Goal: Contribute content: Contribute content

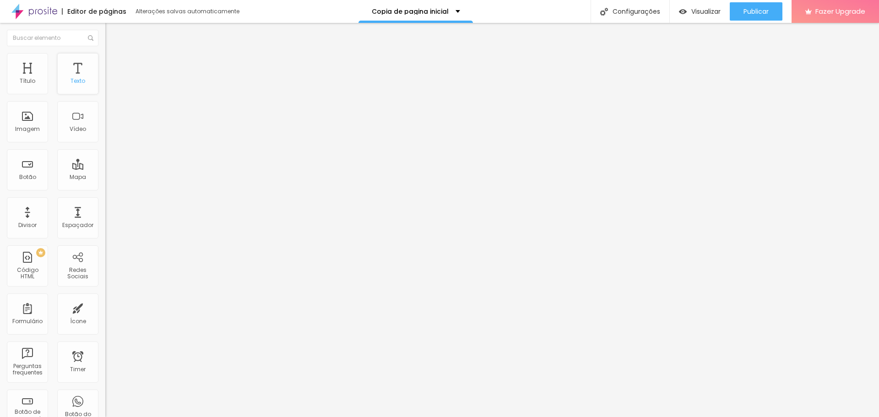
click at [76, 72] on div "Texto" at bounding box center [77, 73] width 41 height 41
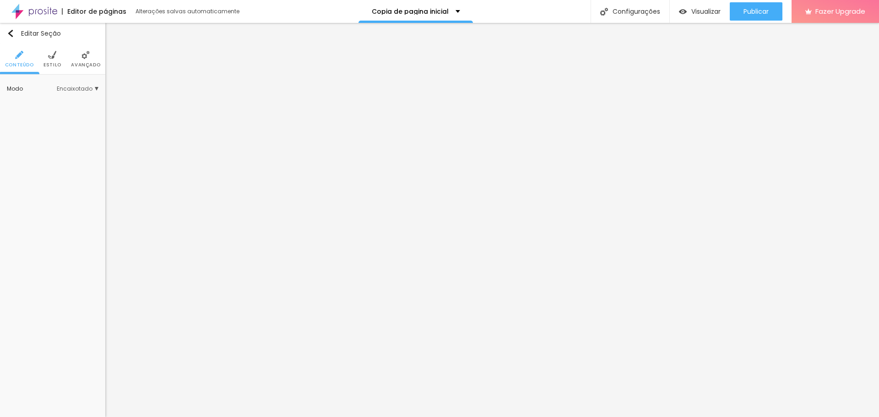
click at [92, 64] on span "Avançado" at bounding box center [85, 65] width 29 height 5
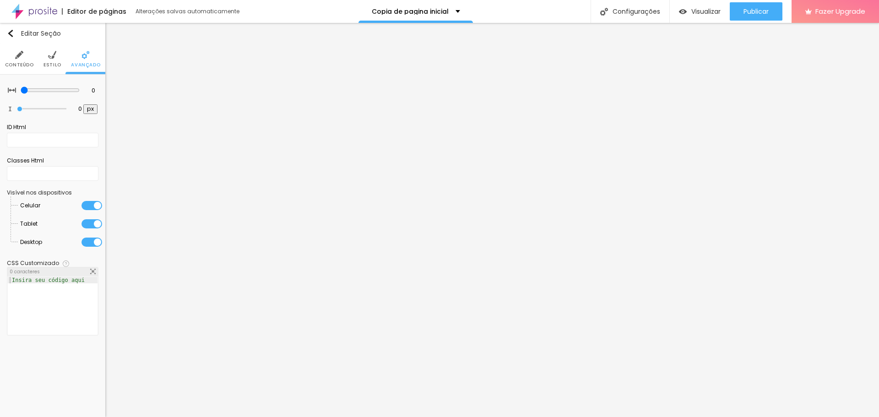
click at [48, 63] on span "Estilo" at bounding box center [52, 65] width 18 height 5
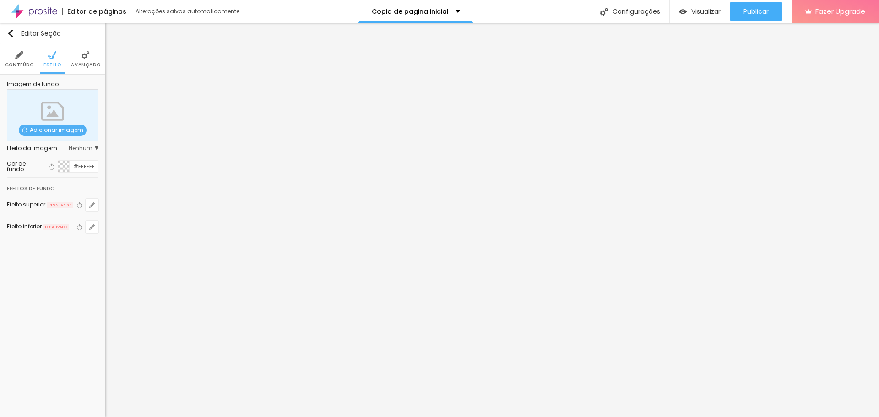
click at [55, 127] on span "Adicionar imagem" at bounding box center [53, 129] width 68 height 11
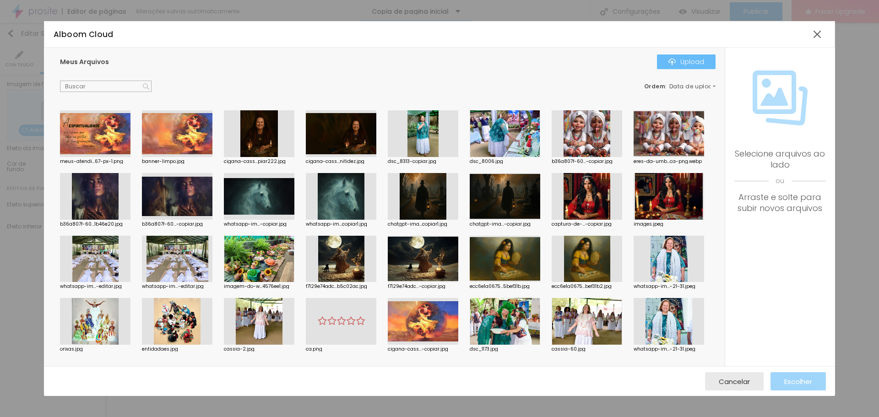
click at [691, 62] on div "Upload" at bounding box center [686, 61] width 36 height 7
click at [196, 416] on div at bounding box center [439, 422] width 879 height 0
click at [697, 62] on div "Upload" at bounding box center [686, 61] width 36 height 7
click at [689, 63] on div "Upload" at bounding box center [686, 61] width 36 height 7
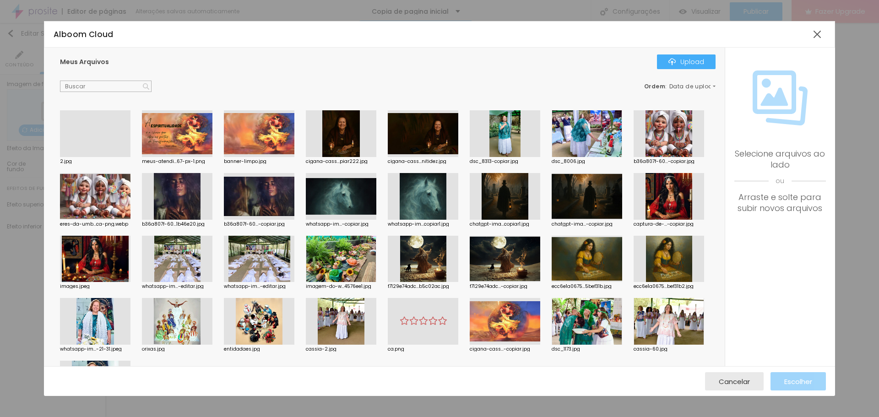
click at [83, 157] on div at bounding box center [95, 157] width 70 height 0
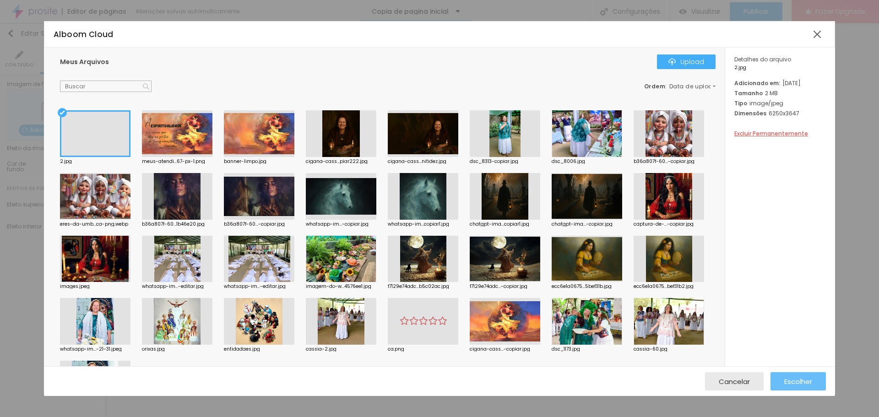
click at [793, 383] on span "Escolher" at bounding box center [798, 382] width 28 height 8
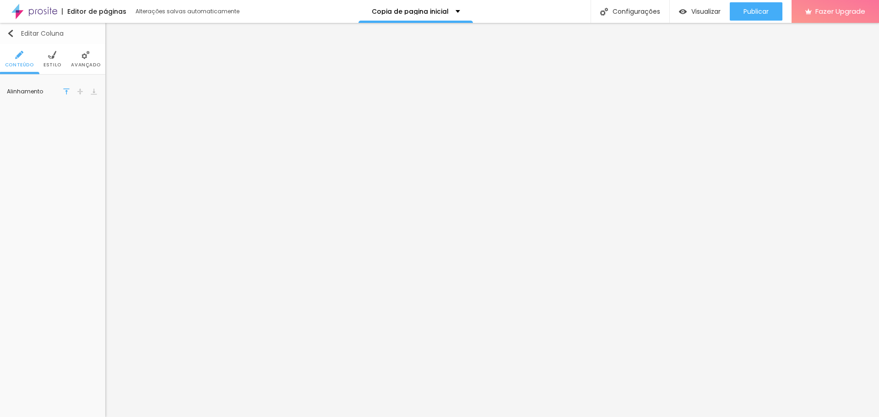
click at [12, 30] on img "button" at bounding box center [10, 33] width 7 height 7
click at [86, 54] on img at bounding box center [85, 55] width 8 height 8
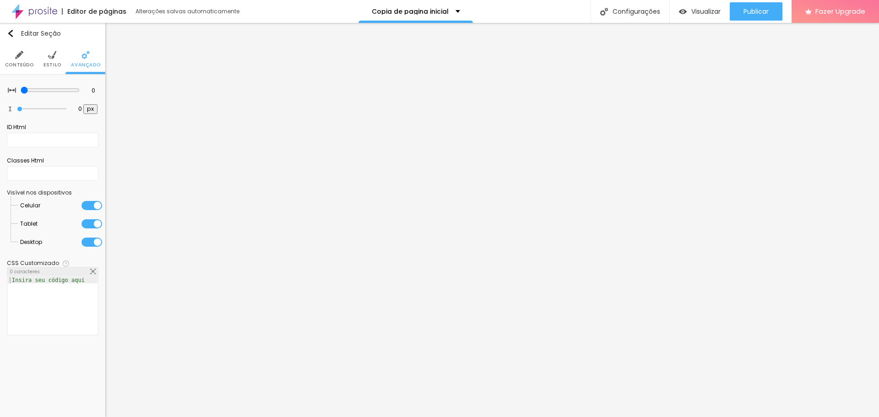
click at [21, 63] on span "Conteúdo" at bounding box center [19, 65] width 29 height 5
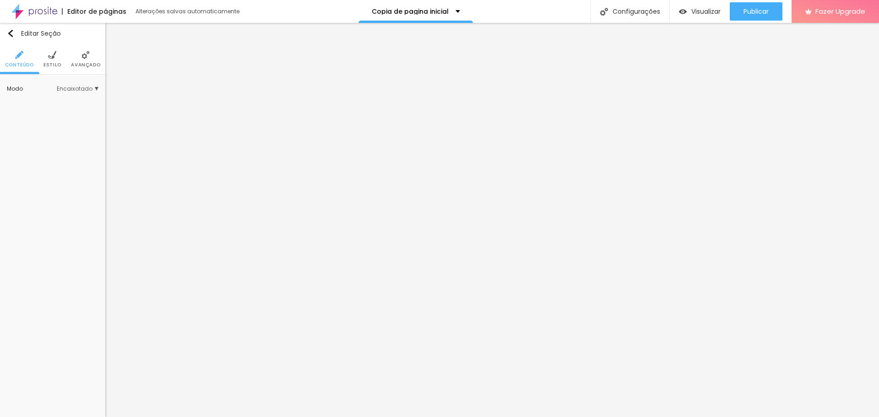
click at [56, 61] on li "Estilo" at bounding box center [52, 59] width 18 height 30
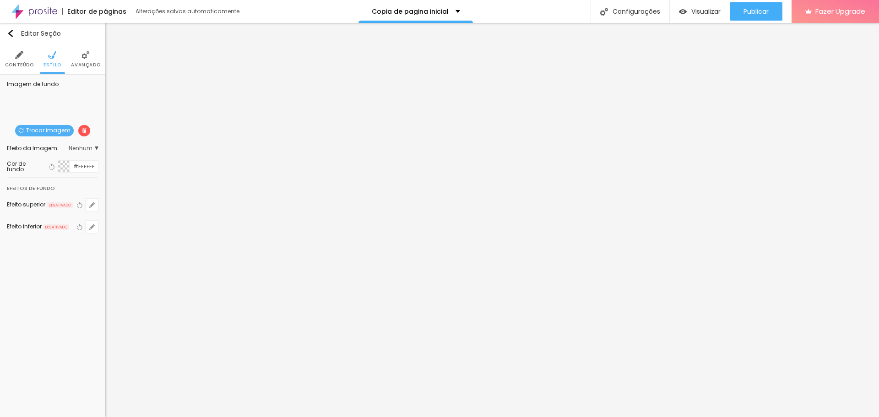
click at [86, 126] on span at bounding box center [84, 130] width 12 height 11
click at [54, 128] on span "Adicionar imagem" at bounding box center [53, 129] width 68 height 11
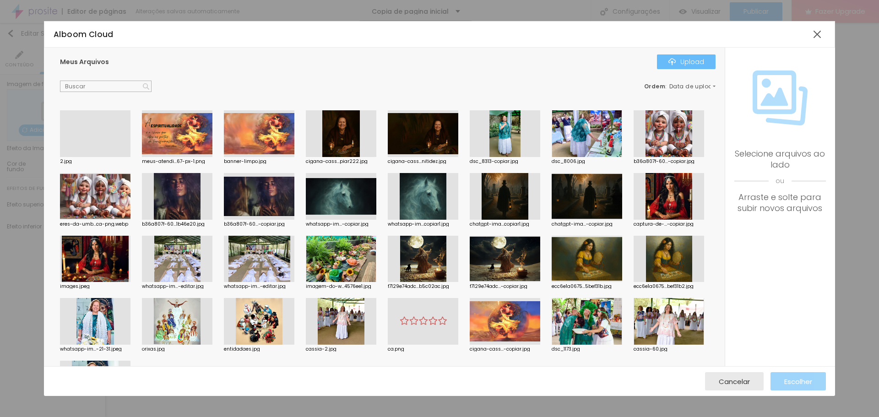
click at [672, 64] on img "button" at bounding box center [671, 61] width 7 height 7
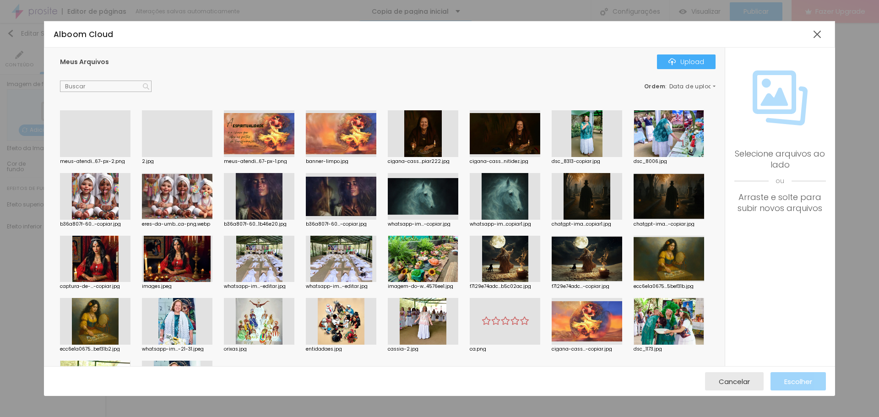
click at [98, 157] on div at bounding box center [95, 157] width 70 height 0
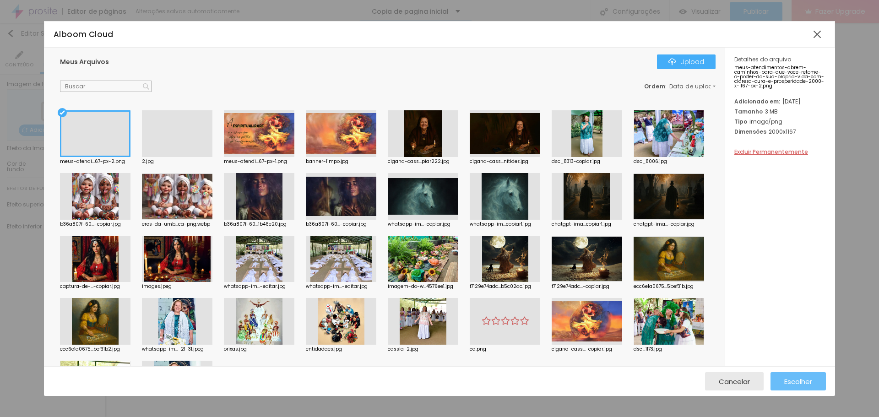
click at [800, 380] on span "Escolher" at bounding box center [798, 382] width 28 height 8
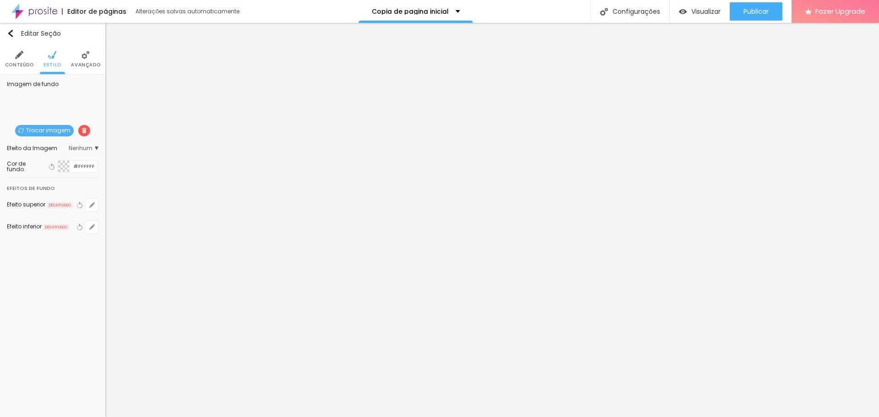
click at [23, 63] on span "Conteúdo" at bounding box center [19, 65] width 29 height 5
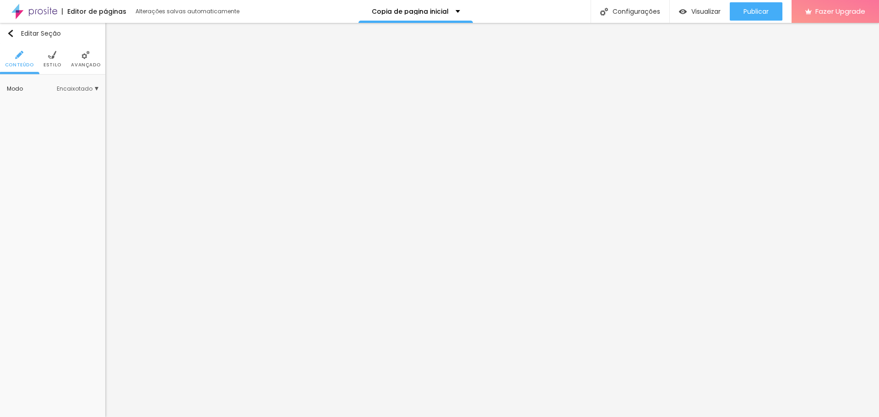
click at [67, 89] on span "Encaixotado" at bounding box center [78, 88] width 42 height 5
click at [53, 63] on span "Estilo" at bounding box center [52, 65] width 18 height 5
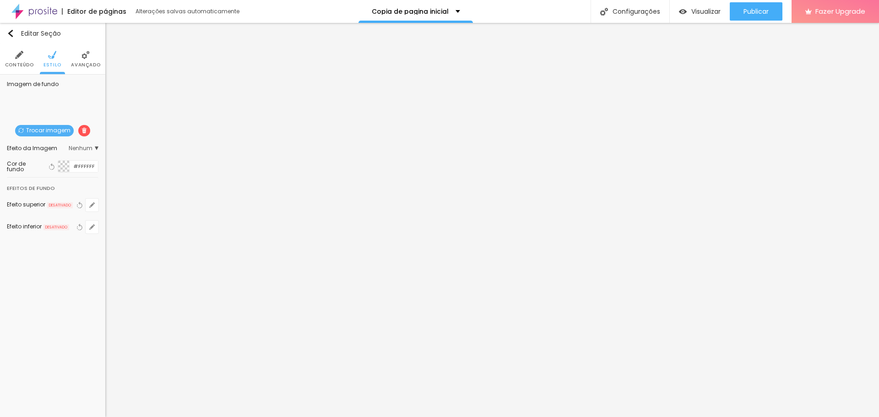
click at [81, 63] on span "Avançado" at bounding box center [85, 65] width 29 height 5
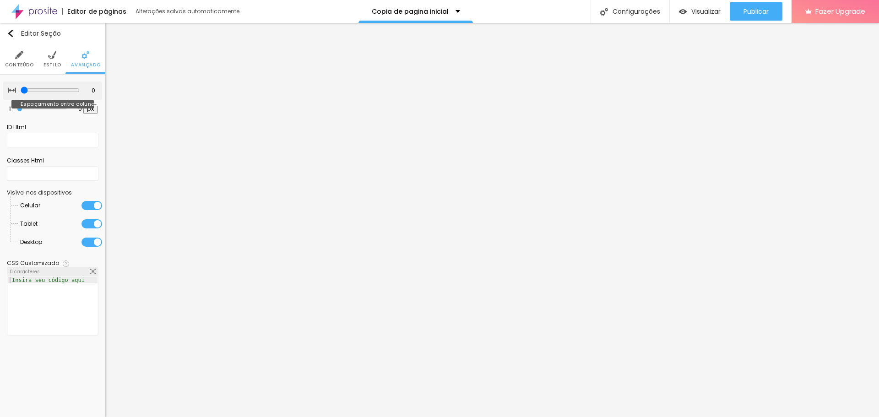
type input "5"
type input "10"
type input "5"
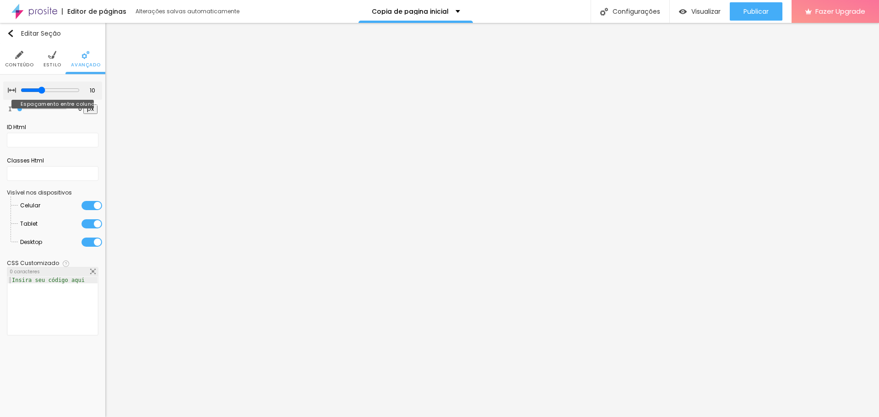
type input "5"
type input "0"
type input "5"
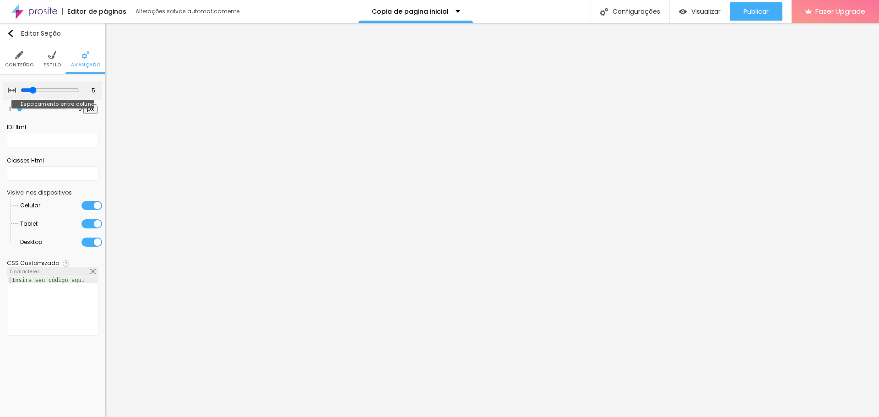
type input "10"
type input "15"
type input "10"
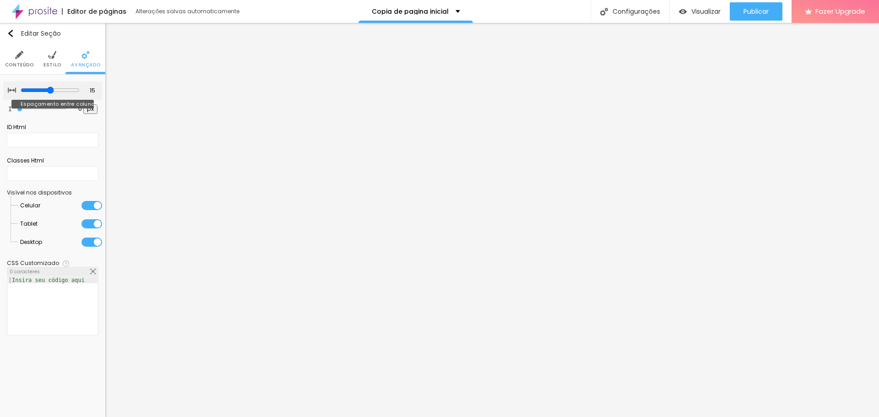
type input "10"
type input "5"
type input "0"
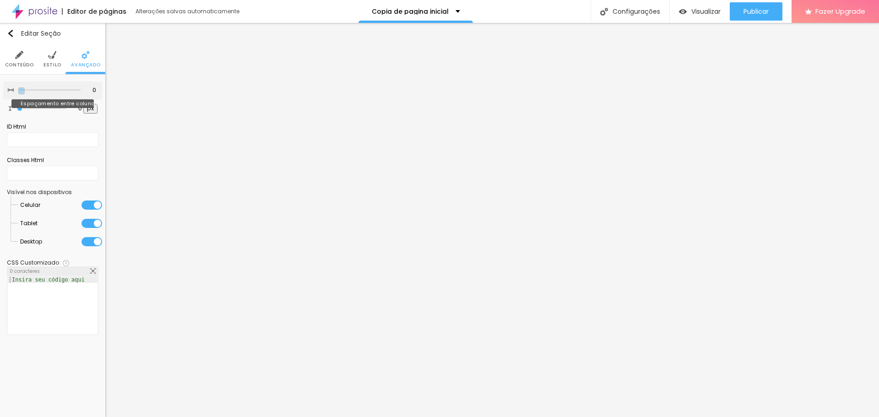
drag, startPoint x: 22, startPoint y: 91, endPoint x: 13, endPoint y: 98, distance: 12.4
click at [18, 92] on input "range" at bounding box center [49, 90] width 62 height 5
type input "34"
type input "44"
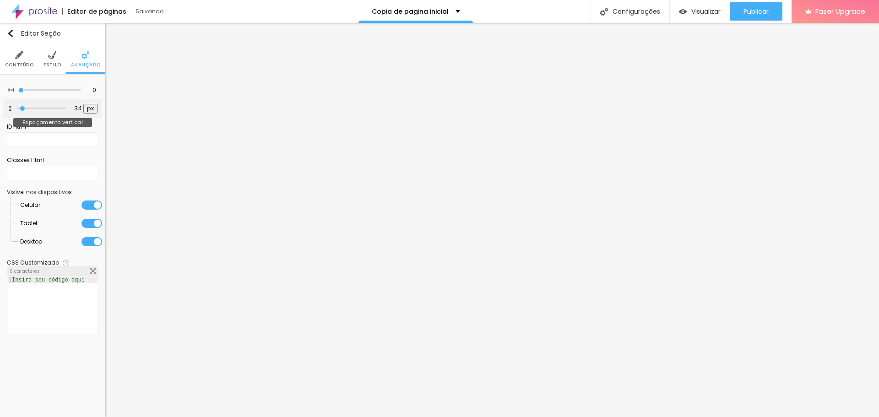
type input "44"
type input "50"
type input "71"
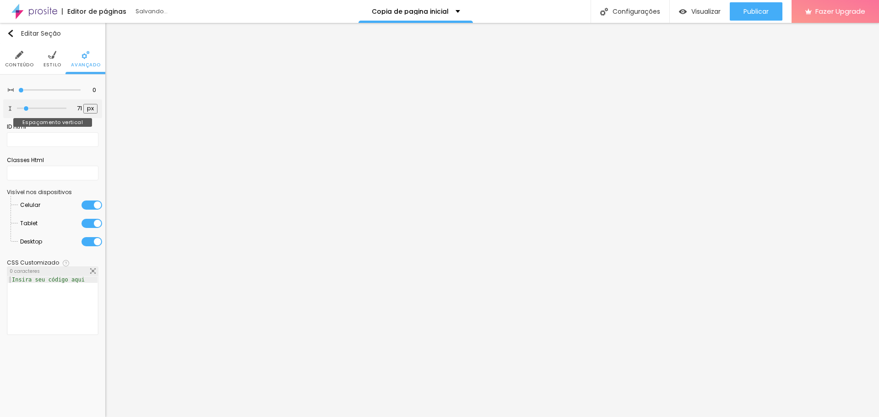
type input "81"
type input "86"
type input "92"
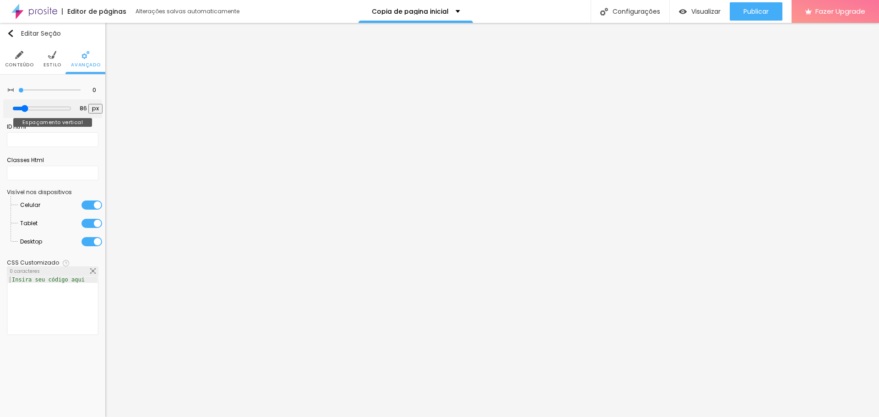
type input "92"
type input "97"
type input "102"
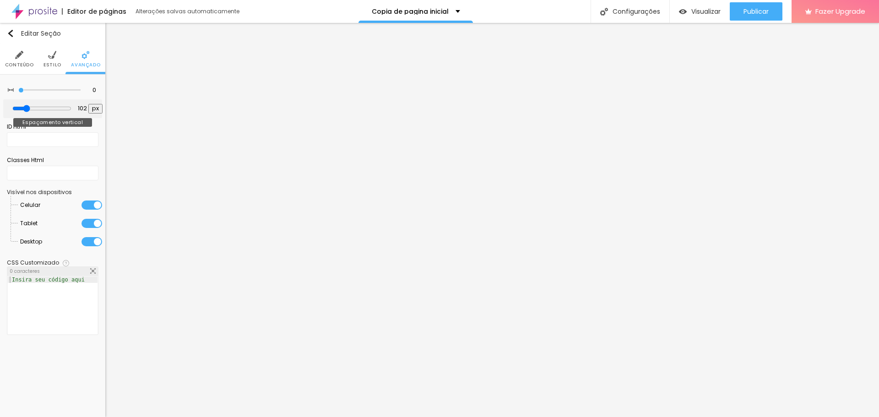
type input "108"
type input "118"
type input "123"
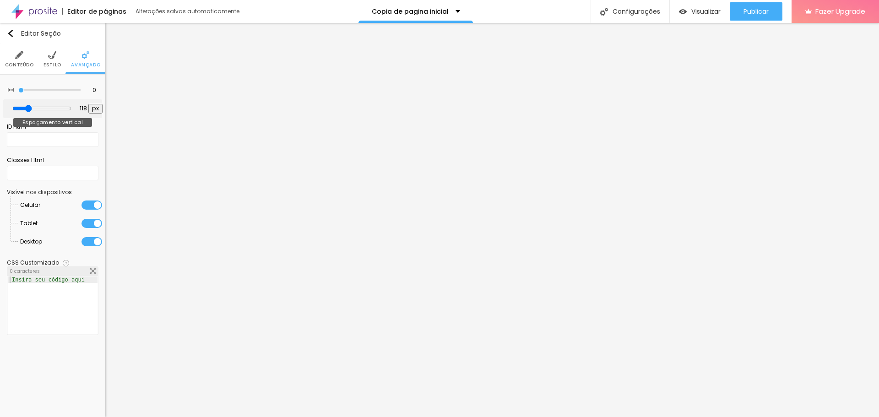
type input "123"
type input "129"
type input "134"
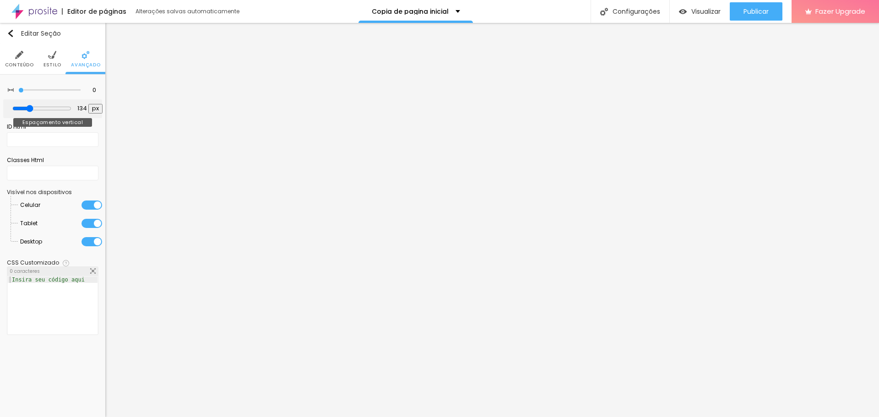
type input "139"
type input "144"
type input "150"
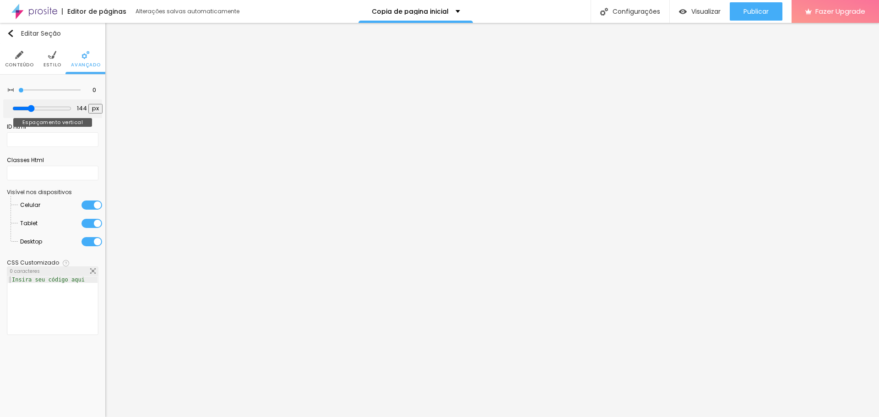
type input "150"
type input "155"
type input "160"
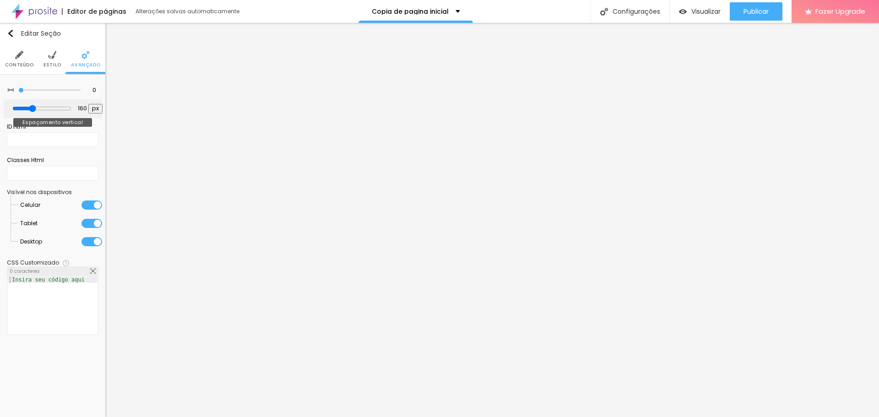
type input "176"
type input "181"
type input "187"
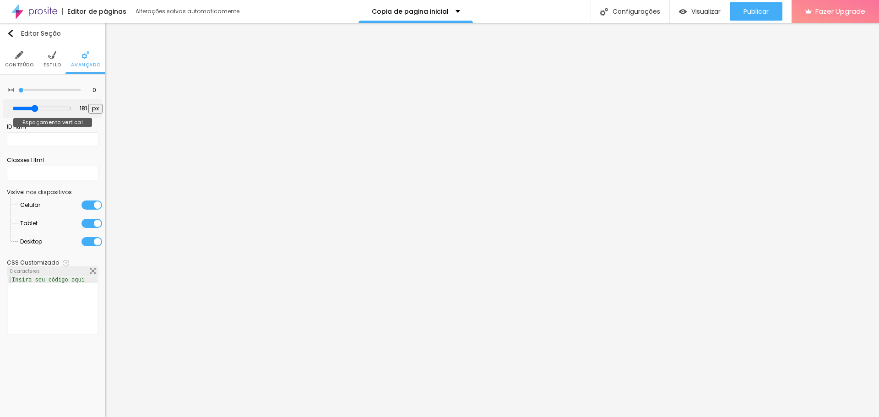
type input "187"
type input "192"
type input "197"
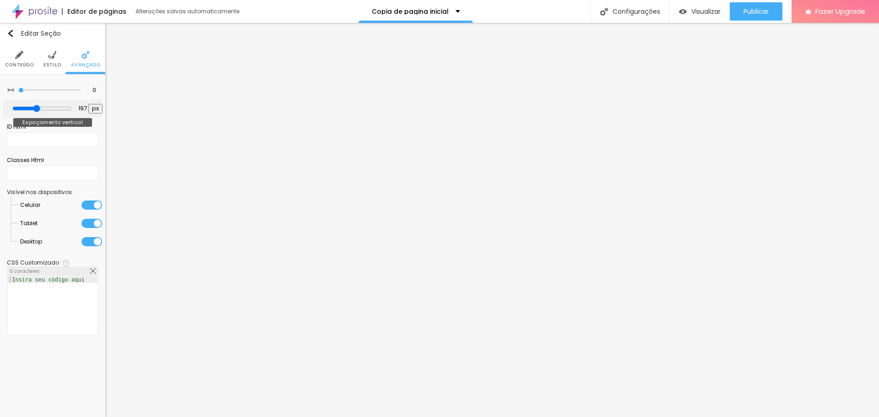
type input "208"
type input "213"
type input "223"
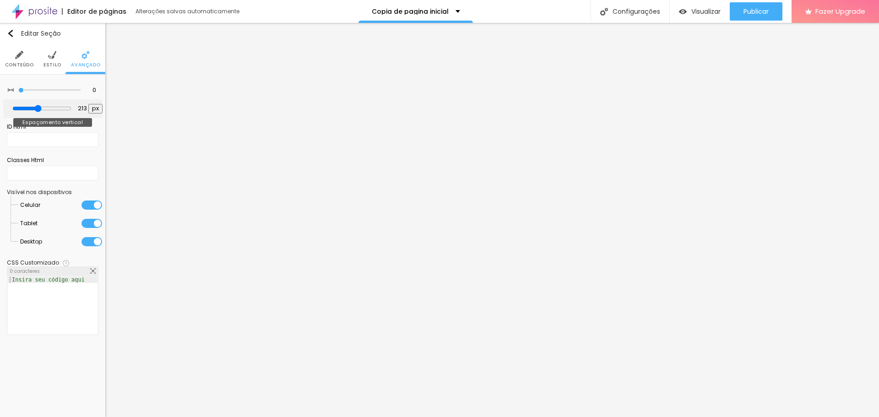
type input "223"
type input "229"
type input "234"
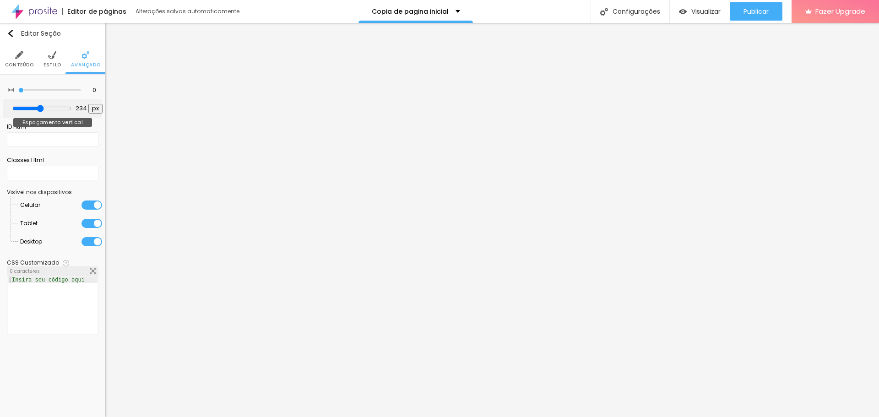
type input "245"
type input "250"
type input "260"
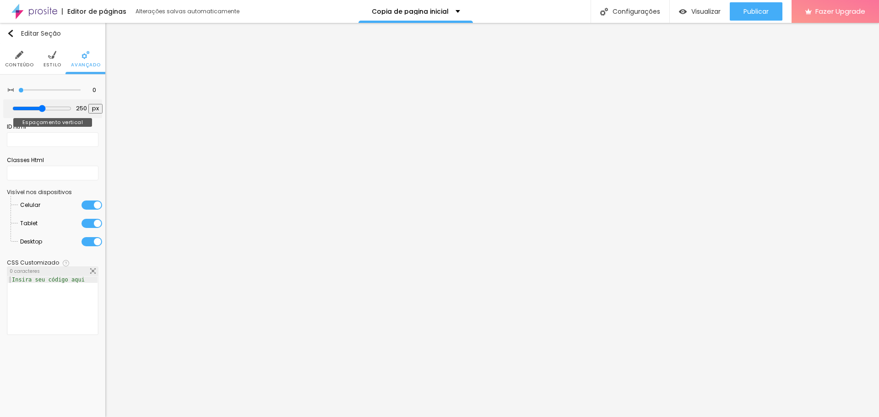
type input "260"
type input "266"
type input "271"
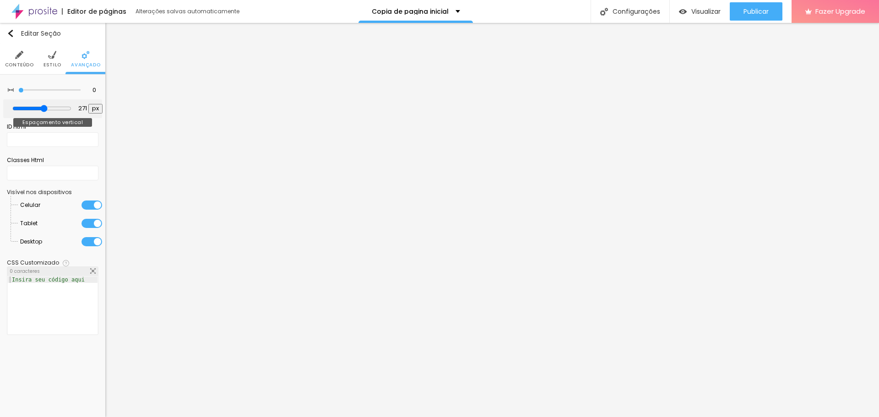
type input "276"
type input "281"
type input "287"
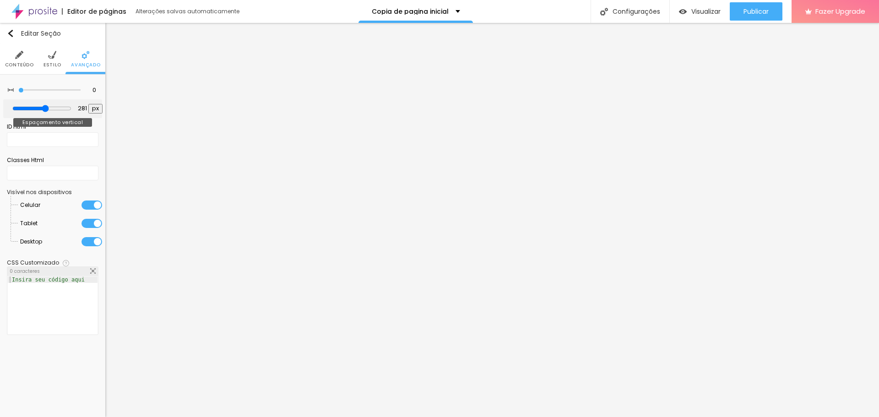
type input "287"
type input "292"
type input "297"
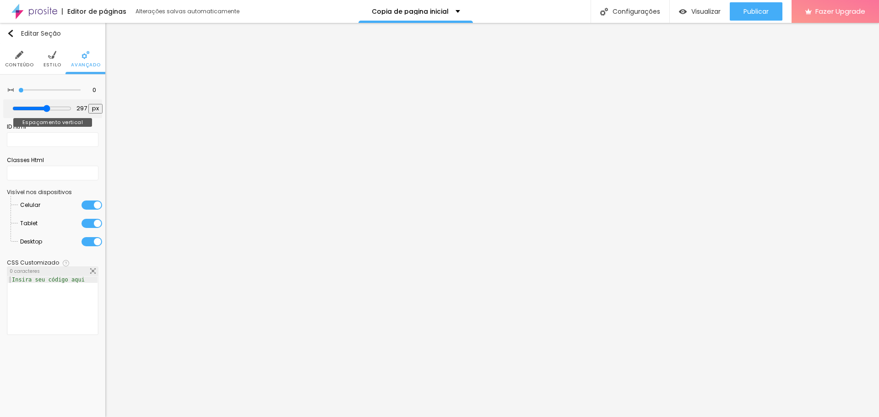
type input "302"
type input "308"
type input "313"
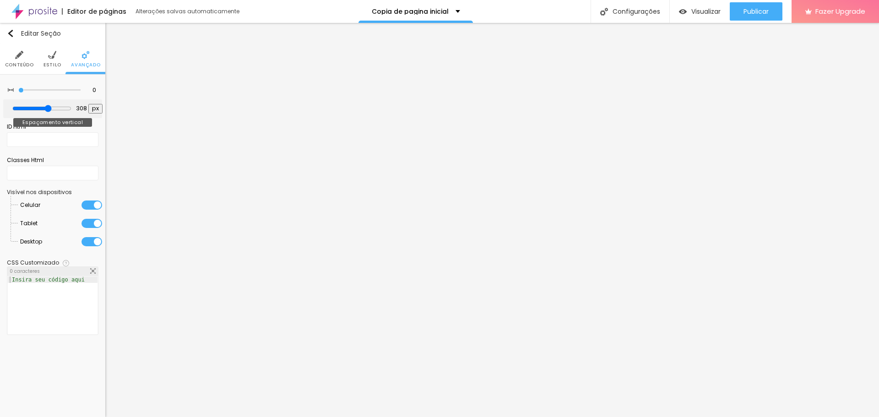
type input "313"
type input "318"
type input "324"
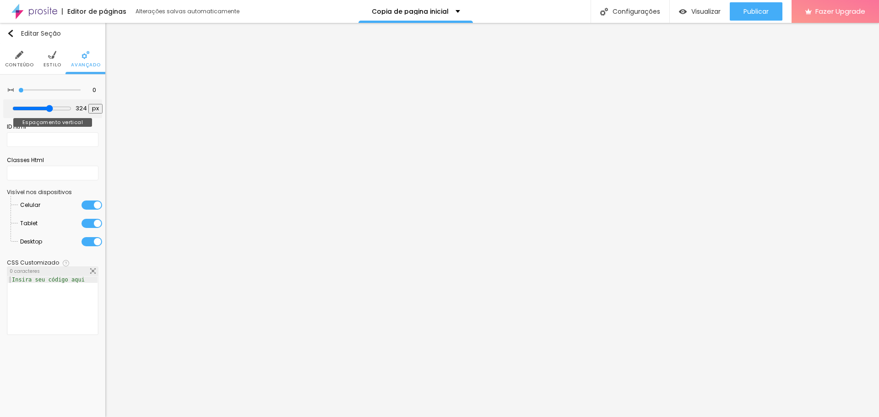
type input "329"
type input "339"
type input "345"
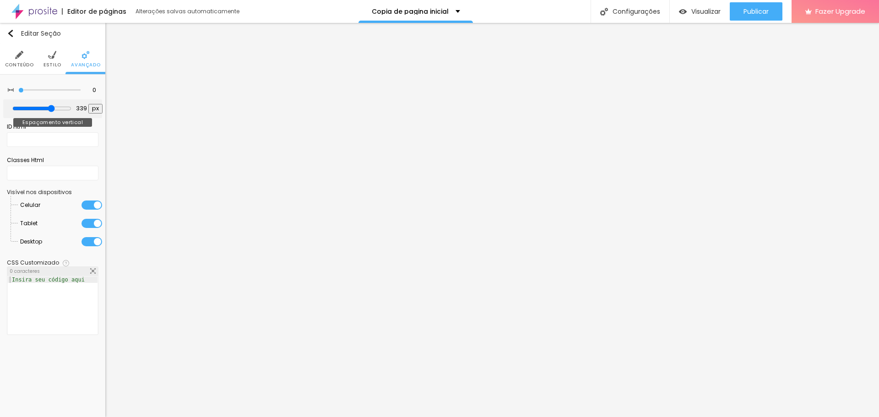
type input "345"
type input "350"
type input "355"
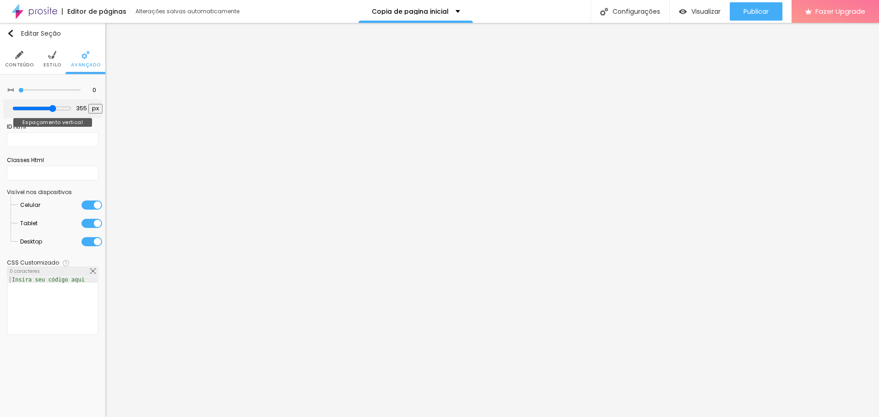
type input "360"
type input "366"
type input "371"
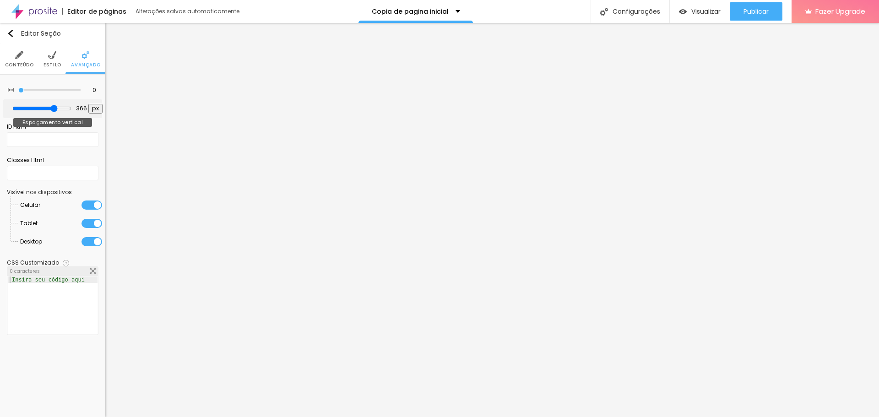
type input "371"
type input "382"
type input "392"
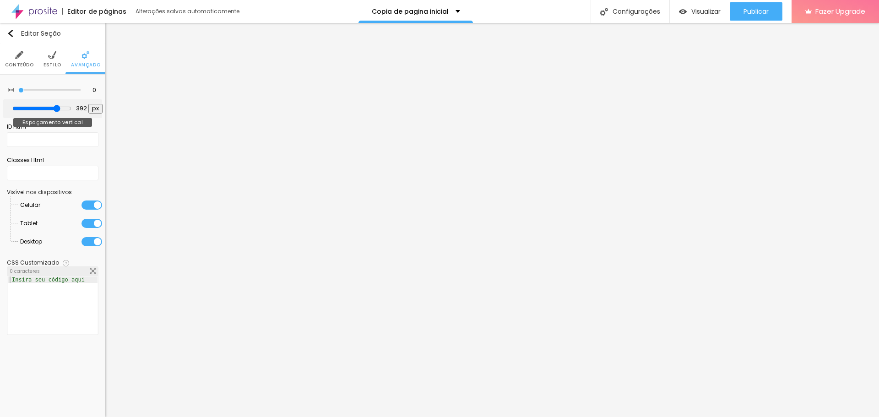
type input "397"
type input "387"
type input "382"
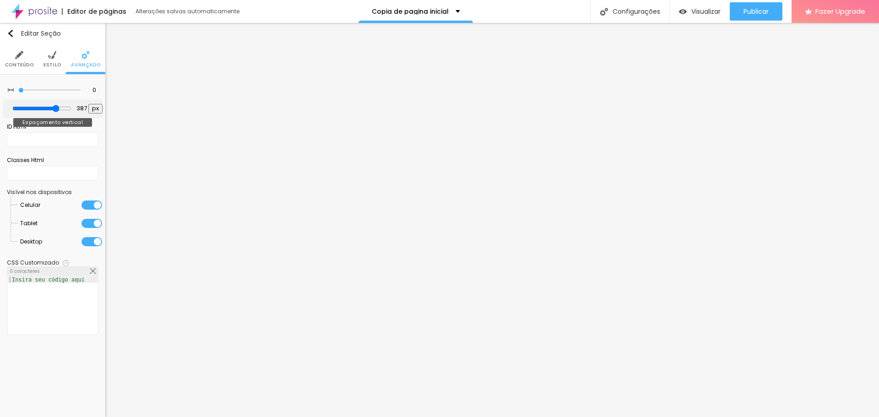
type input "382"
type input "376"
type input "371"
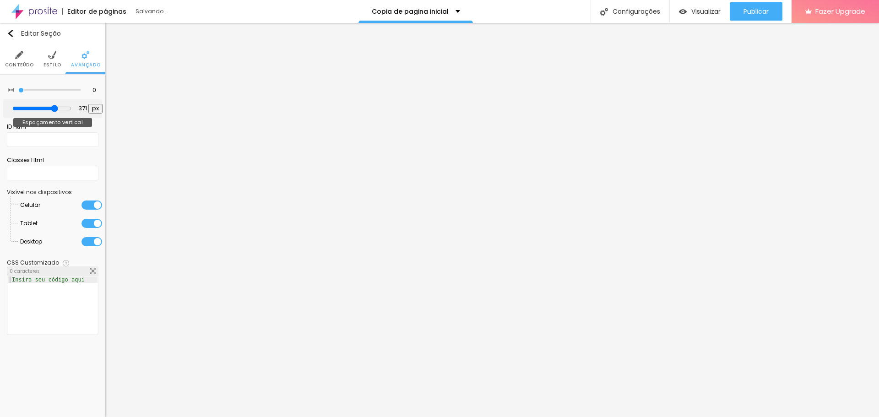
type input "366"
type input "360"
drag, startPoint x: 23, startPoint y: 108, endPoint x: 52, endPoint y: 117, distance: 30.0
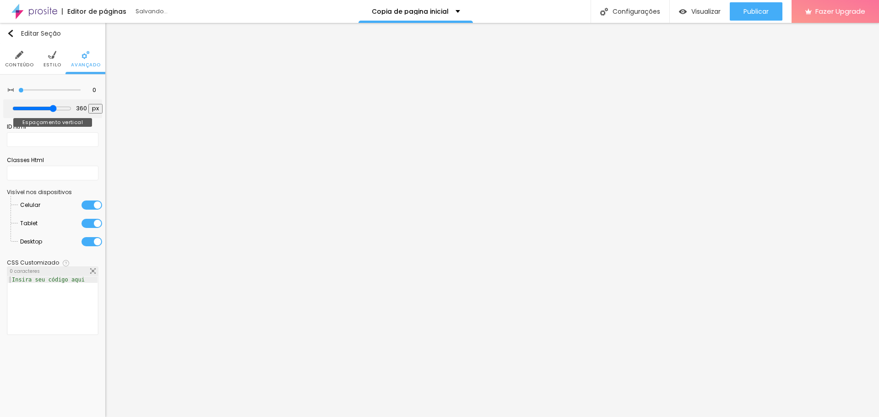
type input "360"
click at [52, 112] on input "range" at bounding box center [41, 108] width 59 height 7
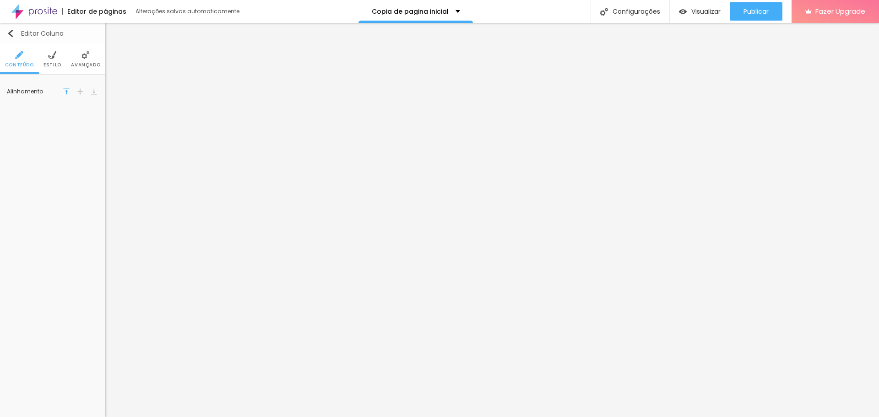
click at [14, 33] on div "Editar Coluna" at bounding box center [35, 33] width 57 height 7
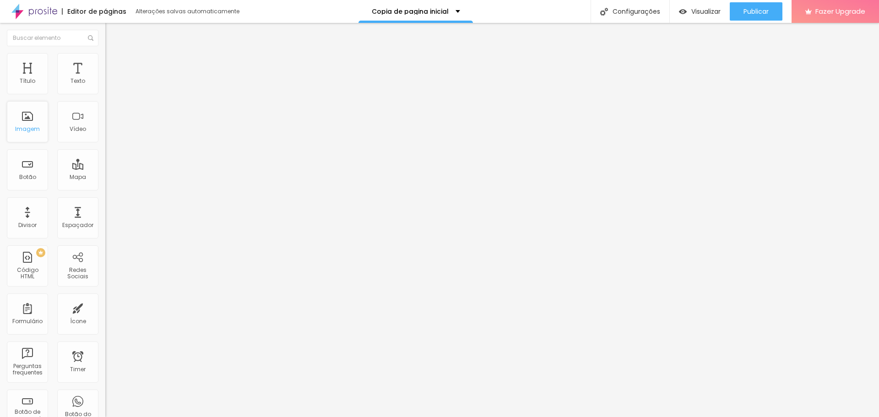
click at [32, 122] on div "Imagem" at bounding box center [27, 121] width 41 height 41
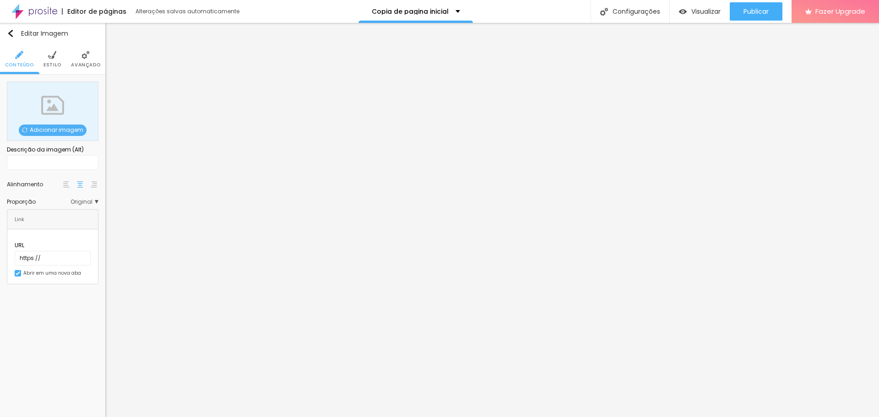
click at [75, 132] on span "Adicionar imagem" at bounding box center [53, 129] width 68 height 11
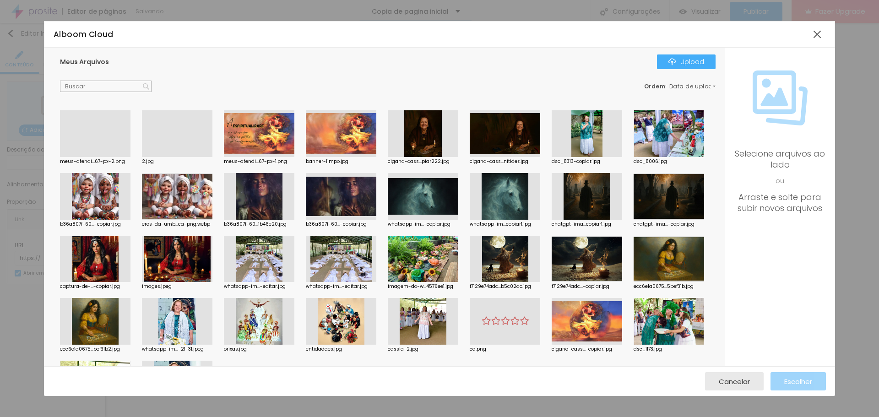
click at [164, 157] on div at bounding box center [177, 157] width 70 height 0
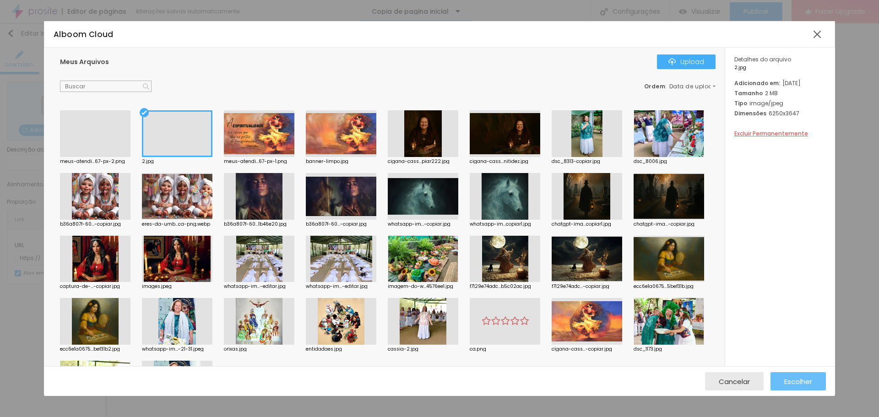
click at [786, 380] on span "Escolher" at bounding box center [798, 382] width 28 height 8
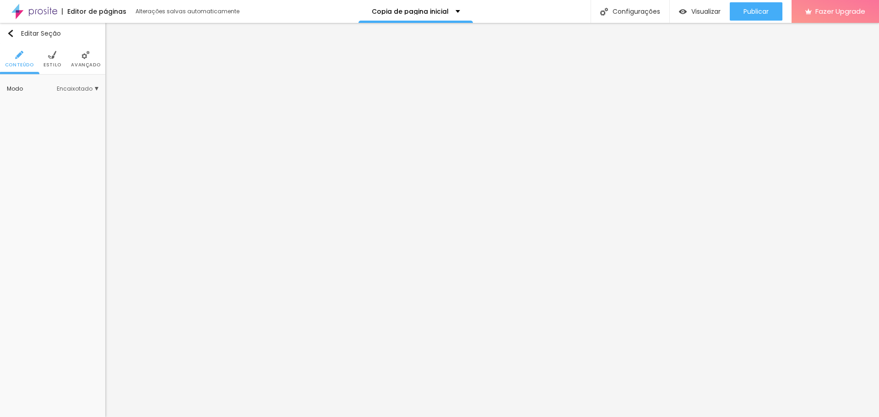
click at [54, 64] on span "Estilo" at bounding box center [52, 65] width 18 height 5
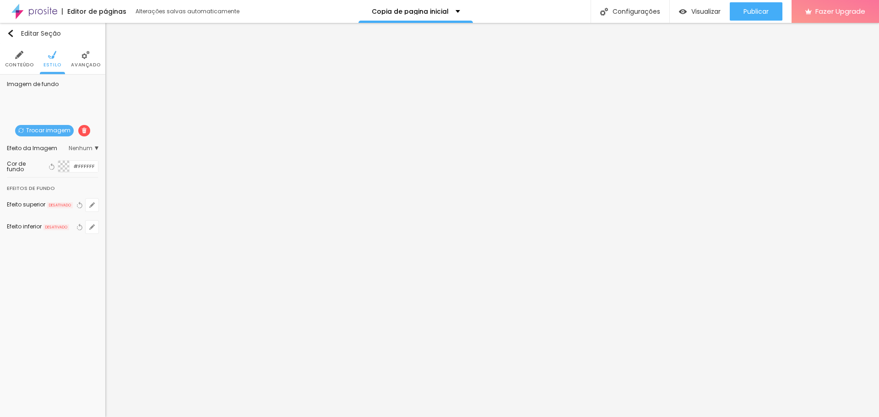
click at [76, 63] on span "Avançado" at bounding box center [85, 65] width 29 height 5
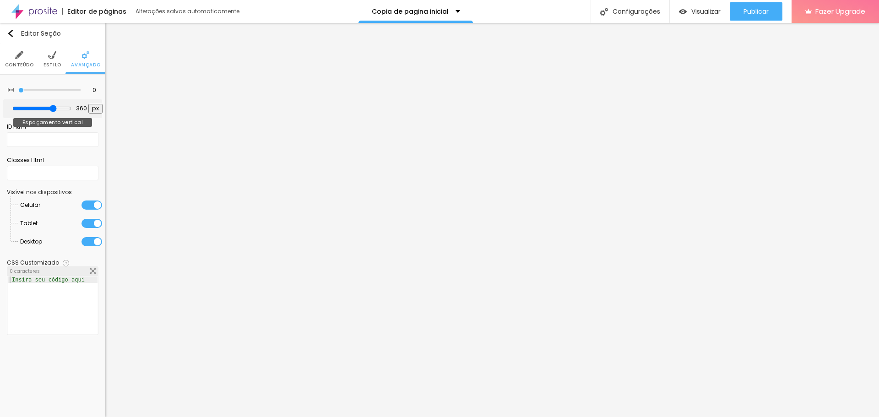
type input "350"
type input "345"
type input "339"
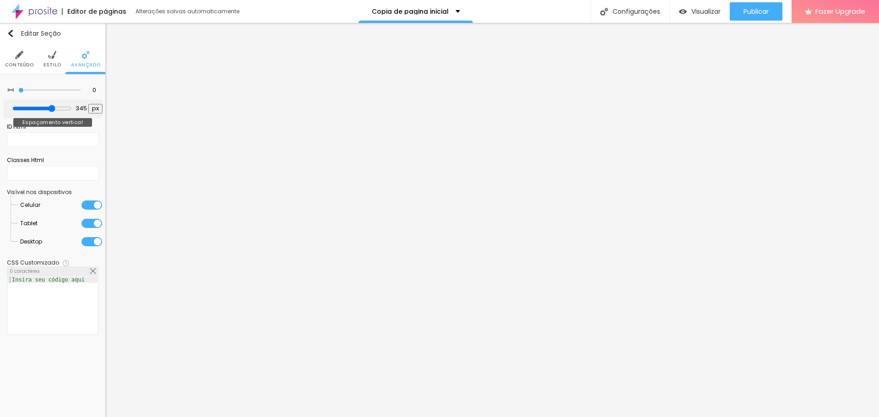
type input "339"
type input "334"
type input "329"
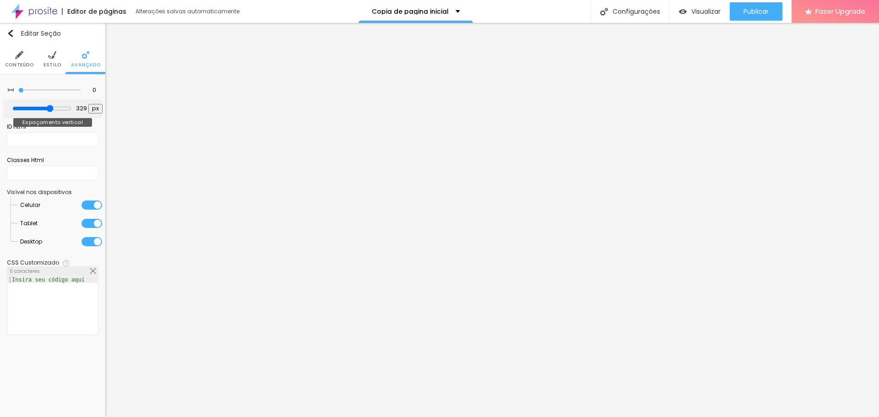
type input "318"
type input "313"
type input "308"
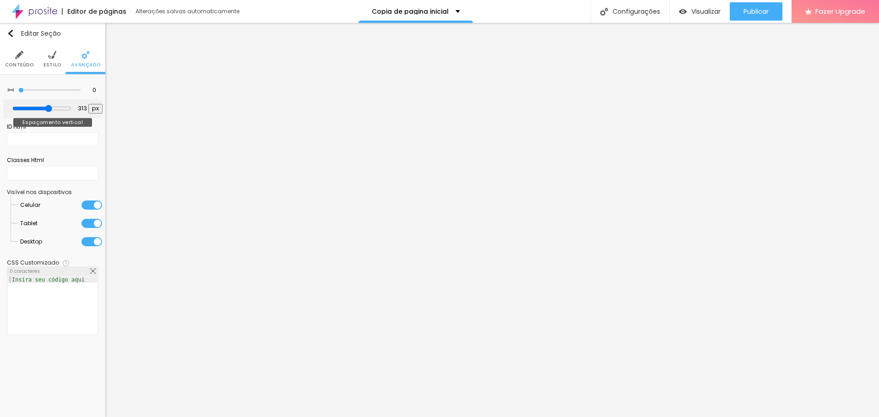
type input "308"
type input "302"
type input "297"
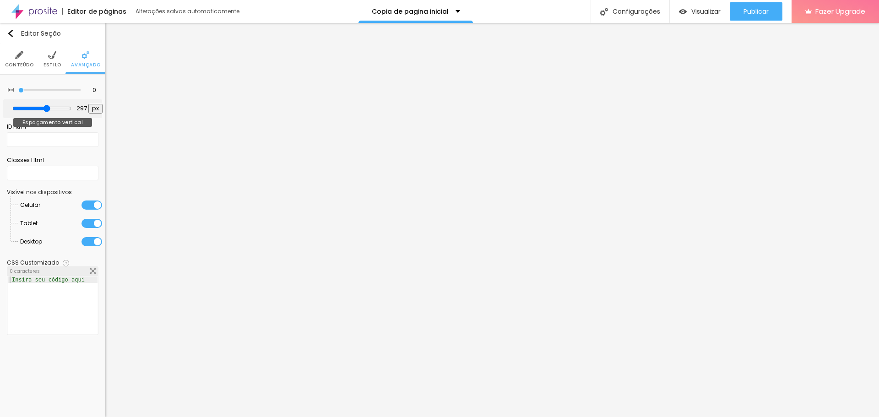
type input "292"
type input "287"
type input "281"
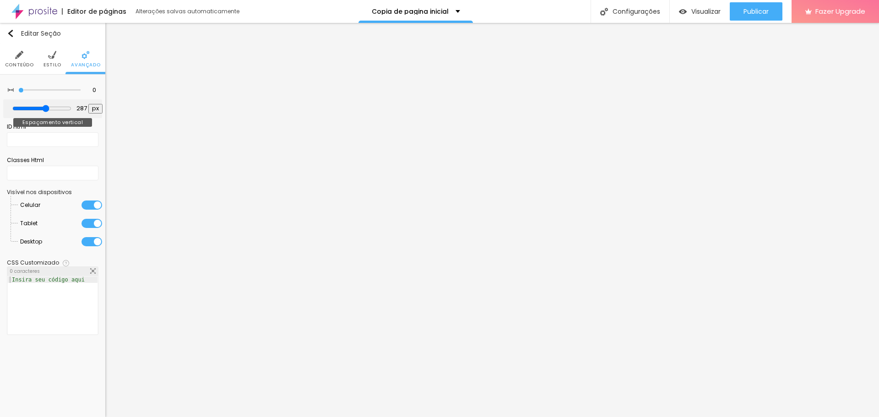
type input "281"
type input "276"
type input "271"
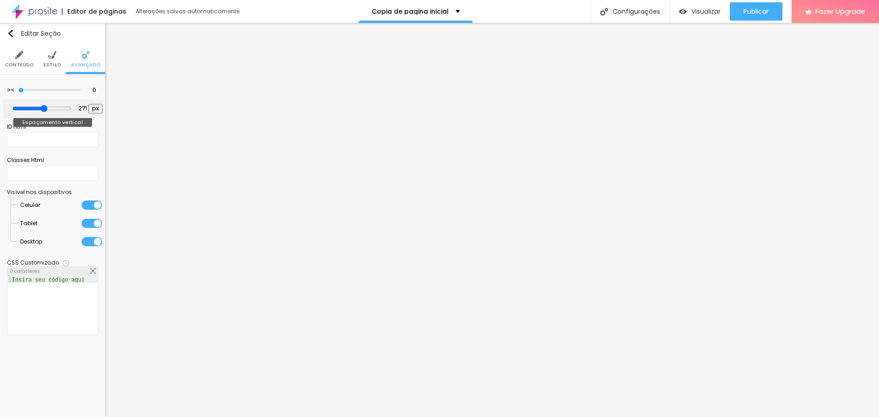
type input "260"
type input "255"
type input "245"
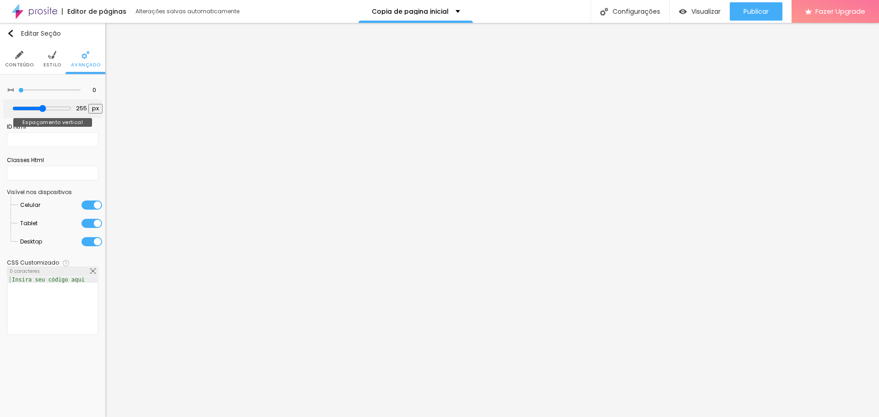
type input "245"
type input "239"
type input "234"
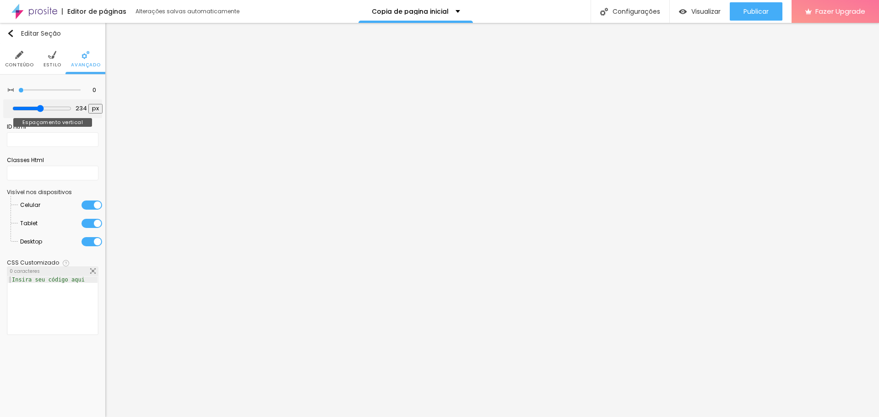
type input "229"
type input "223"
type input "218"
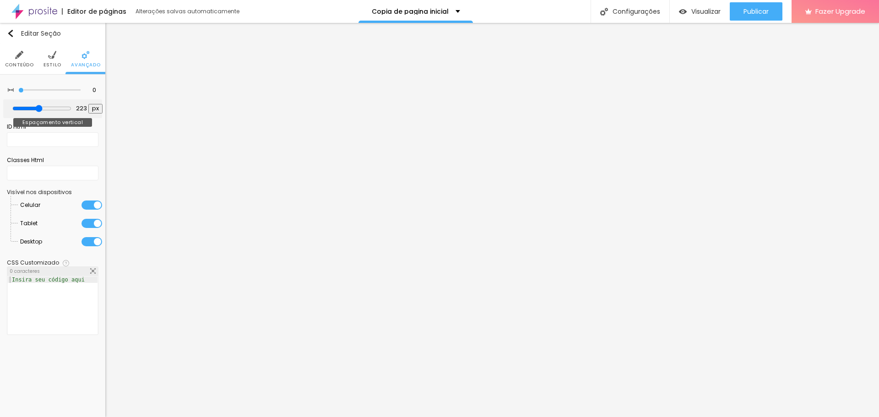
type input "218"
type input "213"
type input "202"
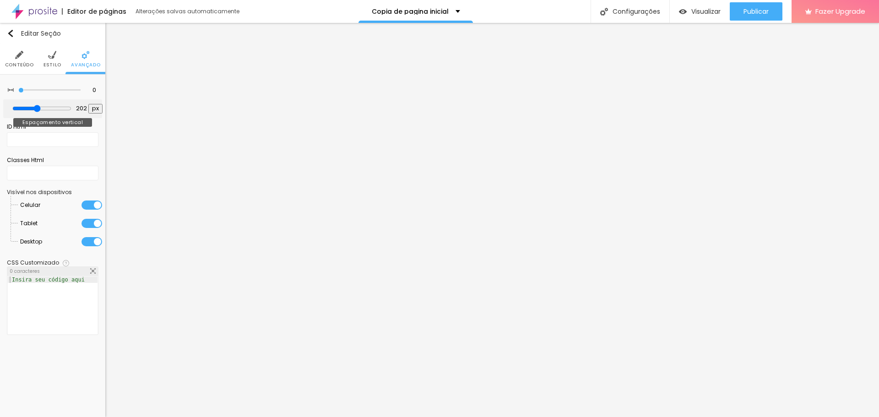
type input "197"
type input "192"
type input "187"
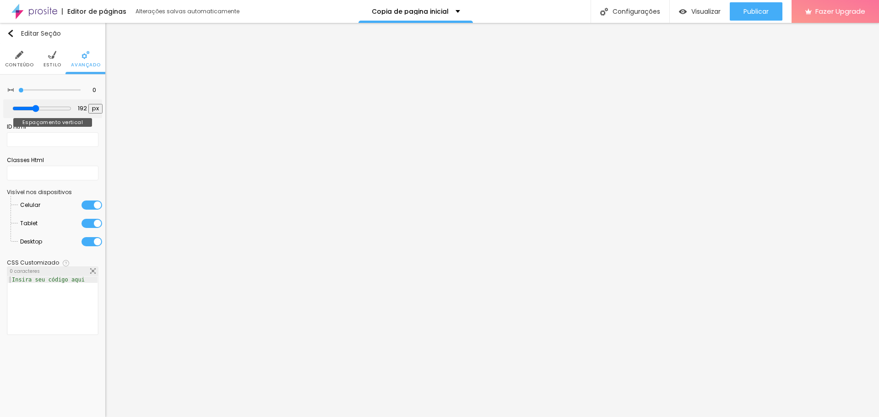
type input "187"
type input "181"
drag, startPoint x: 51, startPoint y: 108, endPoint x: 55, endPoint y: 138, distance: 29.5
click at [24, 112] on input "range" at bounding box center [41, 108] width 59 height 7
click at [22, 108] on input "range" at bounding box center [41, 108] width 59 height 7
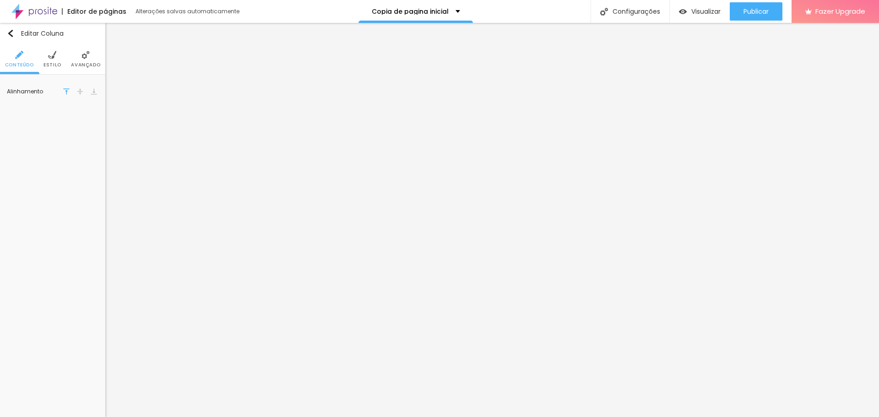
click at [78, 93] on img at bounding box center [80, 91] width 6 height 6
click at [56, 63] on span "Estilo" at bounding box center [52, 65] width 18 height 5
click at [81, 60] on li "Avançado" at bounding box center [85, 59] width 29 height 30
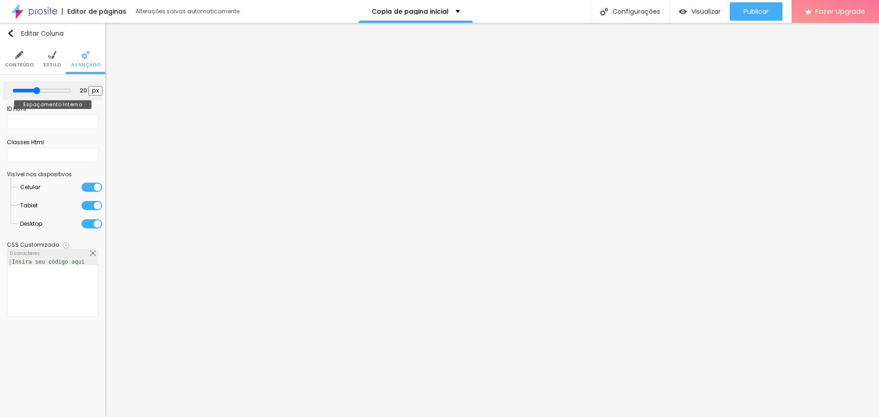
click at [33, 91] on div at bounding box center [41, 91] width 59 height 8
drag, startPoint x: 38, startPoint y: 90, endPoint x: 0, endPoint y: 96, distance: 38.5
click at [17, 93] on input "range" at bounding box center [41, 90] width 49 height 5
click at [52, 59] on img at bounding box center [52, 55] width 8 height 8
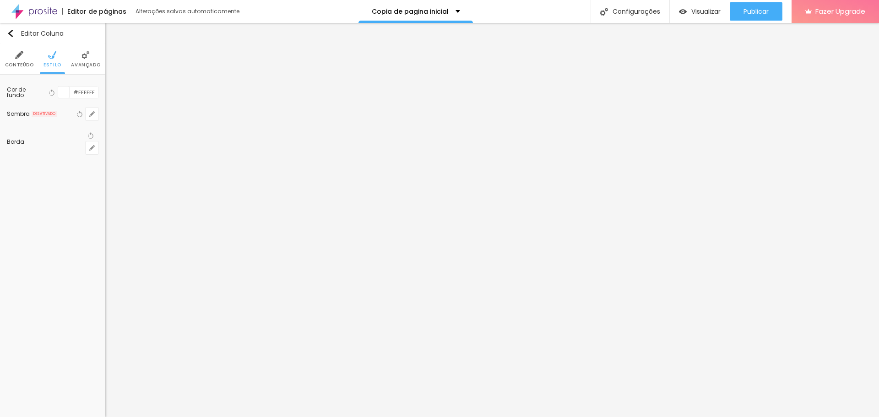
click at [16, 59] on img at bounding box center [19, 55] width 8 height 8
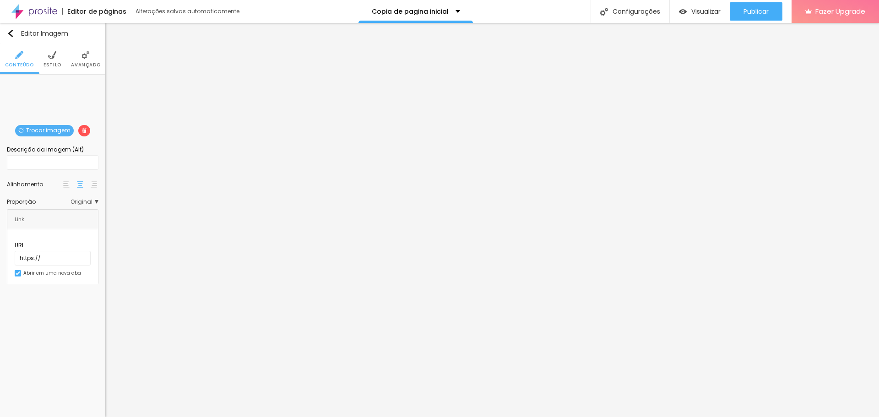
click at [57, 65] on span "Estilo" at bounding box center [52, 65] width 18 height 5
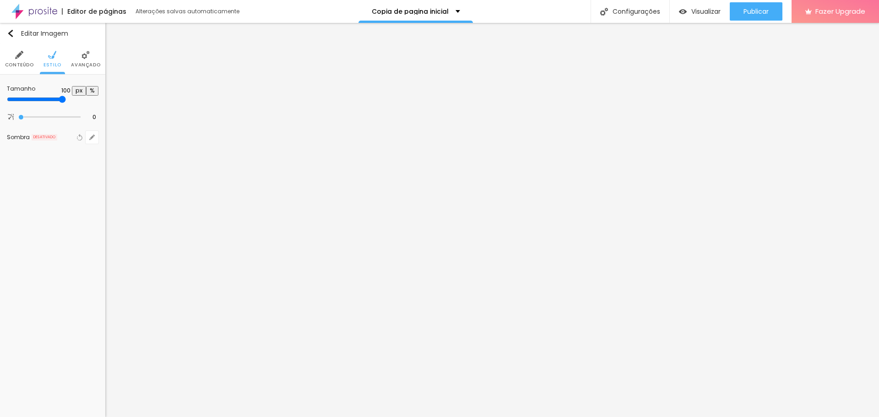
click at [82, 63] on span "Avançado" at bounding box center [85, 65] width 29 height 5
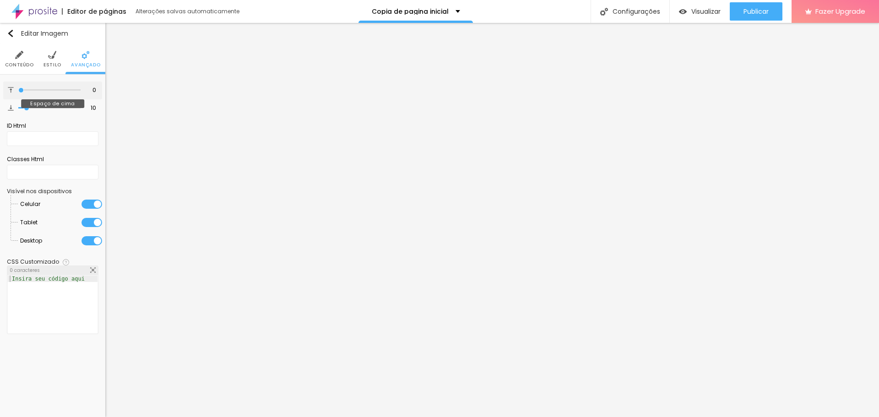
drag, startPoint x: 28, startPoint y: 88, endPoint x: 5, endPoint y: 93, distance: 23.3
click at [18, 92] on input "range" at bounding box center [49, 90] width 62 height 5
drag, startPoint x: 25, startPoint y: 109, endPoint x: 0, endPoint y: 111, distance: 24.8
click at [18, 110] on input "range" at bounding box center [49, 108] width 62 height 5
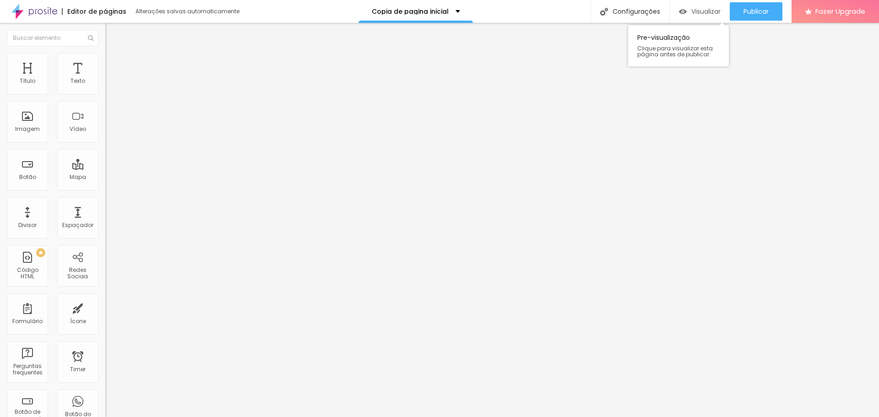
click at [702, 11] on span "Visualizar" at bounding box center [705, 11] width 29 height 7
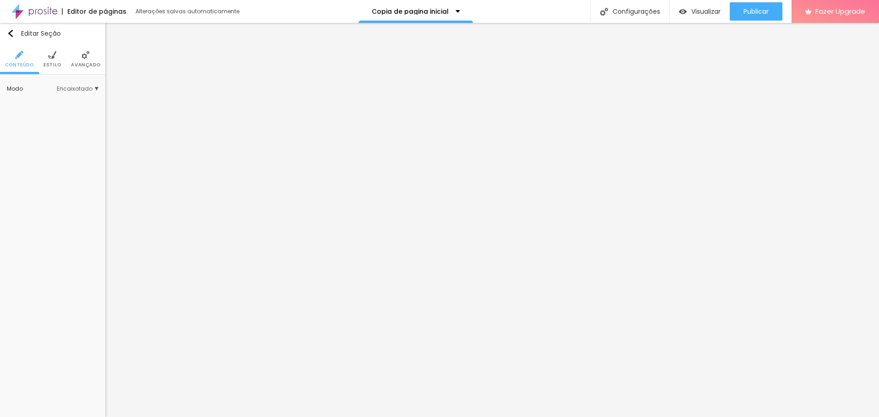
click at [95, 57] on li "Avançado" at bounding box center [85, 59] width 29 height 30
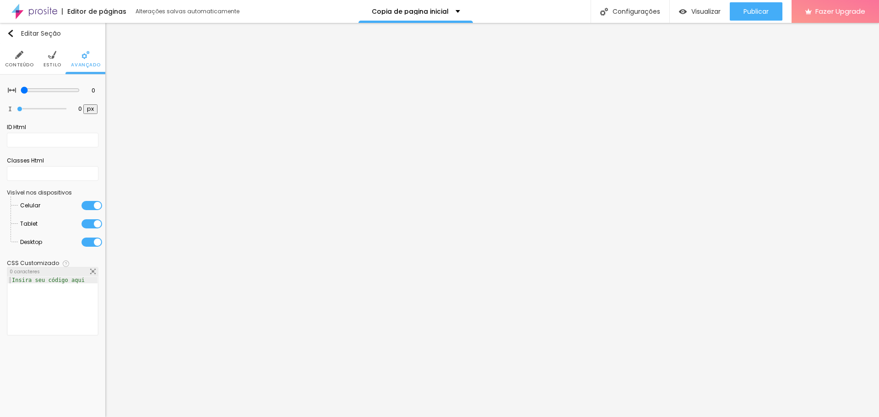
click at [61, 60] on ul "Conteúdo Estilo Avançado" at bounding box center [52, 59] width 105 height 31
click at [59, 60] on li "Estilo" at bounding box center [52, 59] width 18 height 30
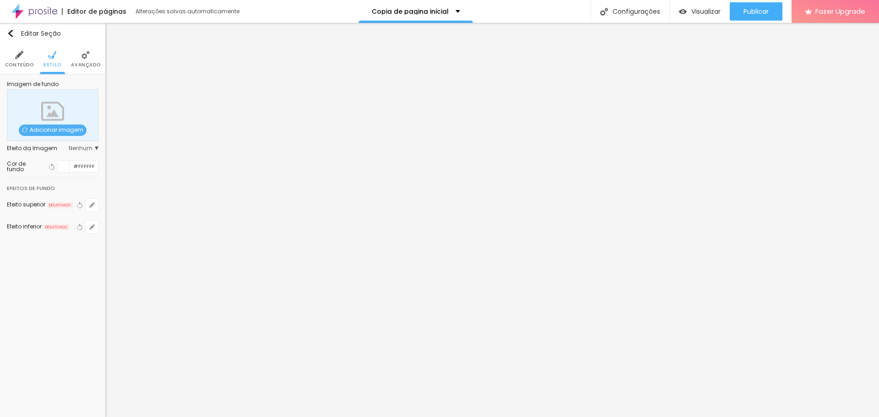
click at [54, 135] on span "Adicionar imagem" at bounding box center [53, 129] width 68 height 11
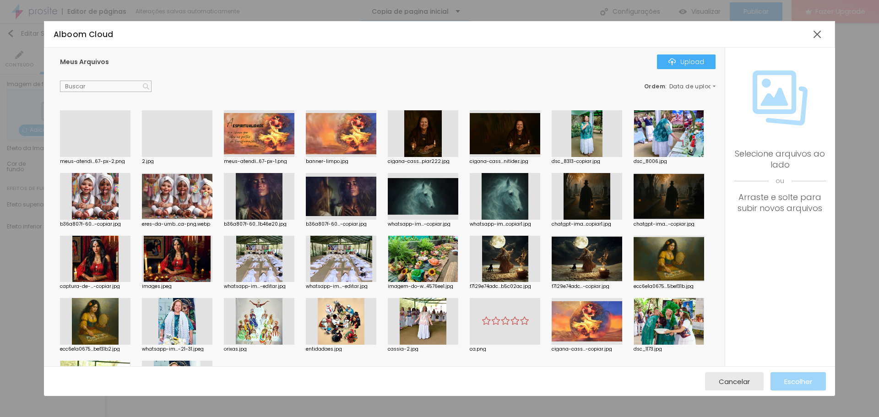
click at [96, 157] on div at bounding box center [95, 157] width 70 height 0
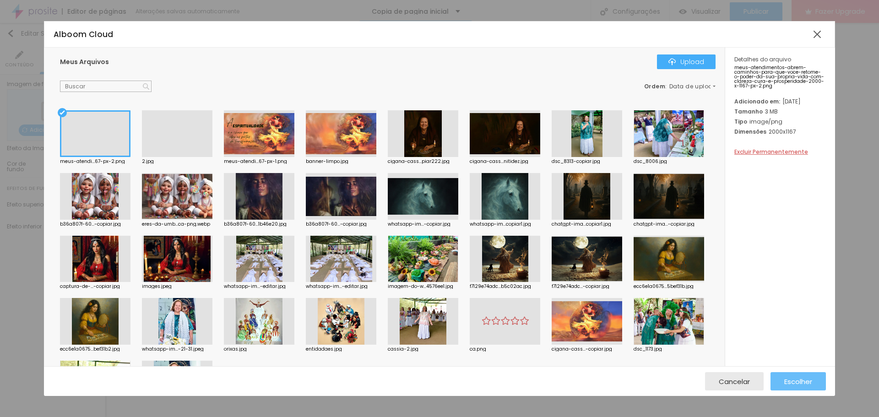
click at [798, 378] on span "Escolher" at bounding box center [798, 382] width 28 height 8
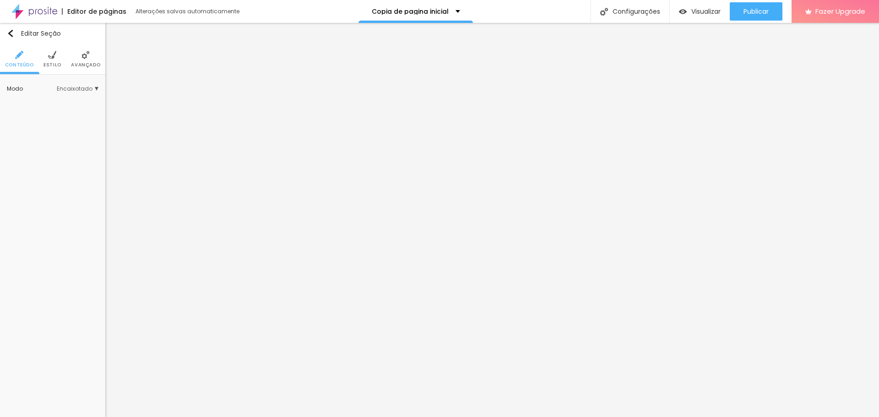
click at [52, 63] on span "Estilo" at bounding box center [52, 65] width 18 height 5
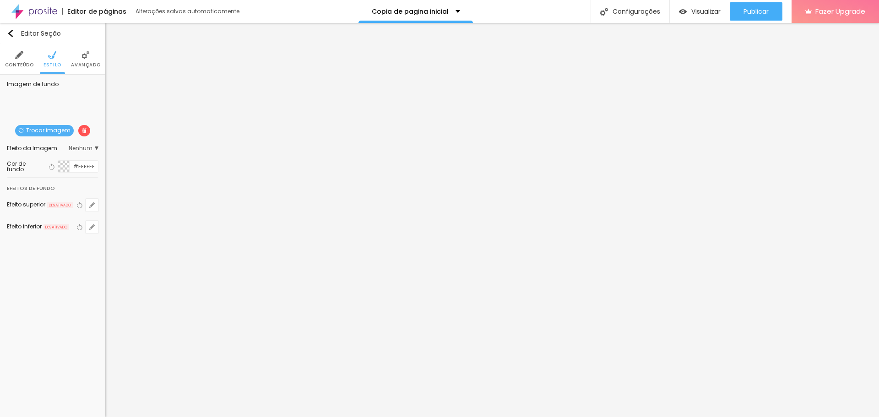
click at [91, 57] on li "Avançado" at bounding box center [85, 59] width 29 height 30
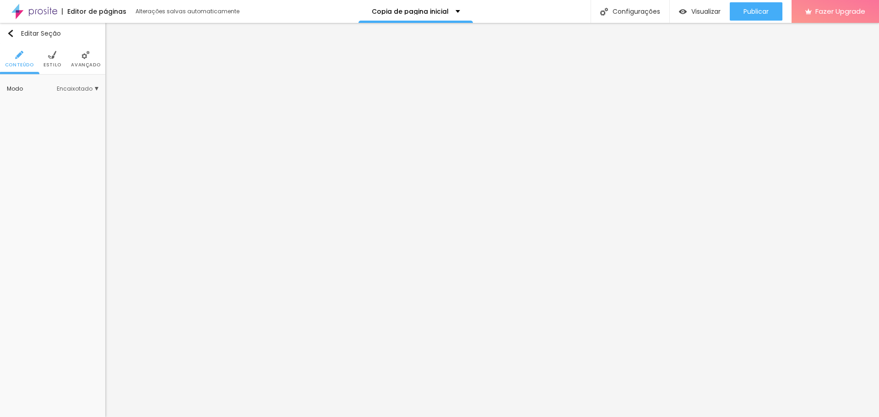
click at [81, 57] on img at bounding box center [85, 55] width 8 height 8
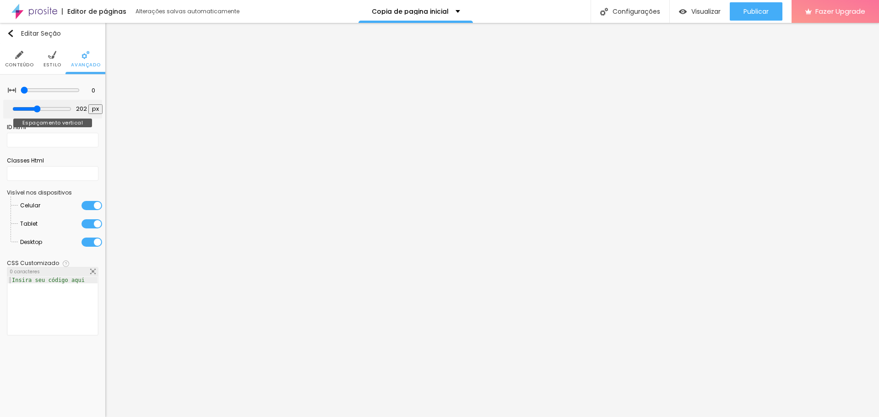
drag, startPoint x: 23, startPoint y: 107, endPoint x: 38, endPoint y: 113, distance: 16.1
click at [38, 113] on input "range" at bounding box center [41, 108] width 59 height 7
click at [76, 324] on div at bounding box center [53, 312] width 90 height 70
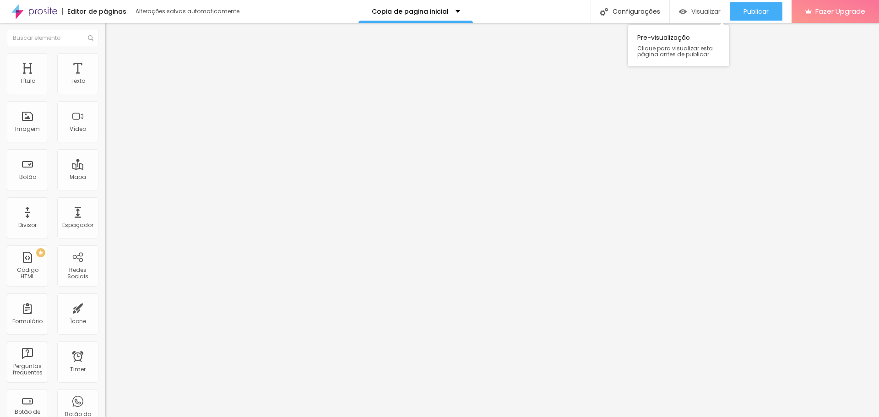
click at [698, 10] on span "Visualizar" at bounding box center [705, 11] width 29 height 7
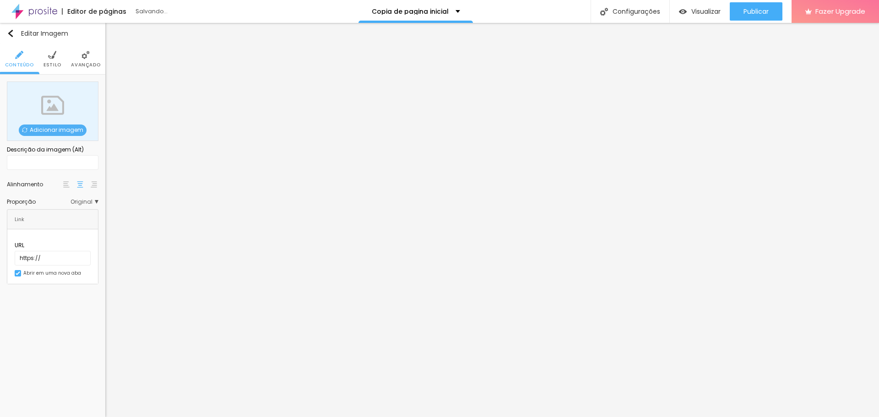
click at [31, 130] on span "Adicionar imagem" at bounding box center [53, 129] width 68 height 11
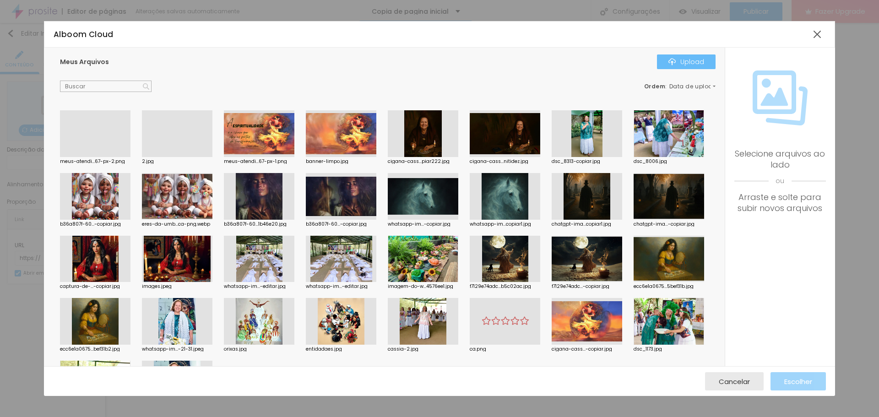
click at [683, 58] on div "Upload" at bounding box center [686, 61] width 36 height 7
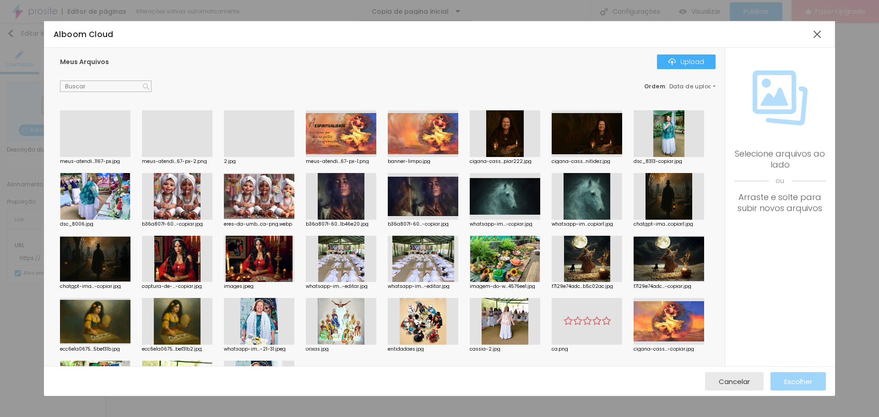
click at [122, 157] on div at bounding box center [95, 157] width 70 height 0
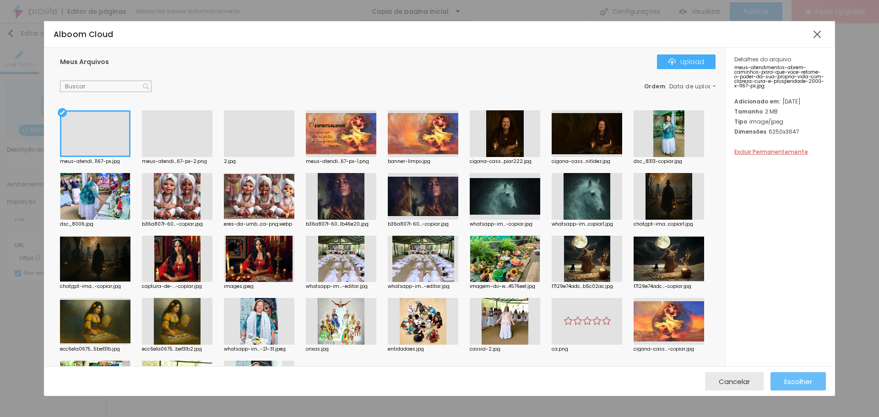
click at [795, 380] on span "Escolher" at bounding box center [798, 382] width 28 height 8
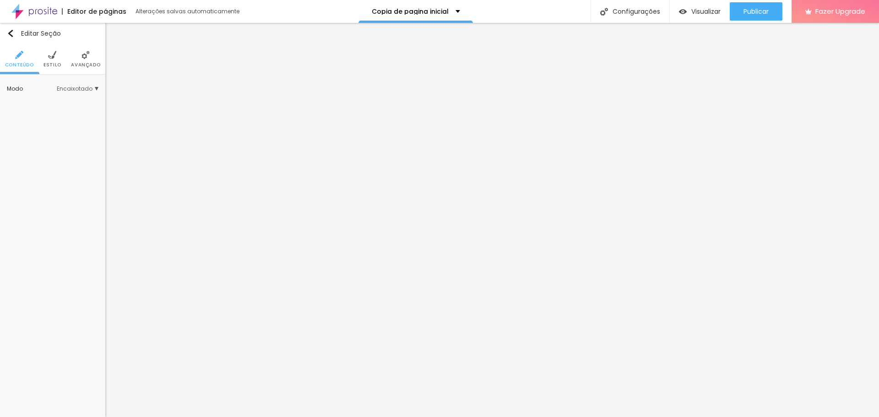
click at [54, 56] on img at bounding box center [52, 55] width 8 height 8
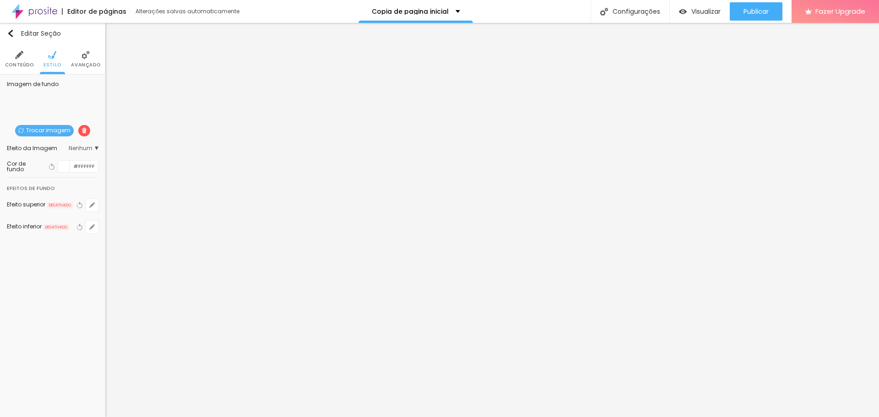
click at [80, 56] on li "Avançado" at bounding box center [85, 59] width 29 height 30
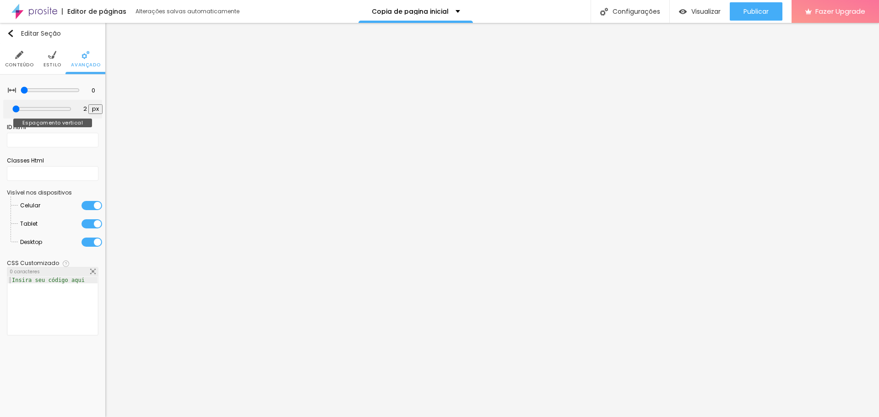
drag, startPoint x: 36, startPoint y: 107, endPoint x: 21, endPoint y: 110, distance: 15.8
click at [21, 110] on input "range" at bounding box center [41, 108] width 59 height 7
drag, startPoint x: 19, startPoint y: 106, endPoint x: 0, endPoint y: 112, distance: 19.7
click at [17, 111] on input "range" at bounding box center [41, 109] width 49 height 5
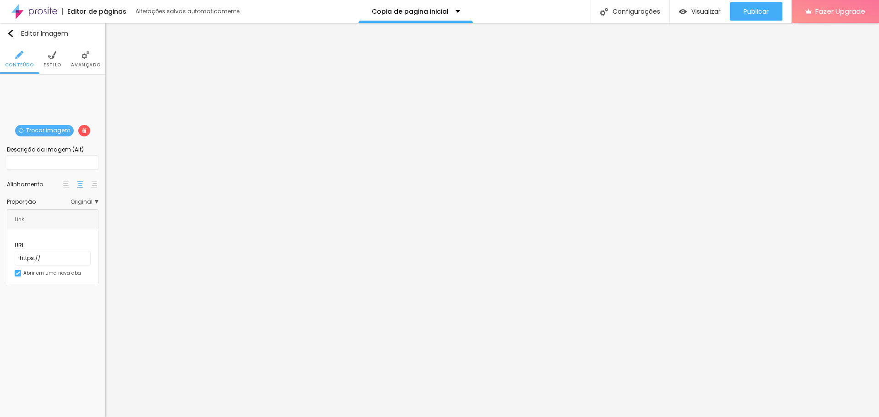
click at [57, 63] on span "Estilo" at bounding box center [52, 65] width 18 height 5
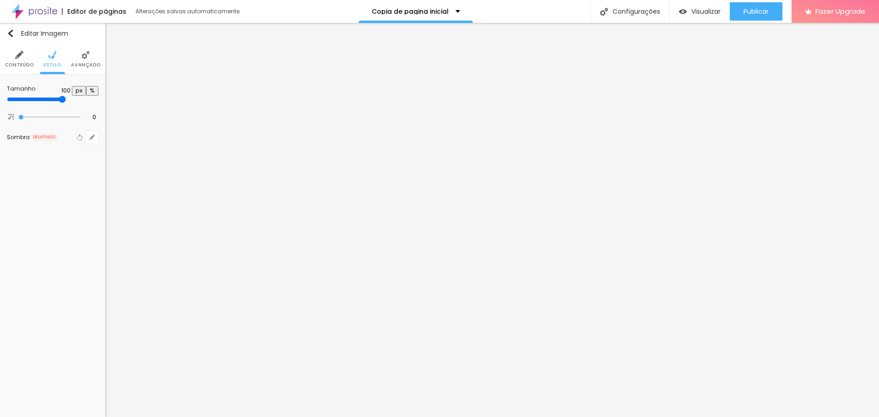
click at [76, 61] on li "Avançado" at bounding box center [85, 59] width 29 height 30
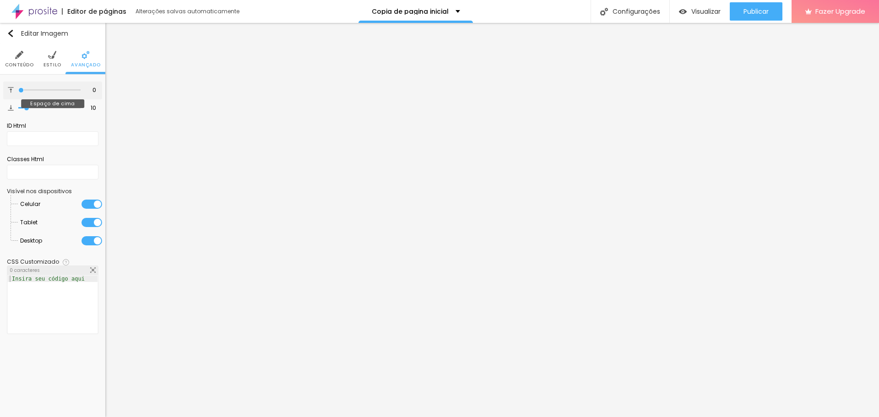
drag, startPoint x: 26, startPoint y: 91, endPoint x: 32, endPoint y: 102, distance: 12.1
click at [18, 92] on input "range" at bounding box center [49, 90] width 62 height 5
drag, startPoint x: 24, startPoint y: 106, endPoint x: 0, endPoint y: 111, distance: 24.2
click at [18, 110] on input "range" at bounding box center [49, 108] width 62 height 5
click at [51, 59] on li "Estilo" at bounding box center [52, 59] width 18 height 30
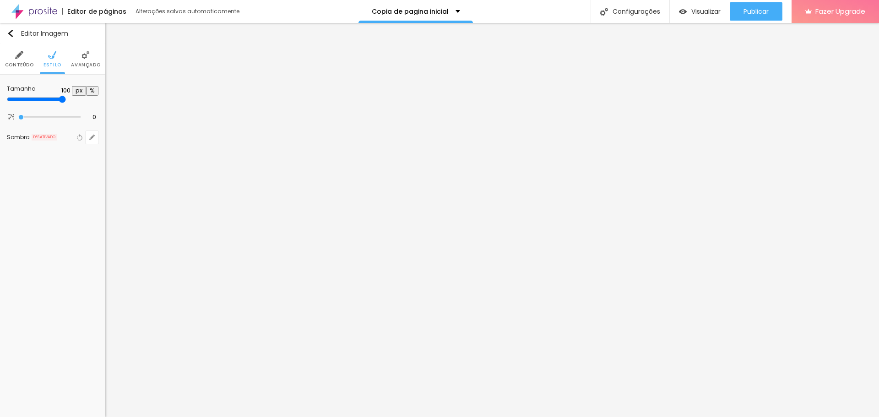
click at [25, 60] on li "Conteúdo" at bounding box center [19, 59] width 29 height 30
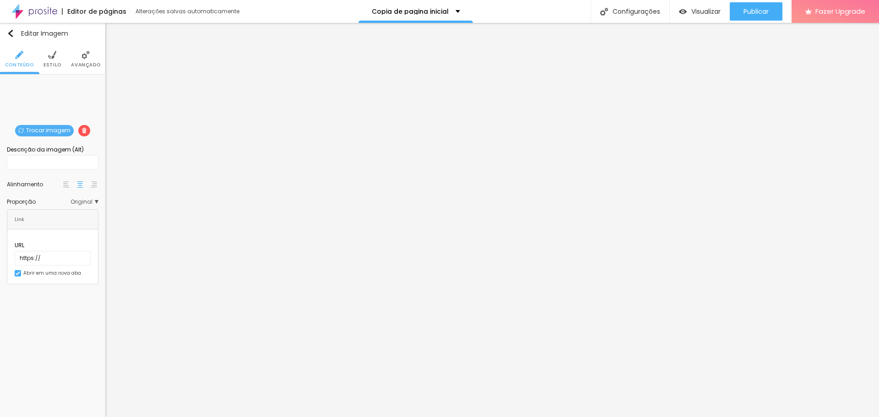
click at [54, 59] on img at bounding box center [52, 55] width 8 height 8
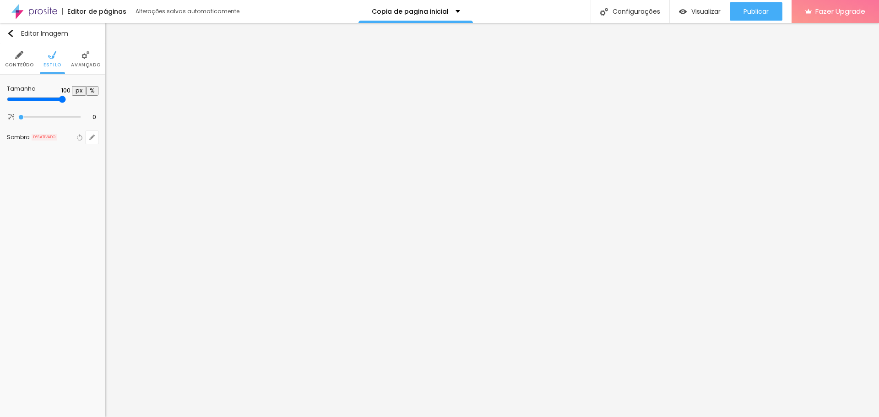
click at [83, 50] on li "Avançado" at bounding box center [85, 59] width 29 height 30
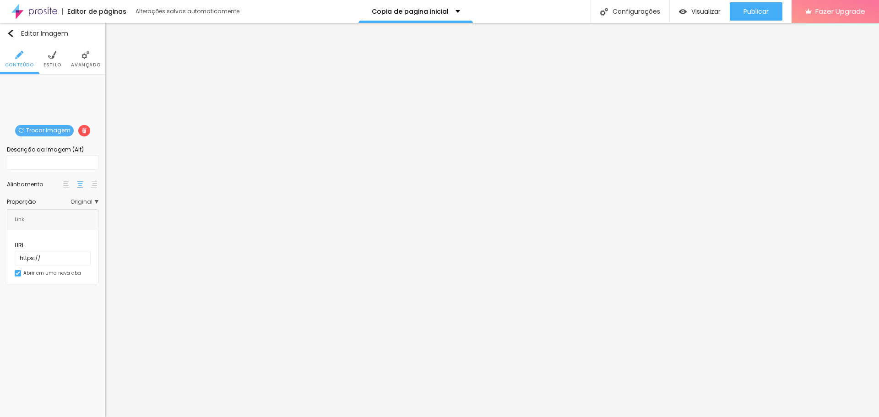
click at [60, 131] on span "Trocar imagem" at bounding box center [44, 130] width 59 height 11
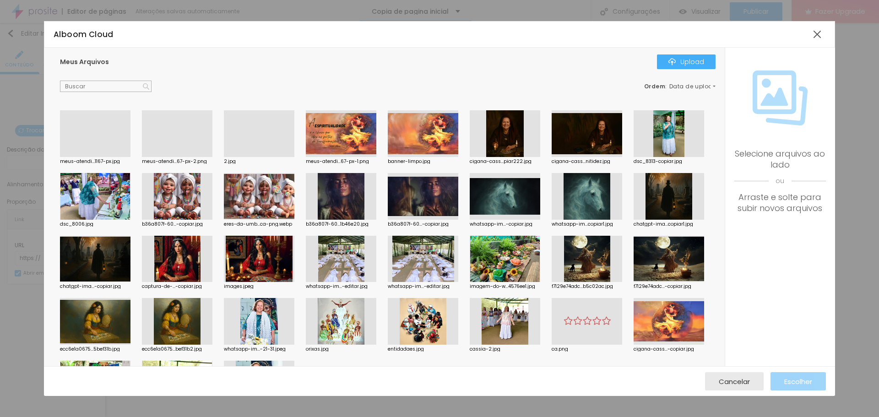
click at [69, 157] on div at bounding box center [95, 157] width 70 height 0
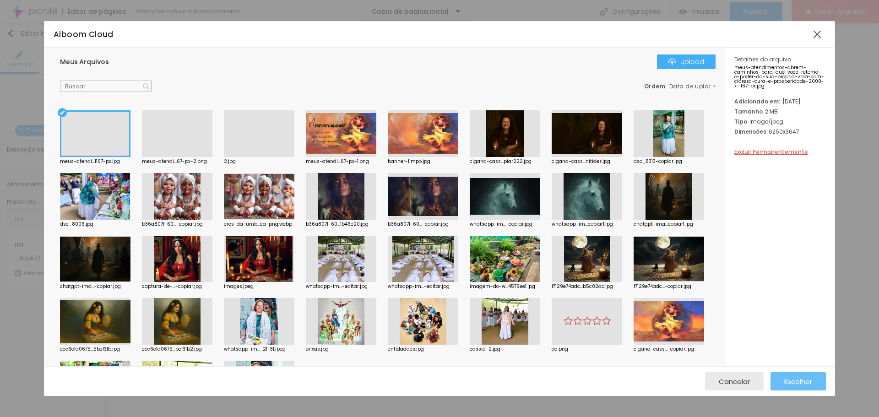
click at [800, 378] on span "Escolher" at bounding box center [798, 382] width 28 height 8
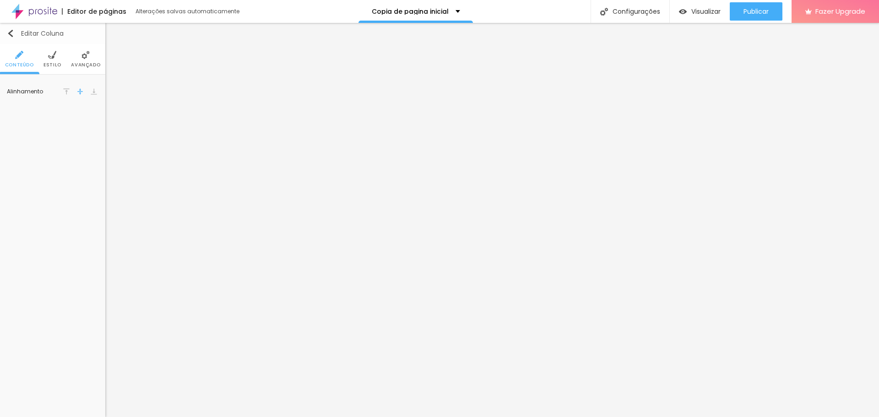
click at [11, 36] on img "button" at bounding box center [10, 33] width 7 height 7
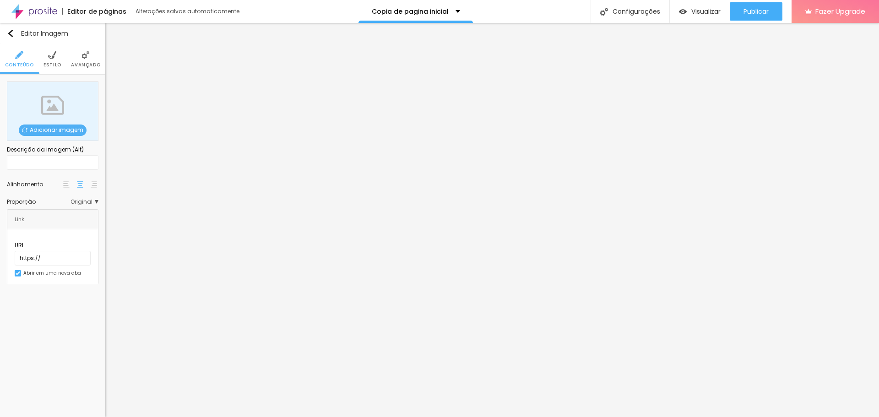
click at [51, 127] on span "Adicionar imagem" at bounding box center [53, 129] width 68 height 11
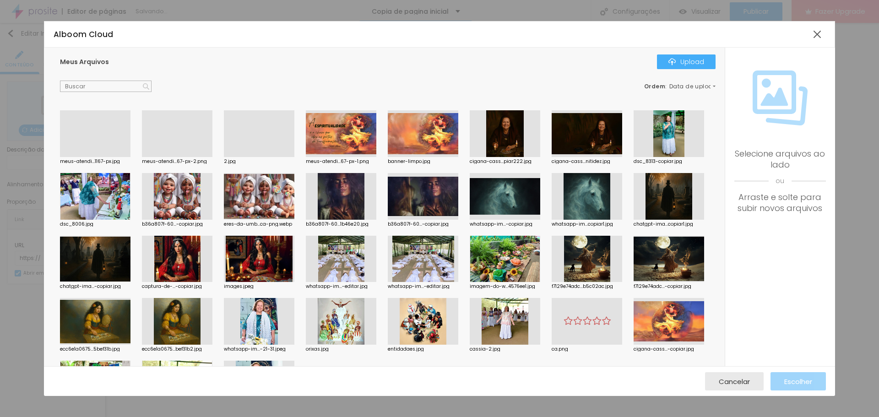
click at [89, 157] on div at bounding box center [95, 157] width 70 height 0
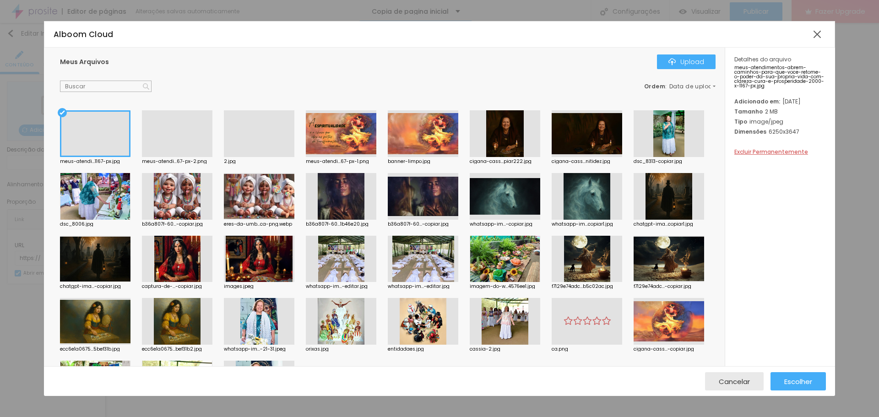
click at [268, 157] on div at bounding box center [259, 157] width 70 height 0
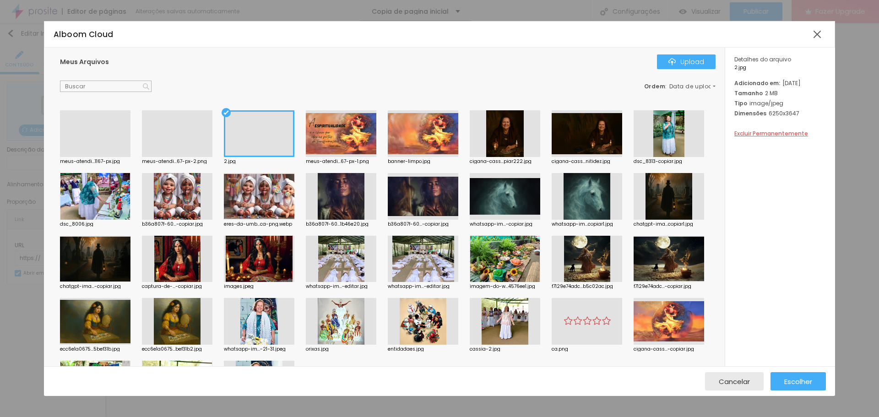
click at [122, 157] on div at bounding box center [95, 157] width 70 height 0
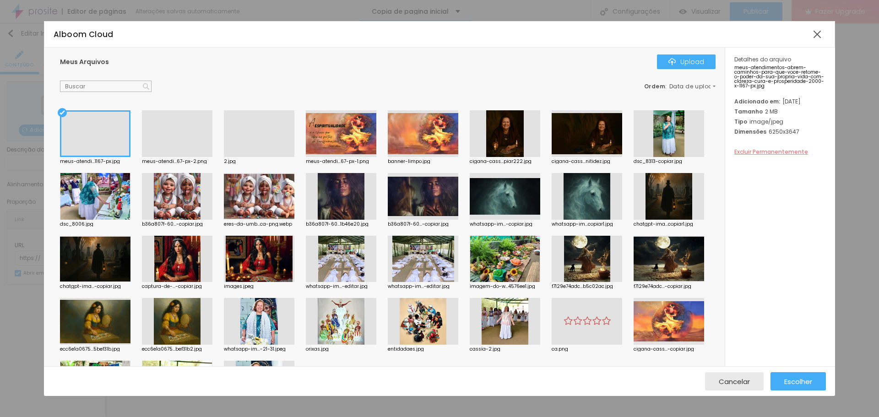
click at [785, 156] on span "Excluir Permanentemente" at bounding box center [771, 152] width 74 height 8
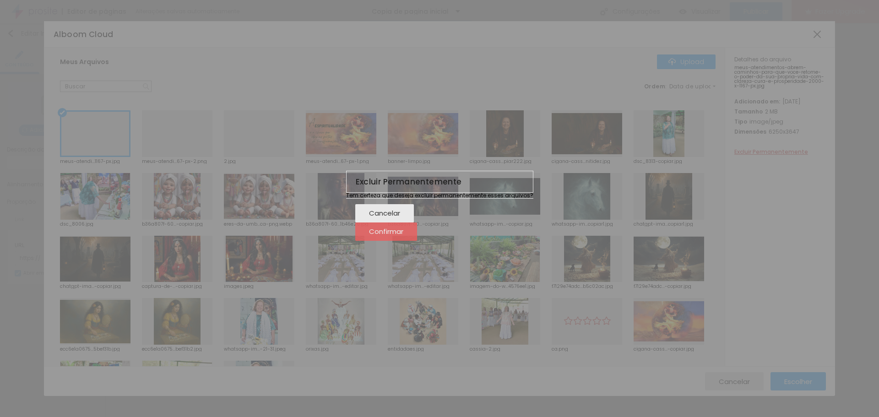
click at [403, 235] on span "Confirmar" at bounding box center [386, 231] width 34 height 8
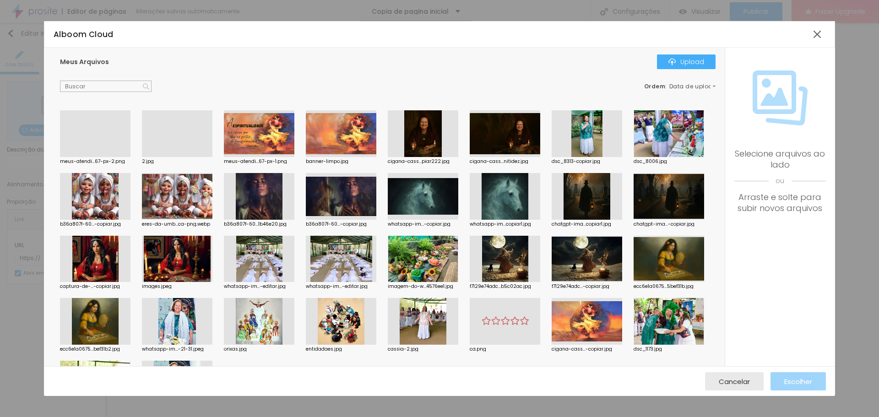
click at [177, 157] on div at bounding box center [177, 157] width 70 height 0
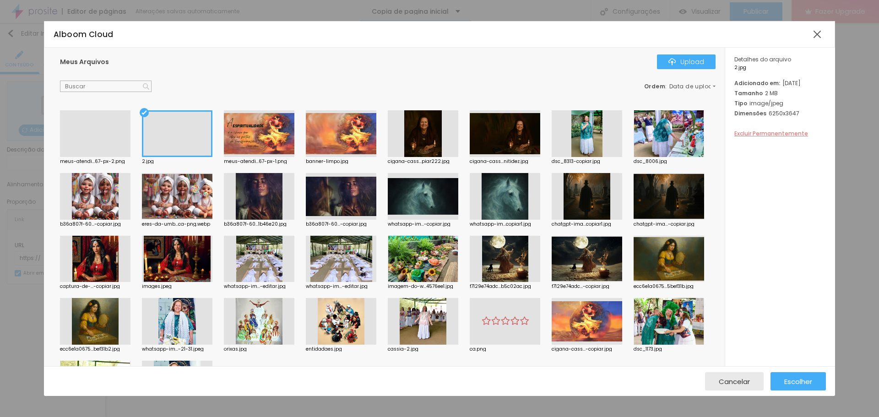
click at [779, 137] on span "Excluir Permanentemente" at bounding box center [771, 134] width 74 height 8
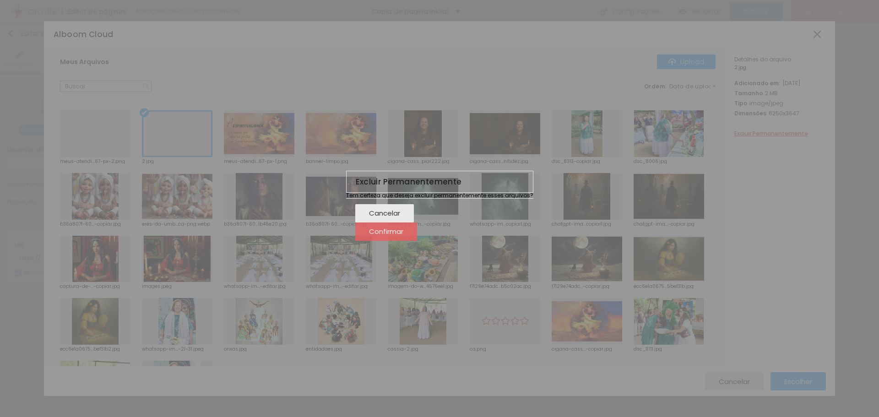
click at [403, 235] on span "Confirmar" at bounding box center [386, 231] width 34 height 8
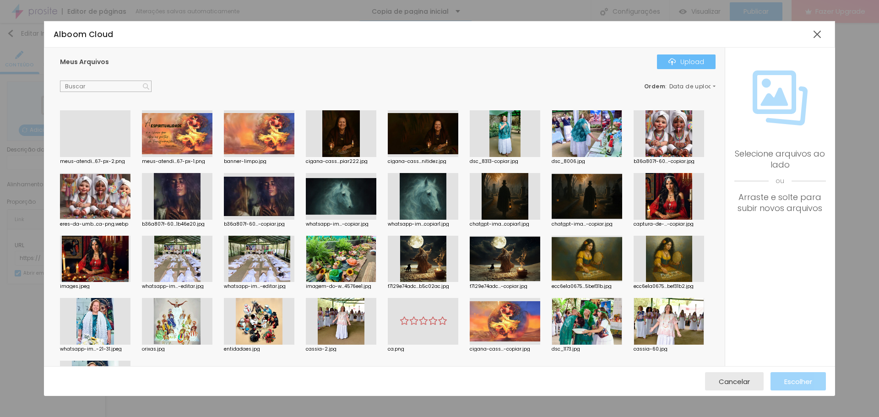
click at [699, 63] on div "Upload" at bounding box center [686, 61] width 36 height 7
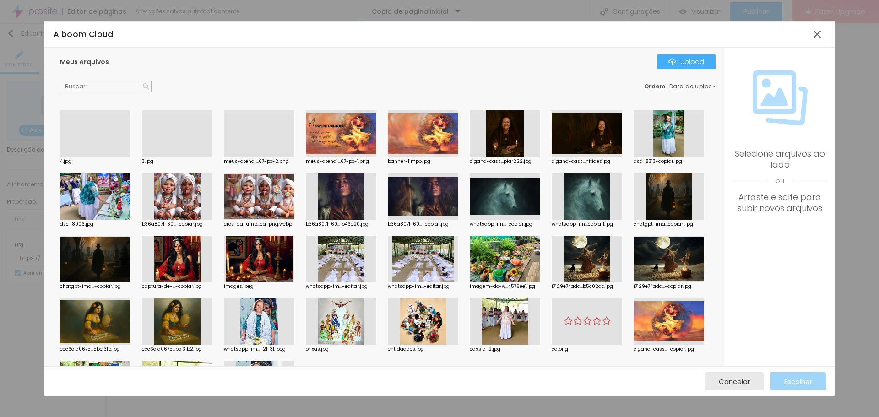
click at [81, 157] on div at bounding box center [95, 157] width 70 height 0
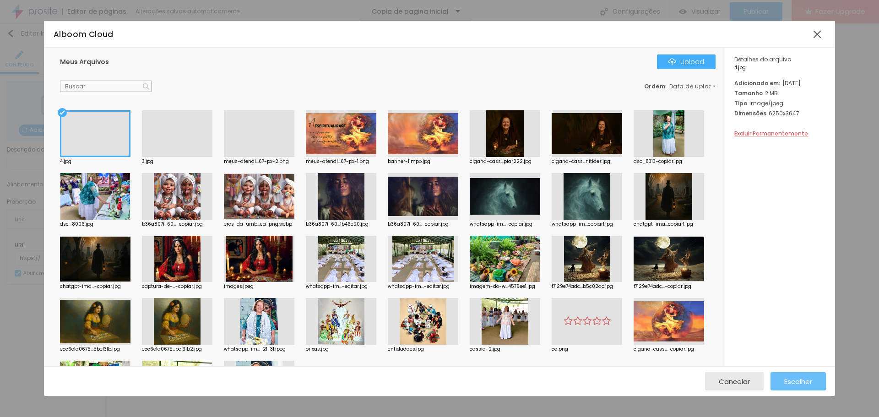
click at [806, 376] on div "Escolher" at bounding box center [798, 381] width 28 height 18
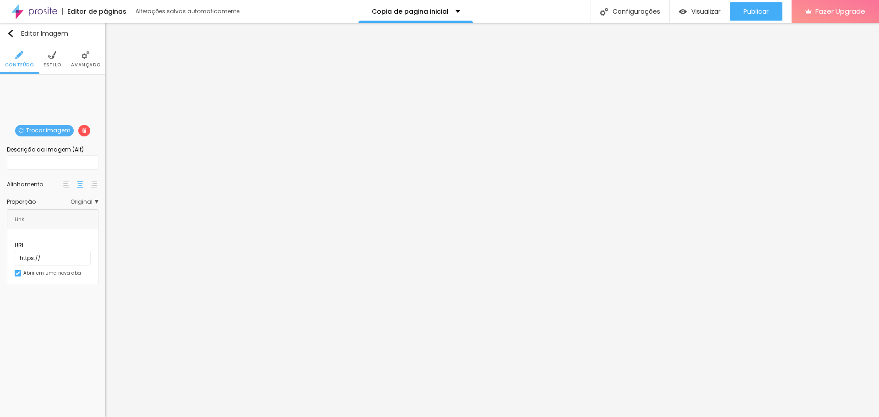
click at [57, 63] on span "Estilo" at bounding box center [52, 65] width 18 height 5
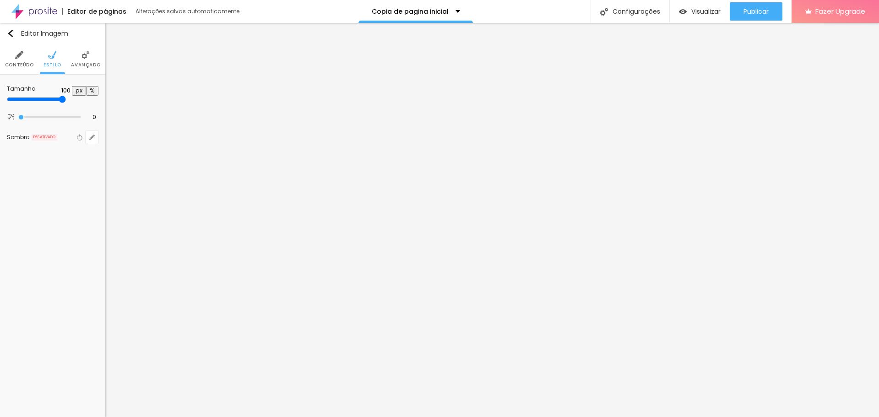
click at [89, 55] on img at bounding box center [85, 55] width 8 height 8
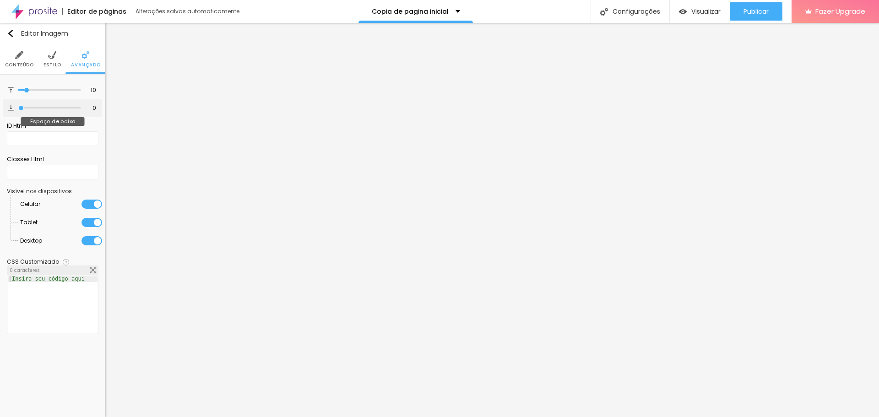
drag, startPoint x: 23, startPoint y: 108, endPoint x: 9, endPoint y: 108, distance: 14.2
click at [18, 108] on input "range" at bounding box center [49, 108] width 62 height 5
drag, startPoint x: 26, startPoint y: 91, endPoint x: 19, endPoint y: 109, distance: 20.1
click at [18, 92] on input "range" at bounding box center [49, 90] width 62 height 5
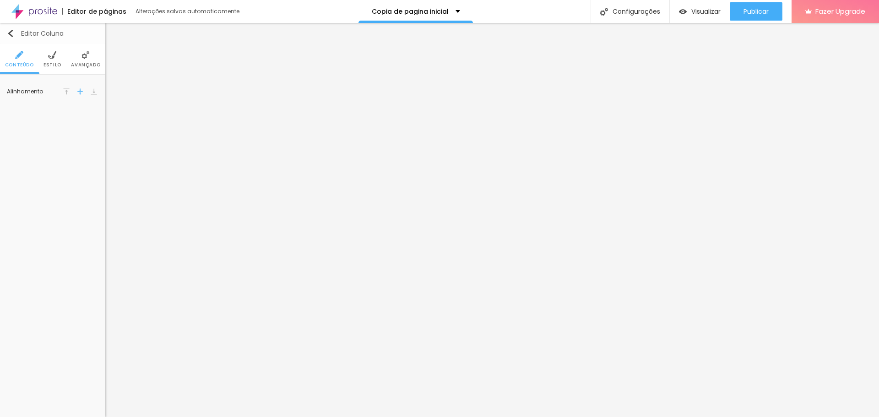
drag, startPoint x: 9, startPoint y: 32, endPoint x: 12, endPoint y: 39, distance: 8.0
click at [9, 32] on img "button" at bounding box center [10, 33] width 7 height 7
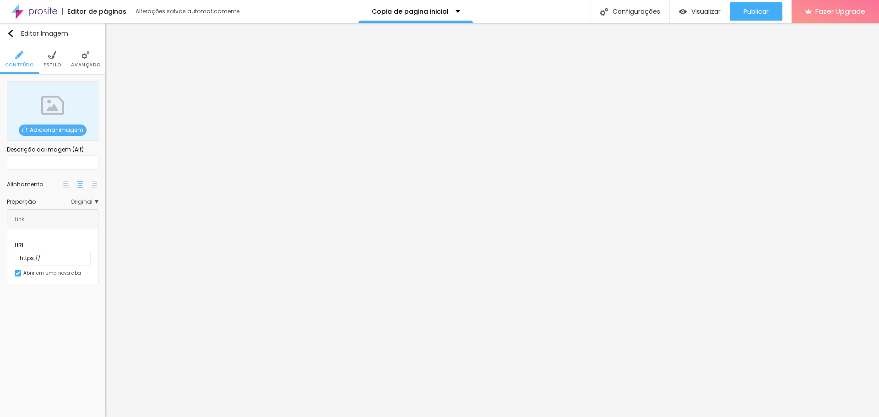
click at [57, 121] on div "Adicionar imagem" at bounding box center [53, 110] width 92 height 59
click at [58, 131] on span "Adicionar imagem" at bounding box center [53, 129] width 68 height 11
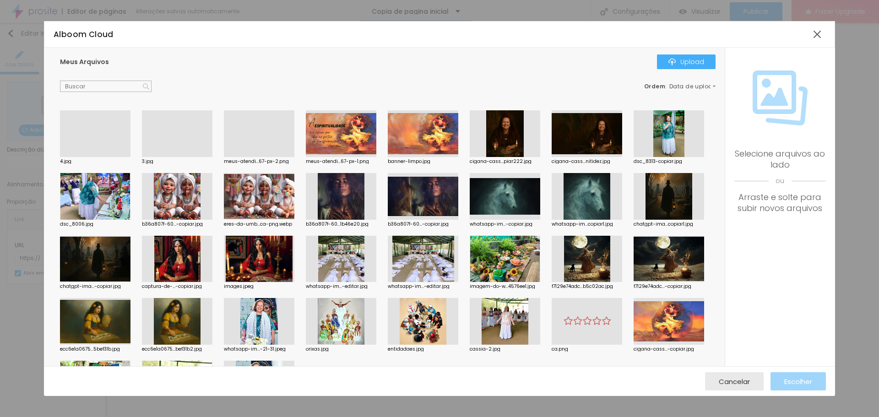
drag, startPoint x: 187, startPoint y: 135, endPoint x: 204, endPoint y: 147, distance: 20.6
click at [186, 157] on div at bounding box center [177, 157] width 70 height 0
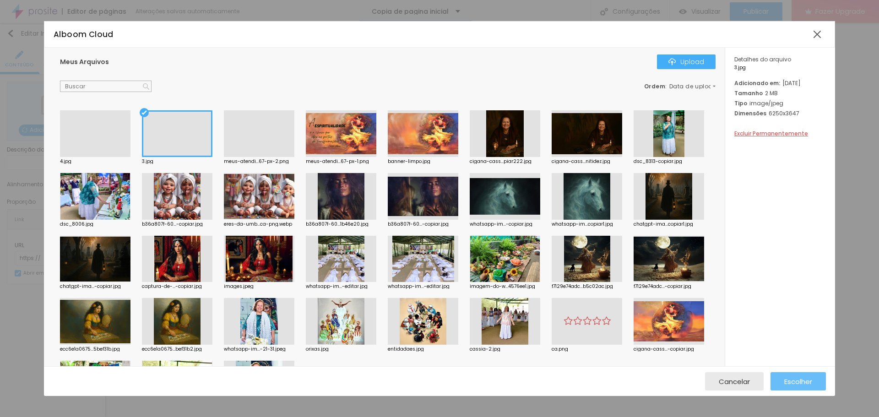
click at [794, 383] on span "Escolher" at bounding box center [798, 382] width 28 height 8
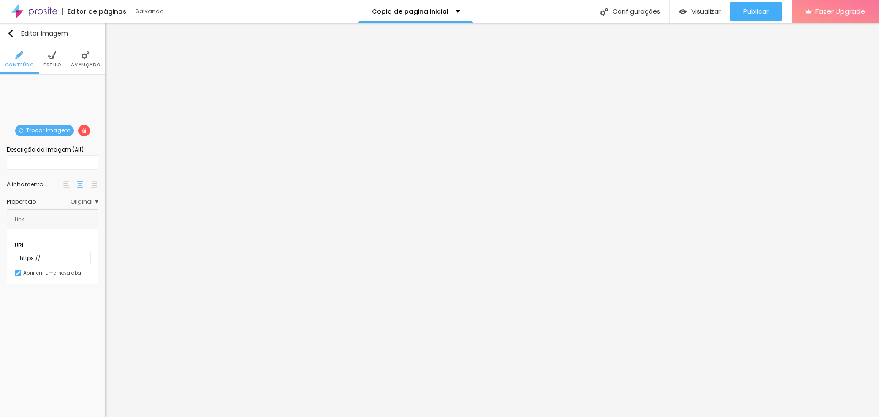
click at [59, 57] on li "Estilo" at bounding box center [52, 59] width 18 height 30
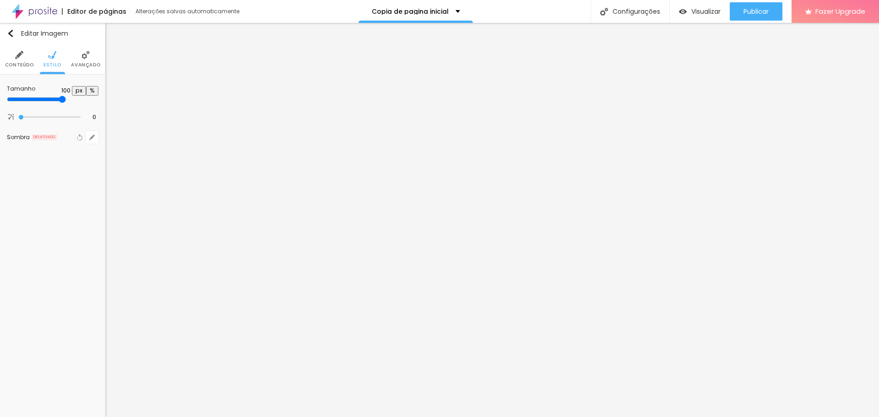
click at [76, 58] on li "Avançado" at bounding box center [85, 59] width 29 height 30
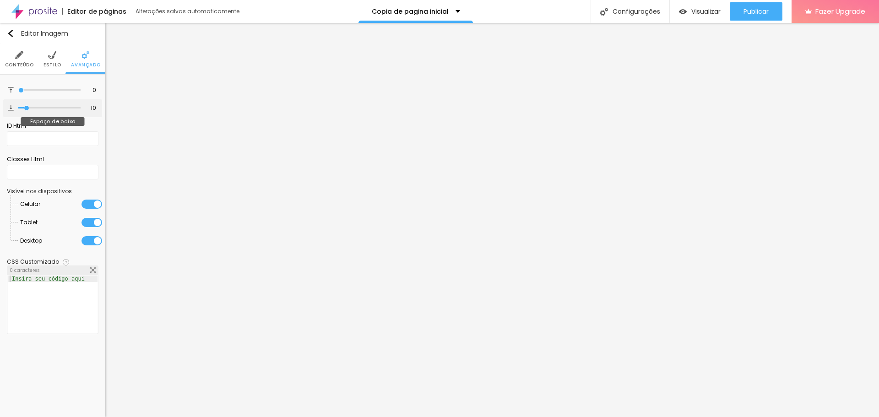
drag, startPoint x: 24, startPoint y: 90, endPoint x: 16, endPoint y: 106, distance: 17.6
click at [18, 92] on input "range" at bounding box center [49, 90] width 62 height 5
drag, startPoint x: 22, startPoint y: 110, endPoint x: 0, endPoint y: 113, distance: 22.1
click at [18, 110] on input "range" at bounding box center [49, 108] width 62 height 5
click at [692, 8] on span "Visualizar" at bounding box center [705, 11] width 29 height 7
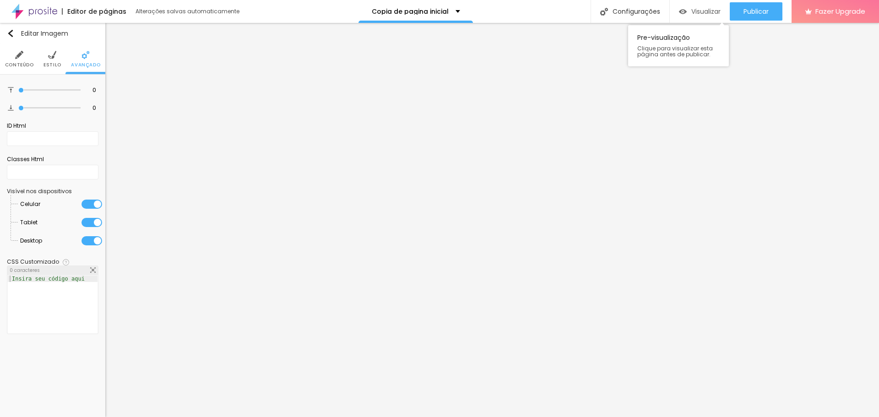
click at [693, 12] on span "Visualizar" at bounding box center [705, 11] width 29 height 7
click at [757, 11] on span "Publicar" at bounding box center [755, 11] width 25 height 7
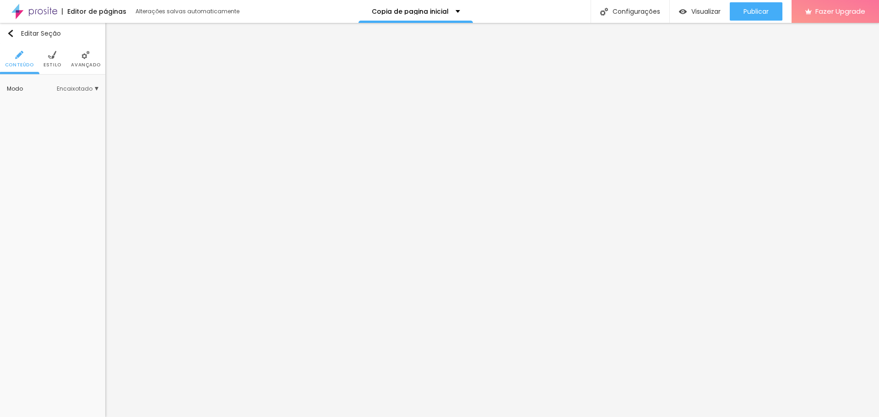
click at [39, 55] on ul "Conteúdo Estilo Avançado" at bounding box center [52, 59] width 105 height 31
click at [48, 56] on img at bounding box center [52, 55] width 8 height 8
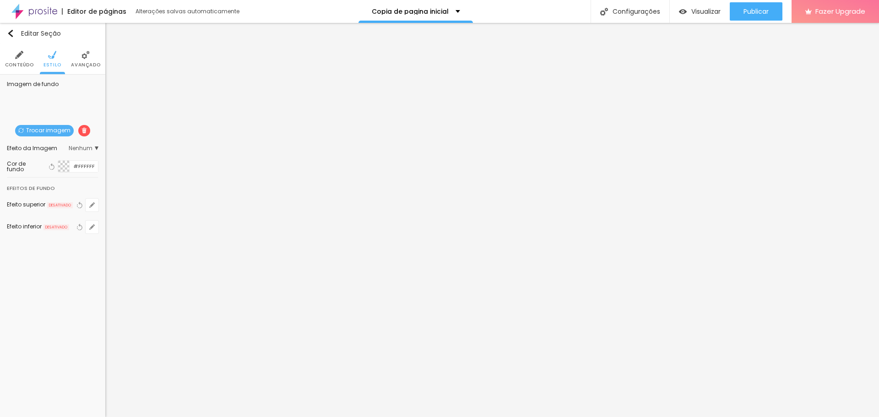
click at [84, 128] on img at bounding box center [83, 130] width 5 height 5
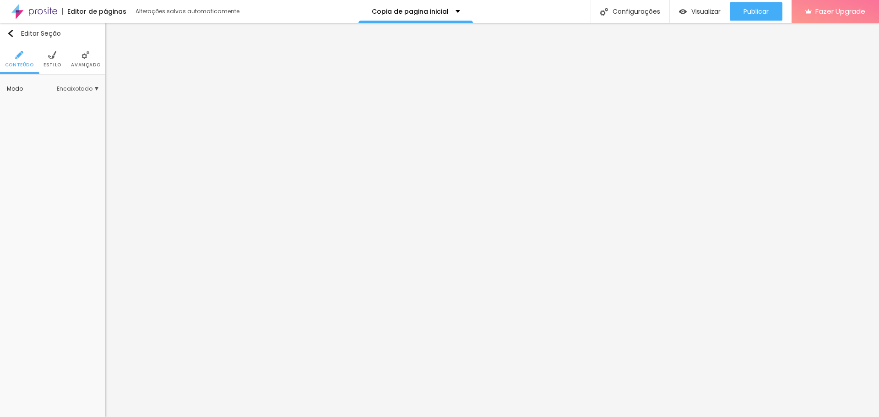
click at [53, 59] on img at bounding box center [52, 55] width 8 height 8
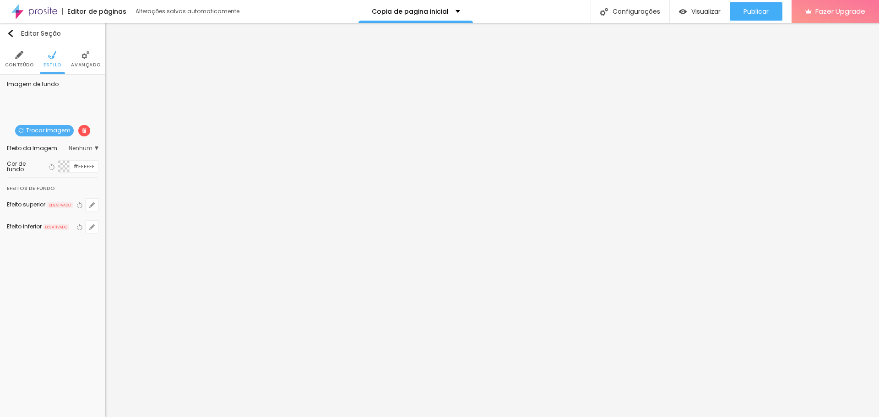
click at [84, 132] on img at bounding box center [83, 130] width 5 height 5
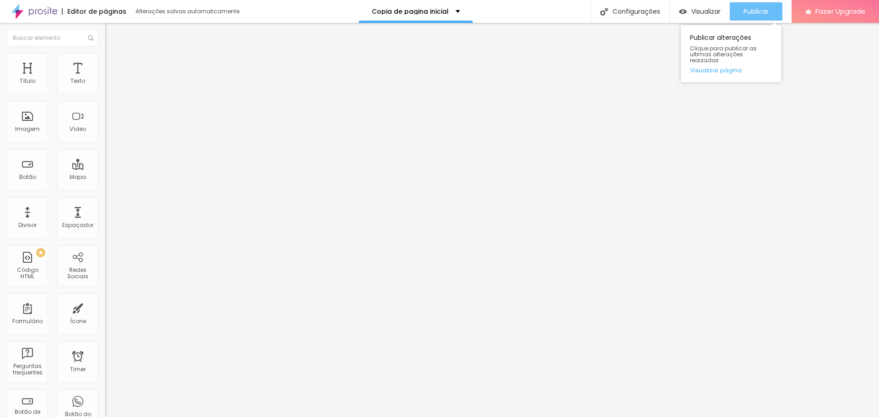
click at [753, 12] on span "Publicar" at bounding box center [755, 11] width 25 height 7
click at [752, 9] on span "Publicar" at bounding box center [755, 11] width 25 height 7
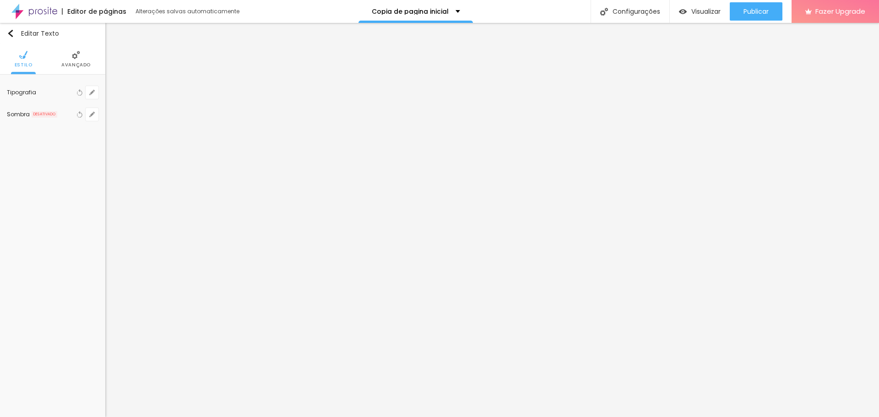
click at [70, 63] on span "Avançado" at bounding box center [75, 65] width 29 height 5
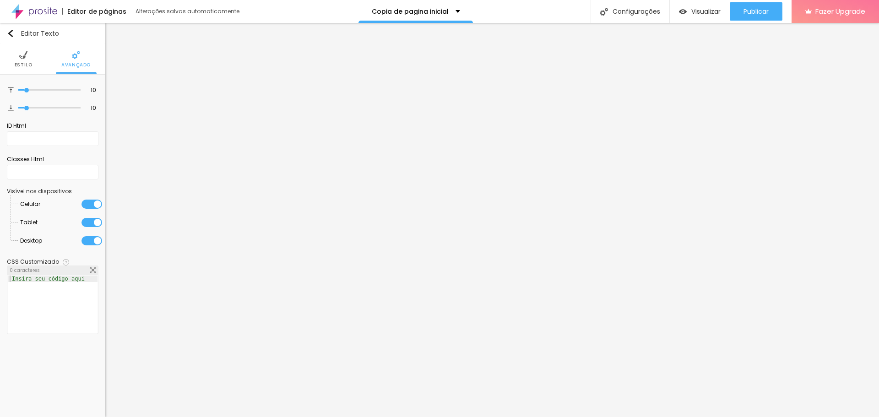
click at [17, 59] on li "Estilo" at bounding box center [24, 59] width 18 height 30
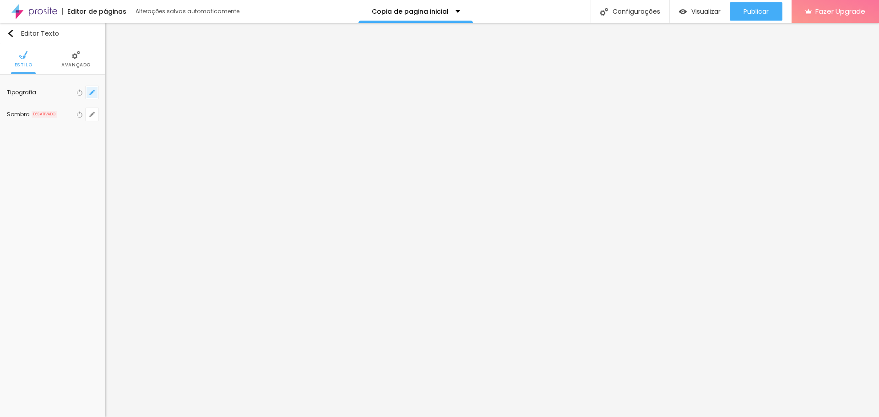
click at [91, 92] on icon "button" at bounding box center [91, 92] width 5 height 5
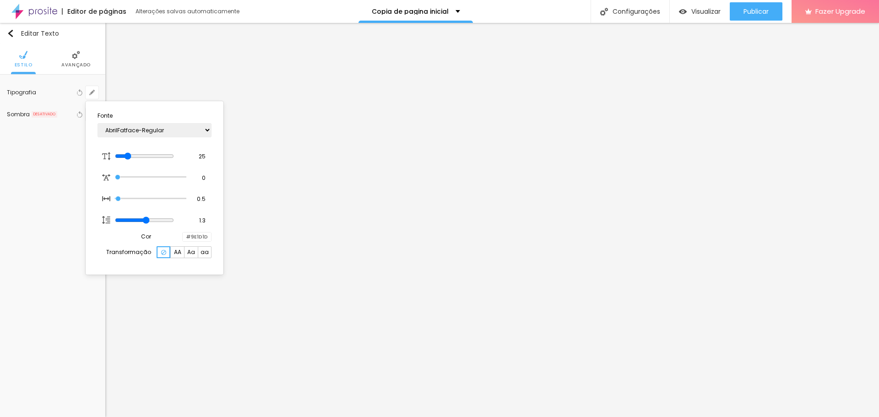
click at [148, 320] on div at bounding box center [439, 208] width 879 height 417
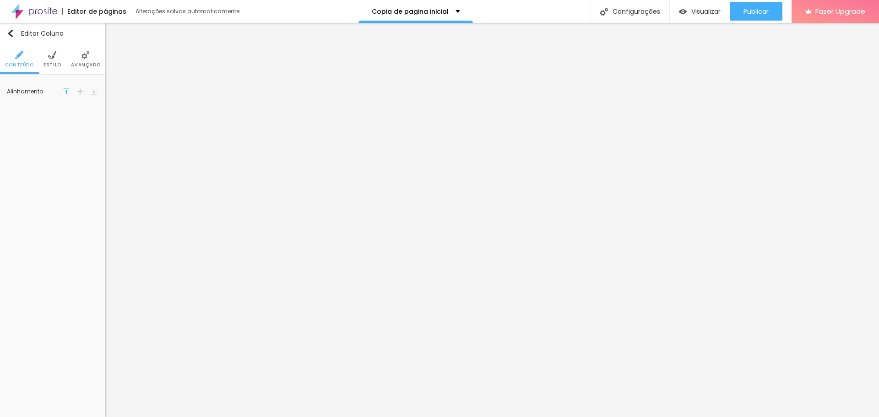
click at [55, 65] on span "Estilo" at bounding box center [52, 65] width 18 height 5
click at [93, 61] on li "Avançado" at bounding box center [85, 59] width 29 height 30
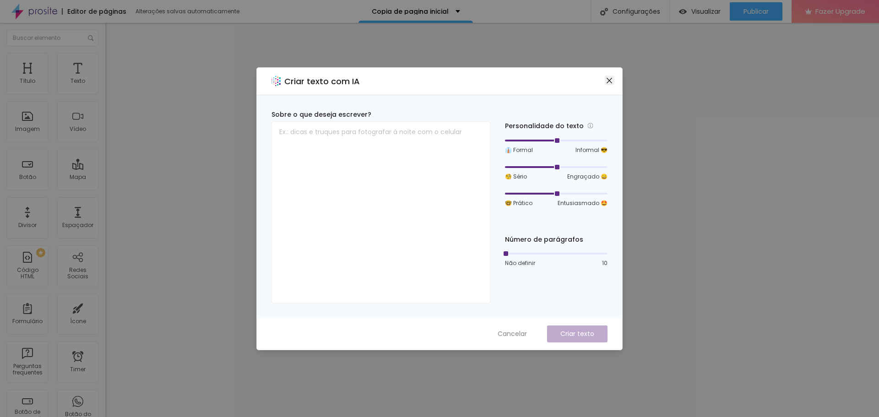
click at [611, 79] on icon "close" at bounding box center [608, 79] width 5 height 5
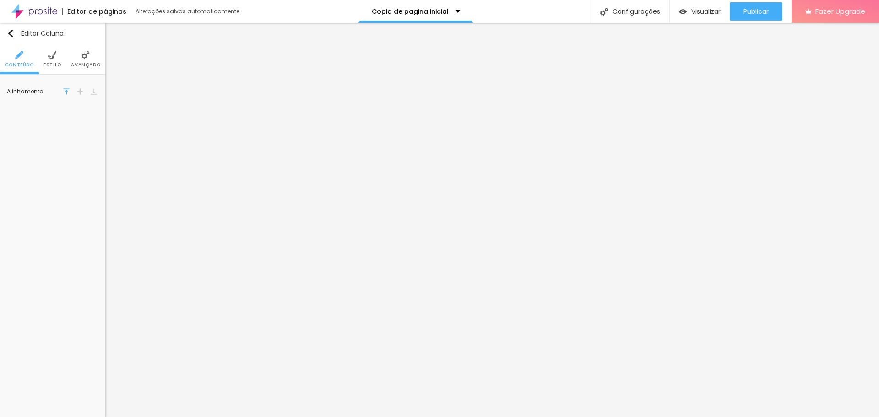
click at [57, 63] on span "Estilo" at bounding box center [52, 65] width 18 height 5
click at [87, 57] on img at bounding box center [85, 55] width 8 height 8
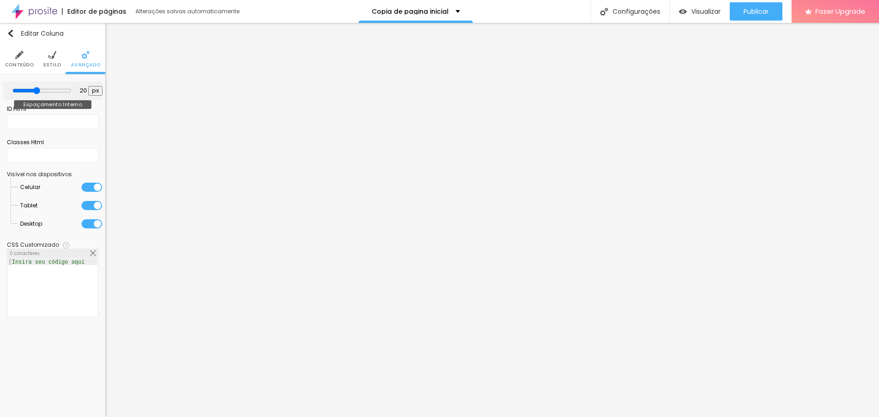
click at [37, 94] on input "range" at bounding box center [41, 90] width 59 height 7
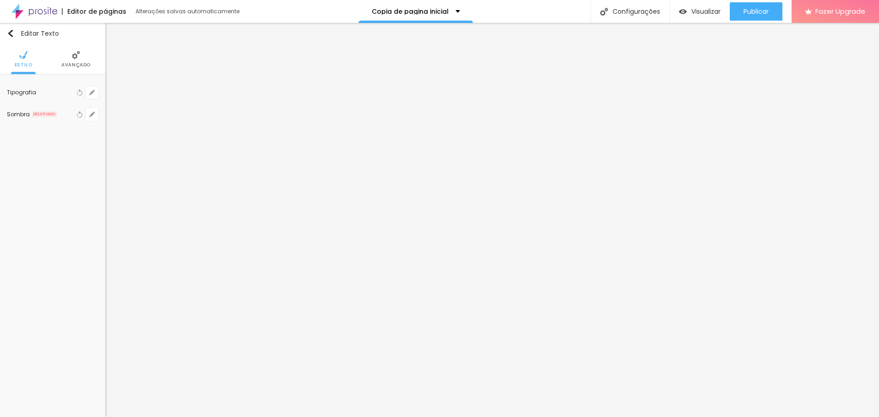
click at [75, 60] on li "Avançado" at bounding box center [75, 59] width 29 height 30
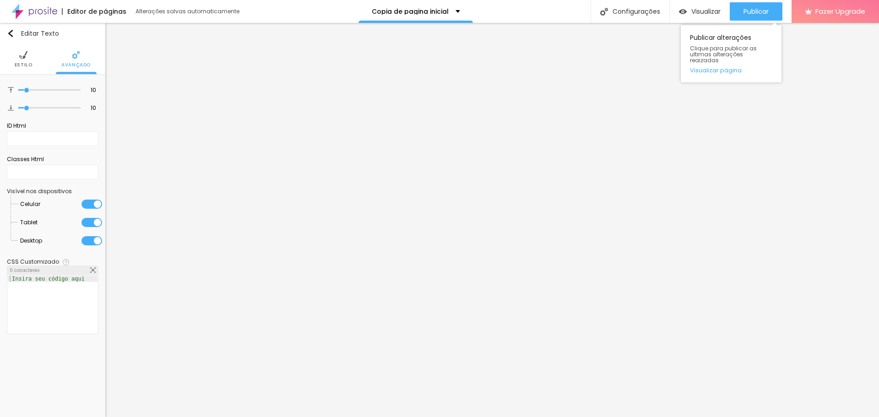
drag, startPoint x: 771, startPoint y: 10, endPoint x: 779, endPoint y: 37, distance: 28.7
click at [770, 10] on button "Publicar" at bounding box center [756, 11] width 53 height 18
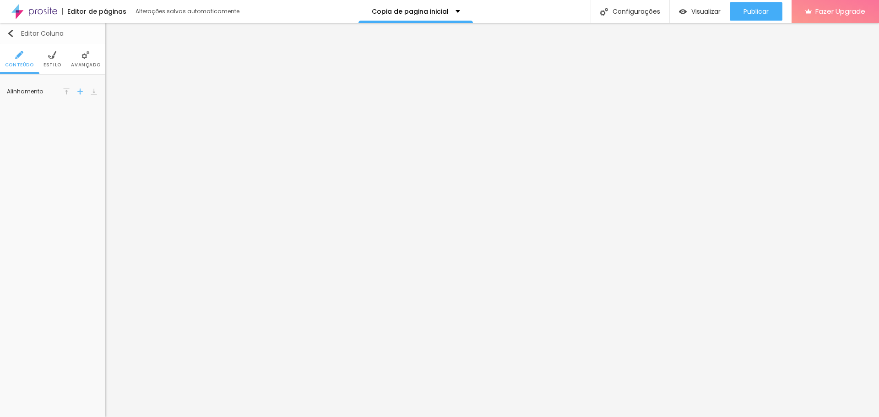
click at [8, 31] on img "button" at bounding box center [10, 33] width 7 height 7
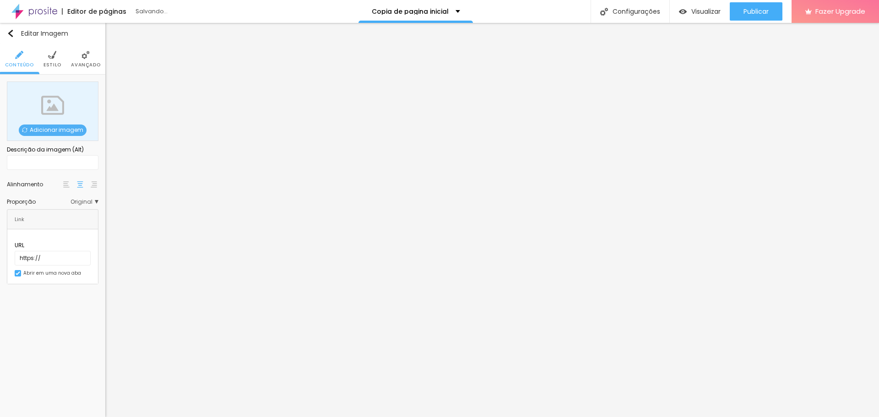
click at [76, 129] on span "Adicionar imagem" at bounding box center [53, 129] width 68 height 11
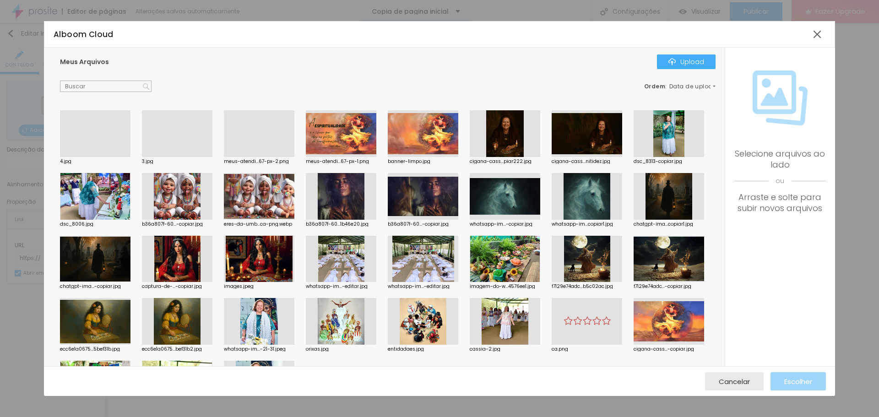
click at [86, 157] on div at bounding box center [95, 157] width 70 height 0
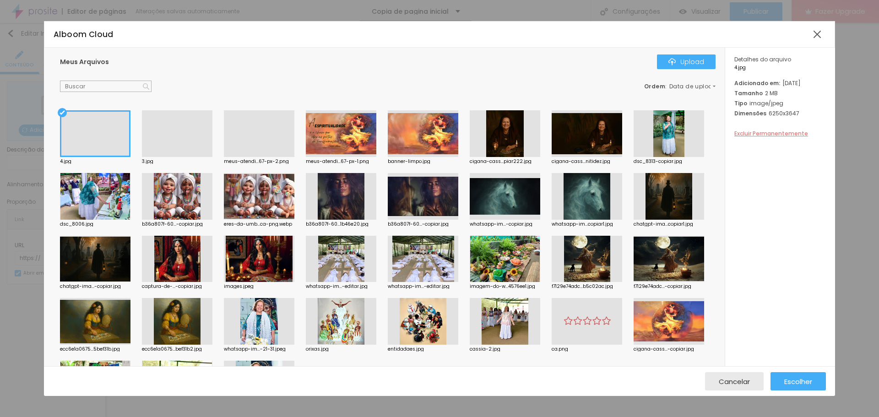
click at [786, 137] on span "Excluir Permanentemente" at bounding box center [771, 134] width 74 height 8
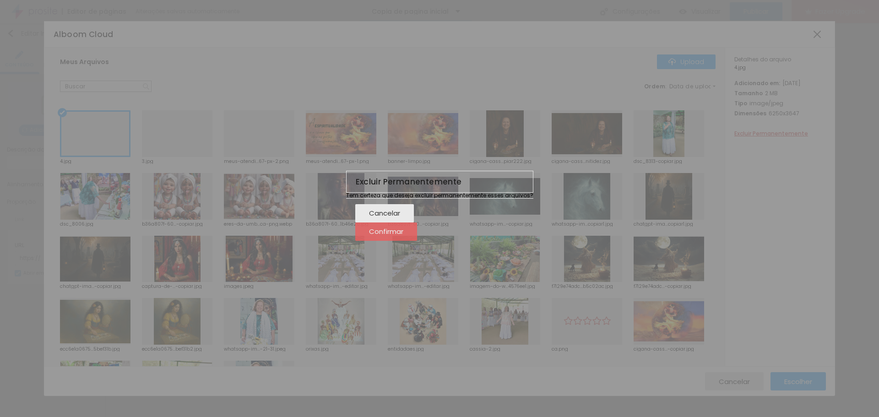
click at [403, 235] on span "Confirmar" at bounding box center [386, 231] width 34 height 8
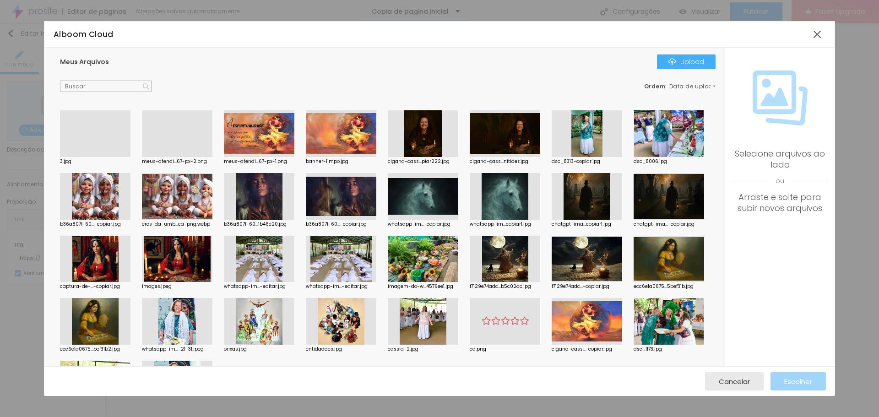
click at [113, 157] on div at bounding box center [95, 157] width 70 height 0
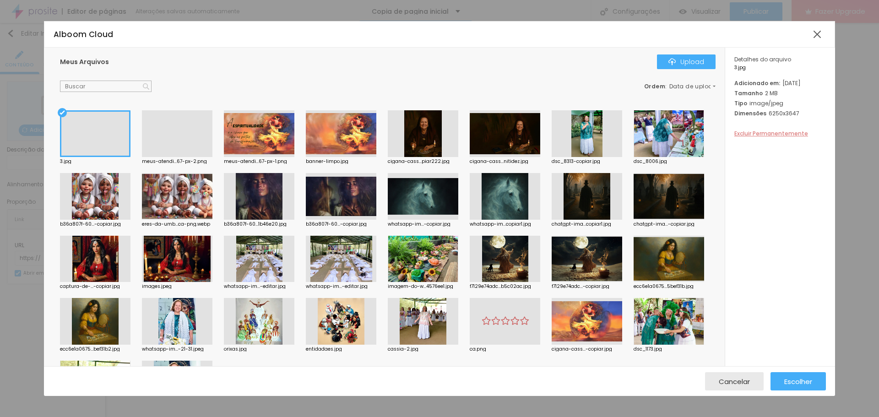
click at [774, 137] on span "Excluir Permanentemente" at bounding box center [771, 134] width 74 height 8
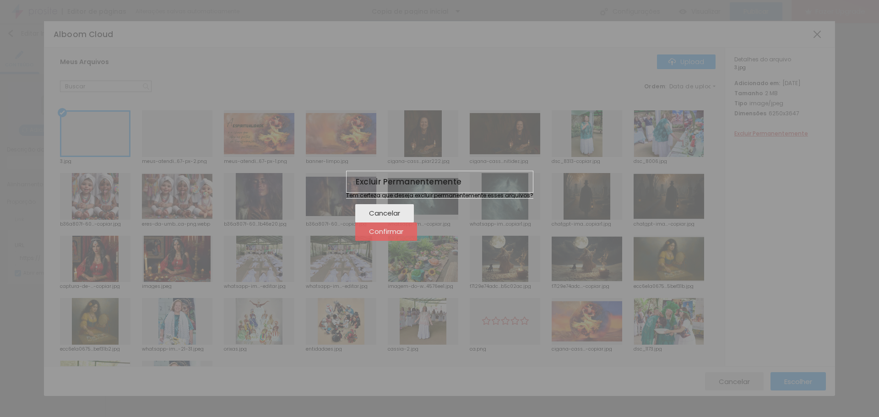
click at [403, 235] on span "Confirmar" at bounding box center [386, 231] width 34 height 8
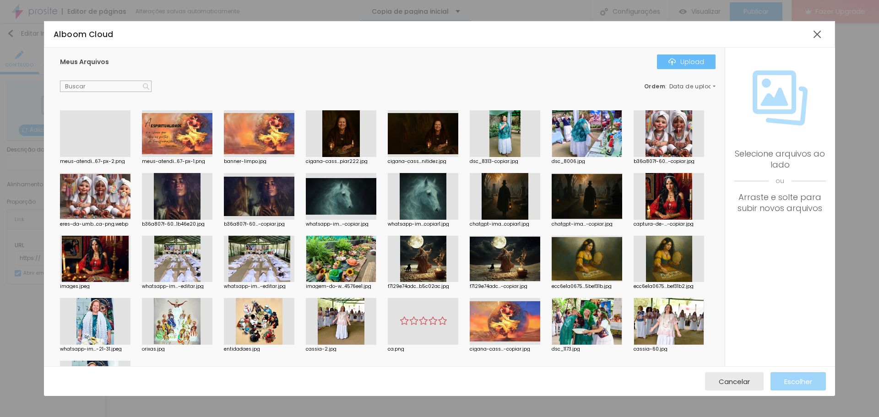
click at [701, 59] on div "Upload" at bounding box center [686, 61] width 36 height 7
click at [686, 63] on div "Upload" at bounding box center [686, 61] width 36 height 7
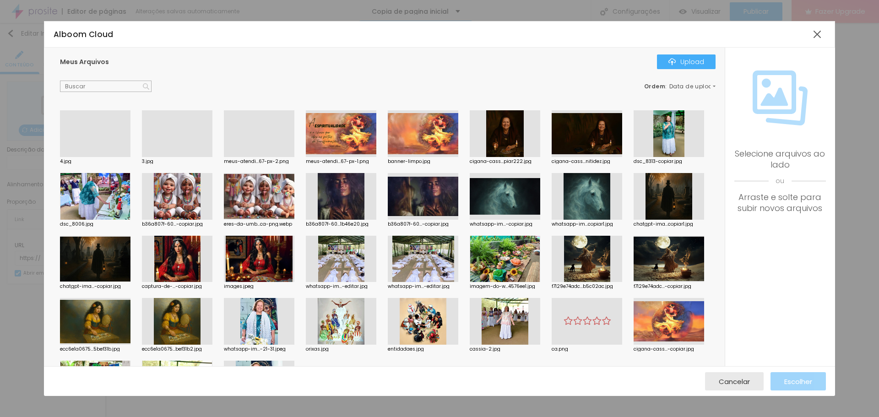
click at [97, 157] on div at bounding box center [95, 157] width 70 height 0
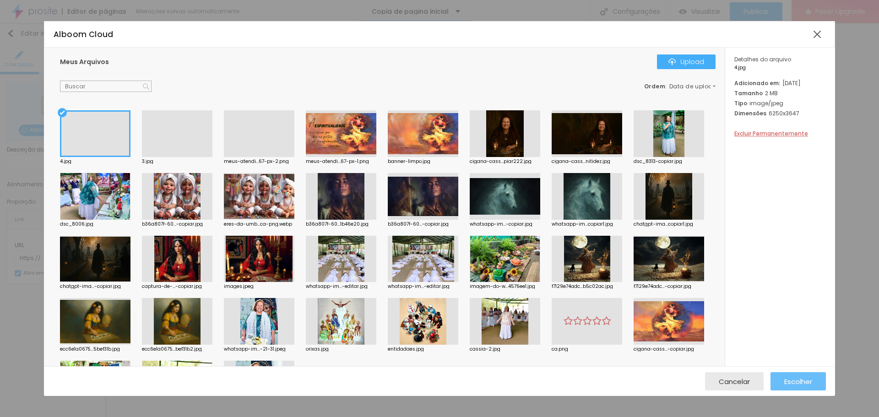
click at [817, 378] on button "Escolher" at bounding box center [797, 381] width 55 height 18
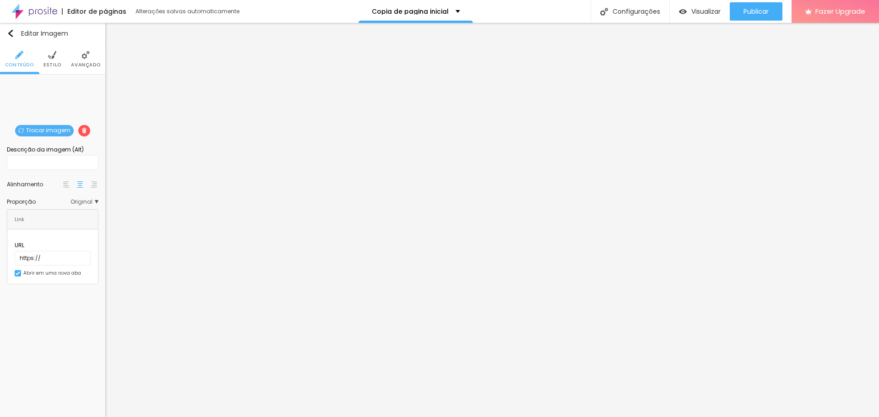
click at [59, 59] on li "Estilo" at bounding box center [52, 59] width 18 height 30
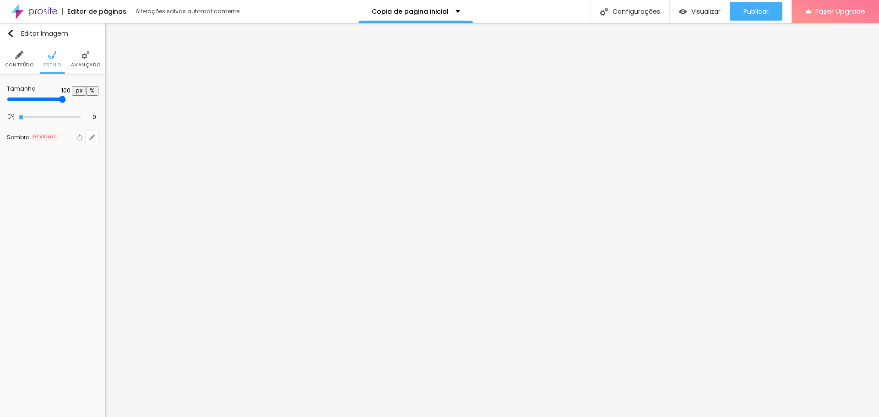
click at [97, 54] on li "Avançado" at bounding box center [85, 59] width 29 height 30
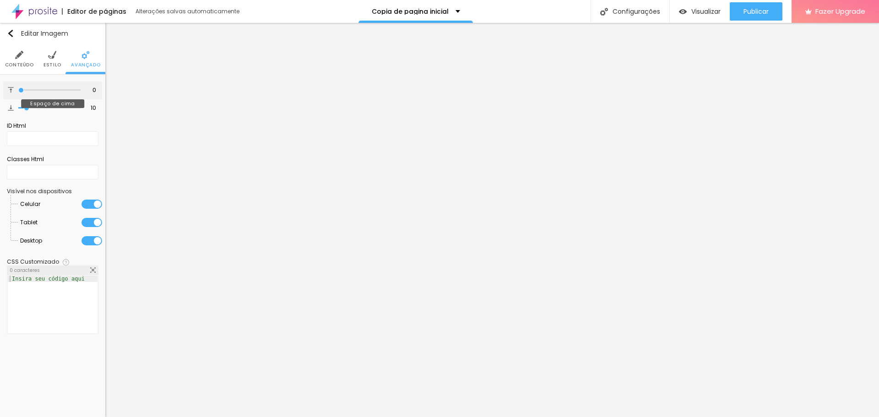
drag, startPoint x: 27, startPoint y: 90, endPoint x: 11, endPoint y: 92, distance: 16.3
click at [18, 92] on input "range" at bounding box center [49, 90] width 62 height 5
drag, startPoint x: 28, startPoint y: 106, endPoint x: 5, endPoint y: 107, distance: 23.3
click at [18, 107] on input "range" at bounding box center [49, 108] width 62 height 5
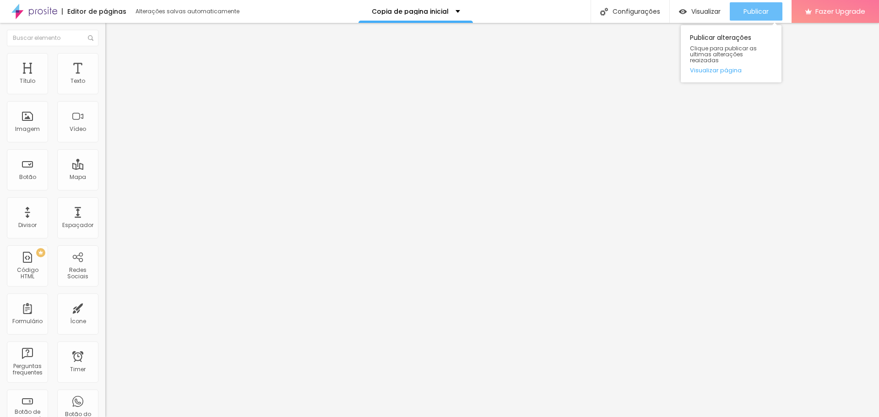
click at [744, 15] on span "Publicar" at bounding box center [755, 11] width 25 height 7
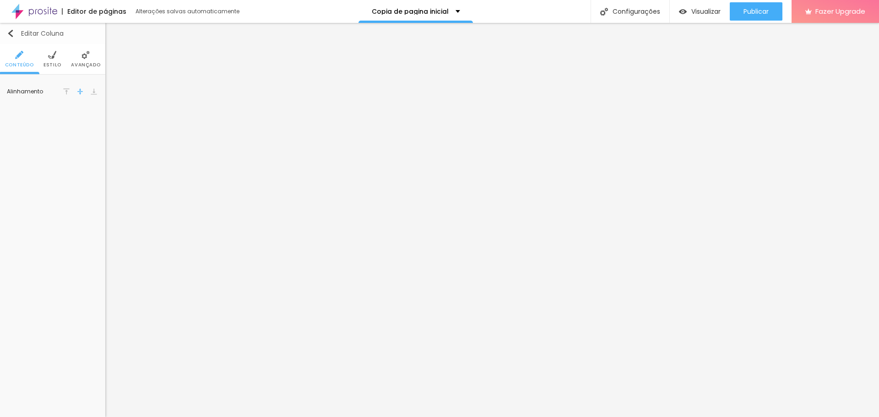
click at [18, 35] on div "Editar Coluna" at bounding box center [35, 33] width 57 height 7
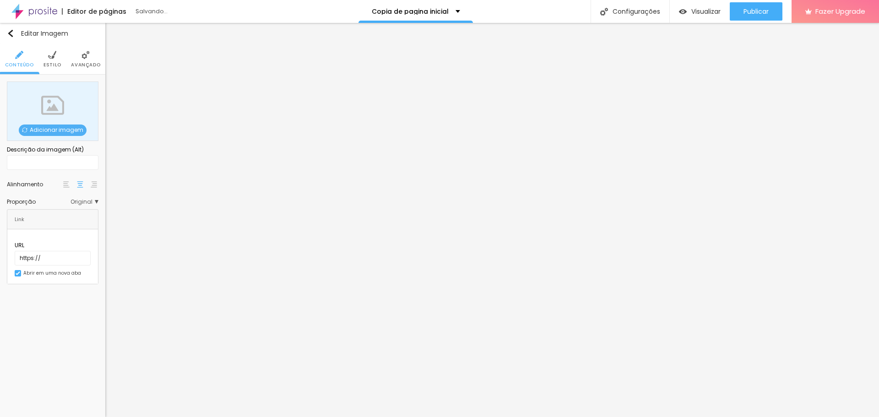
click at [43, 126] on span "Adicionar imagem" at bounding box center [53, 129] width 68 height 11
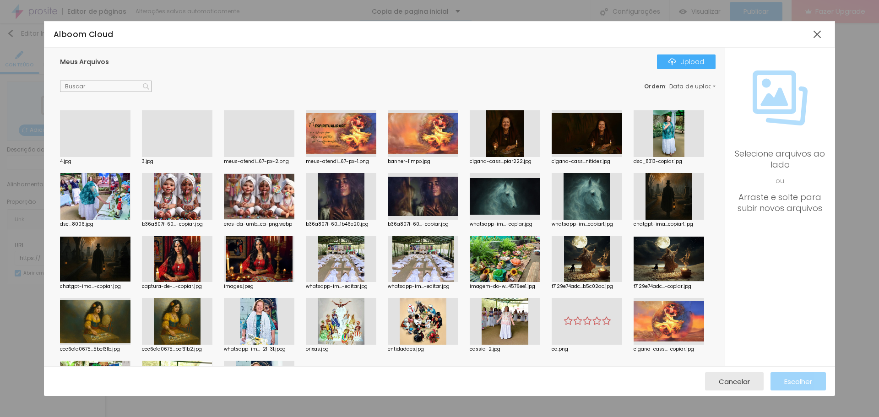
click at [89, 157] on div at bounding box center [95, 157] width 70 height 0
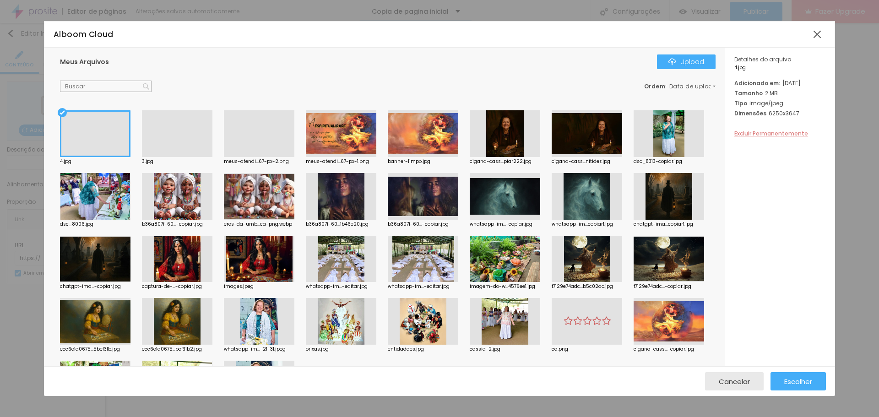
click at [781, 137] on span "Excluir Permanentemente" at bounding box center [771, 134] width 74 height 8
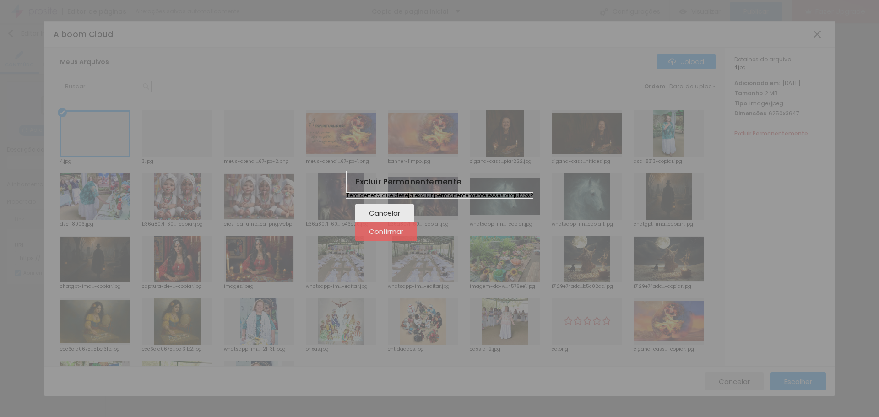
click at [403, 235] on span "Confirmar" at bounding box center [386, 231] width 34 height 8
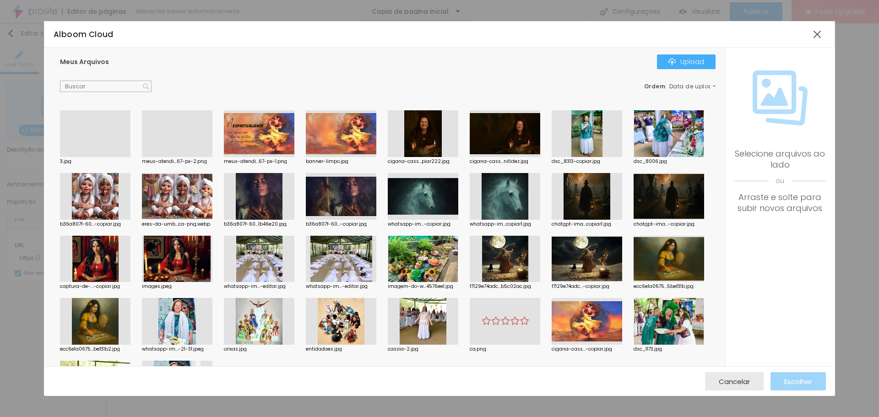
click at [103, 157] on div at bounding box center [95, 157] width 70 height 0
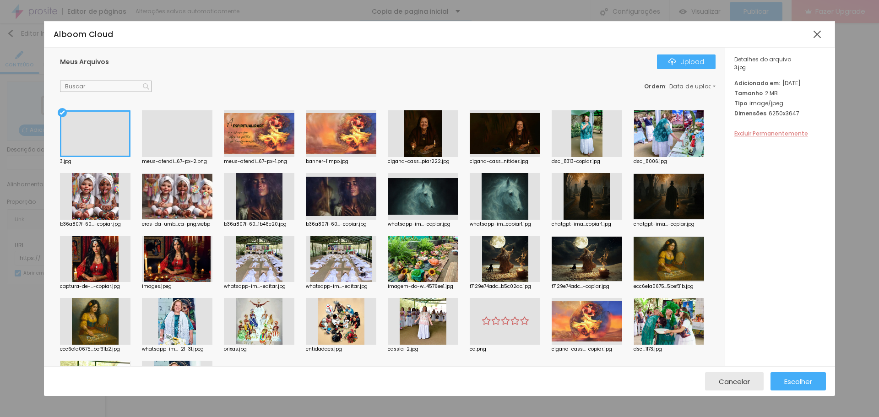
click at [790, 137] on span "Excluir Permanentemente" at bounding box center [771, 134] width 74 height 8
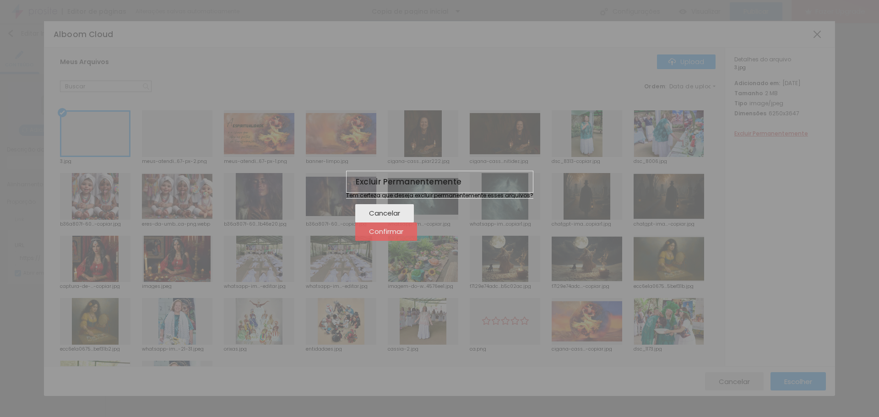
click at [403, 235] on span "Confirmar" at bounding box center [386, 231] width 34 height 8
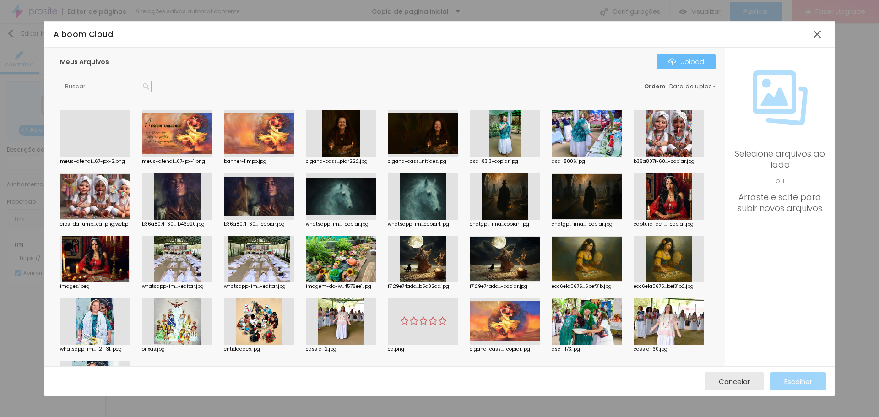
click at [679, 65] on div "Upload" at bounding box center [686, 61] width 36 height 7
click at [697, 64] on div "Upload" at bounding box center [686, 61] width 36 height 7
click at [702, 62] on div "Upload" at bounding box center [686, 61] width 36 height 7
click at [697, 61] on div "Upload" at bounding box center [686, 61] width 36 height 7
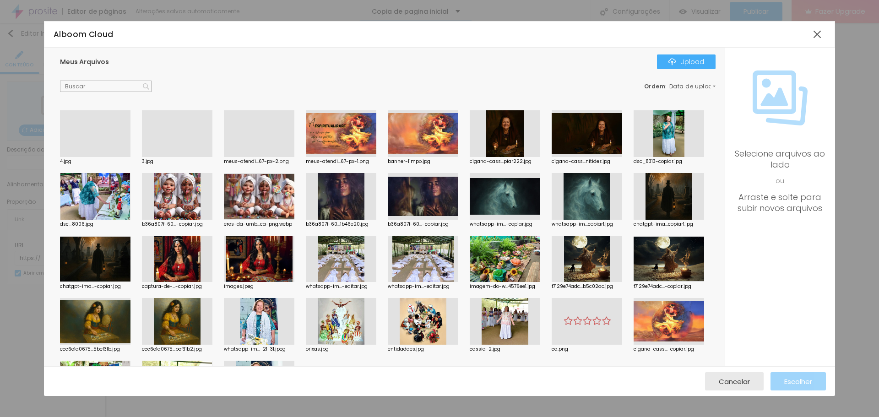
click at [108, 157] on div at bounding box center [95, 157] width 70 height 0
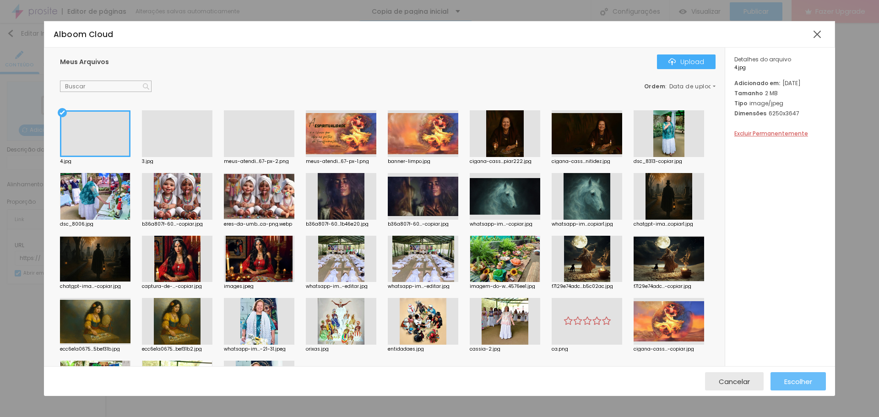
click at [790, 378] on span "Escolher" at bounding box center [798, 382] width 28 height 8
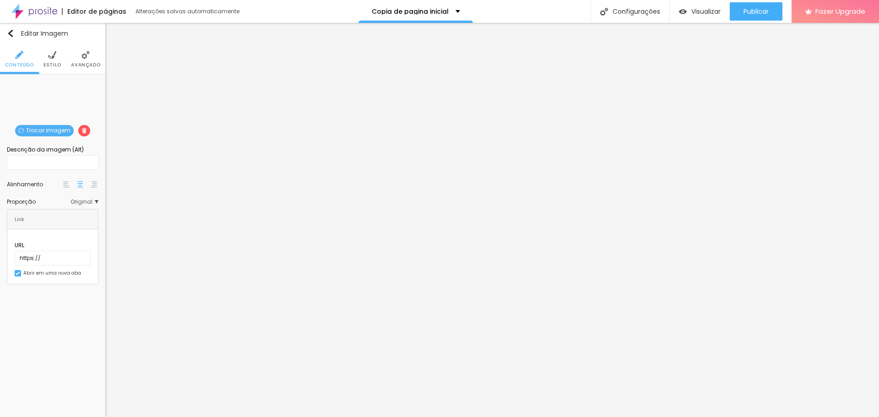
click at [53, 56] on img at bounding box center [52, 55] width 8 height 8
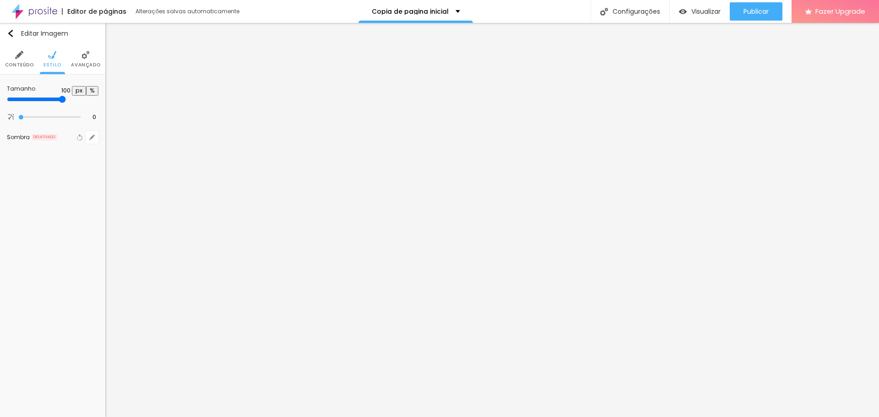
click at [81, 56] on img at bounding box center [85, 55] width 8 height 8
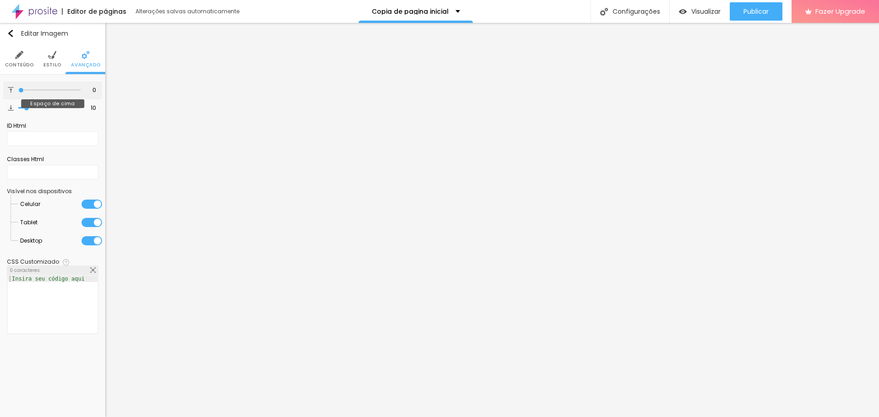
drag, startPoint x: 25, startPoint y: 89, endPoint x: 15, endPoint y: 86, distance: 9.9
click at [18, 88] on input "range" at bounding box center [49, 90] width 62 height 5
drag, startPoint x: 24, startPoint y: 110, endPoint x: 0, endPoint y: 106, distance: 24.2
click at [18, 106] on input "range" at bounding box center [49, 108] width 62 height 5
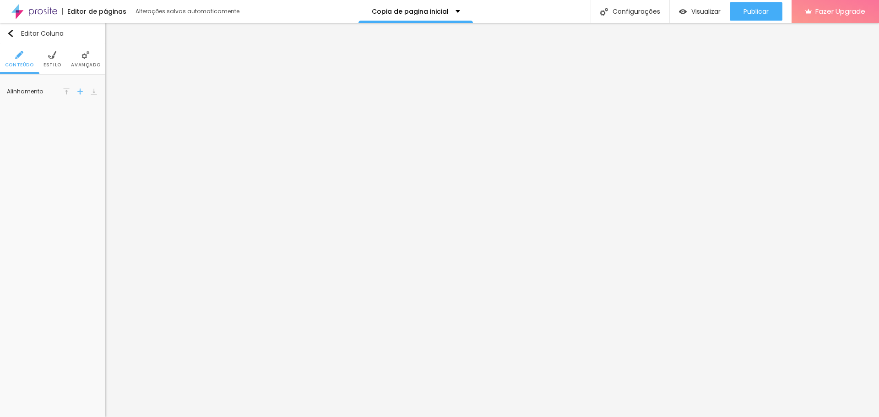
click at [53, 57] on img at bounding box center [52, 55] width 8 height 8
click at [14, 33] on img "button" at bounding box center [10, 33] width 7 height 7
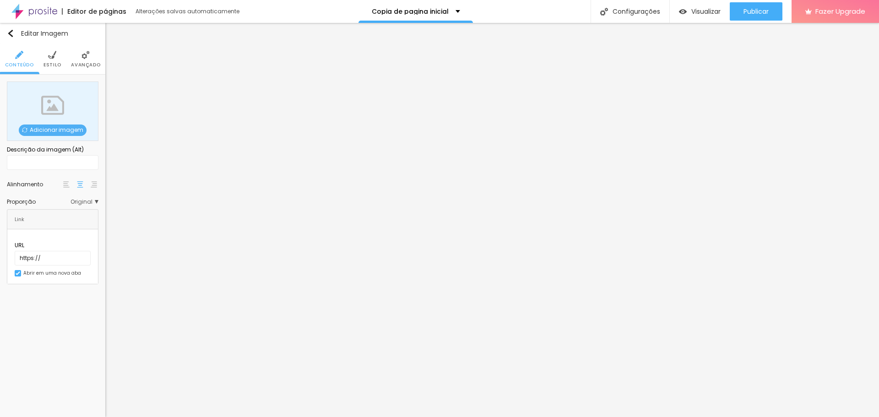
click at [67, 125] on span "Adicionar imagem" at bounding box center [53, 129] width 68 height 11
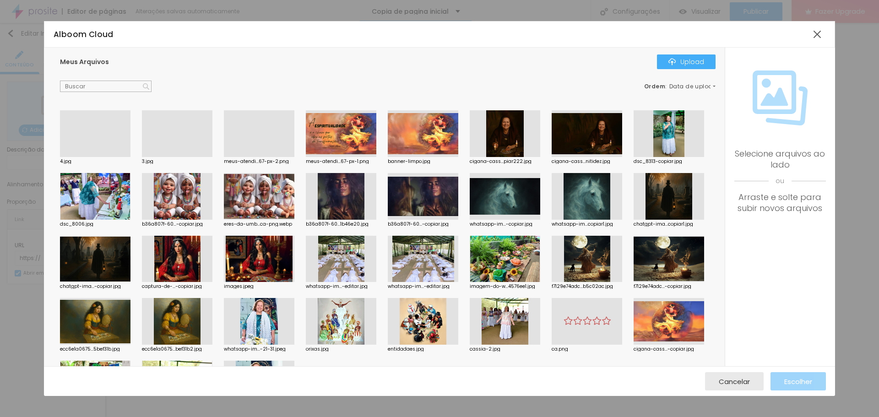
drag, startPoint x: 173, startPoint y: 129, endPoint x: 227, endPoint y: 160, distance: 63.0
click at [173, 157] on div at bounding box center [177, 157] width 70 height 0
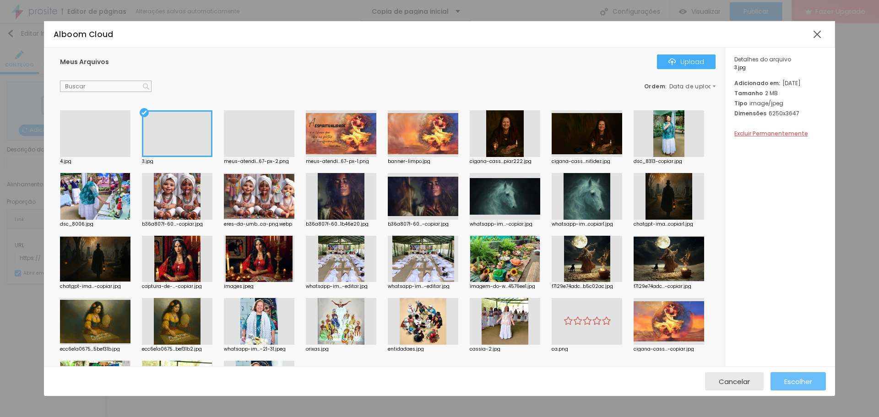
click at [809, 378] on span "Escolher" at bounding box center [798, 382] width 28 height 8
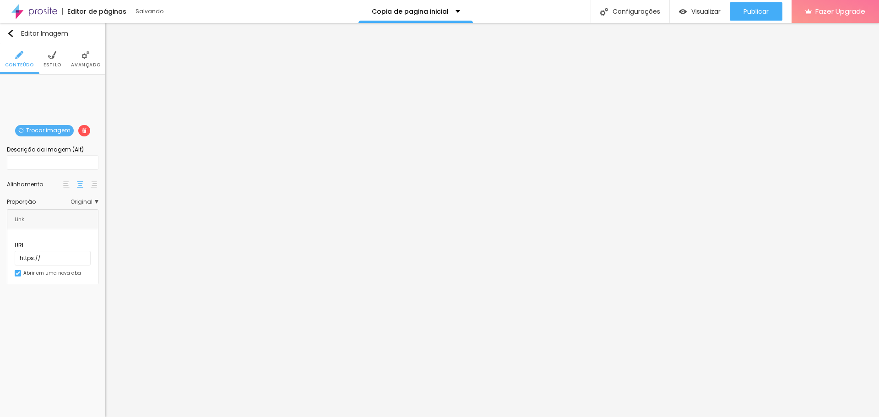
click at [50, 60] on li "Estilo" at bounding box center [52, 59] width 18 height 30
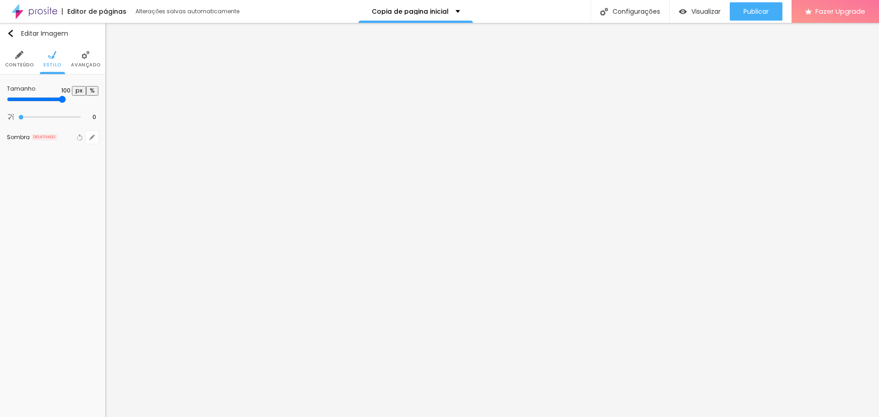
click at [79, 63] on span "Avançado" at bounding box center [85, 65] width 29 height 5
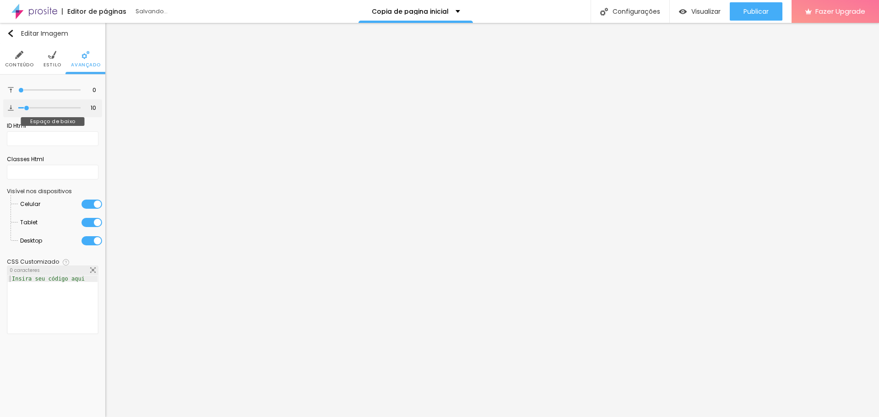
drag, startPoint x: 29, startPoint y: 90, endPoint x: 20, endPoint y: 100, distance: 13.7
click at [18, 89] on input "range" at bounding box center [49, 90] width 62 height 5
drag, startPoint x: 22, startPoint y: 108, endPoint x: 0, endPoint y: 108, distance: 22.0
click at [18, 108] on input "range" at bounding box center [49, 108] width 62 height 5
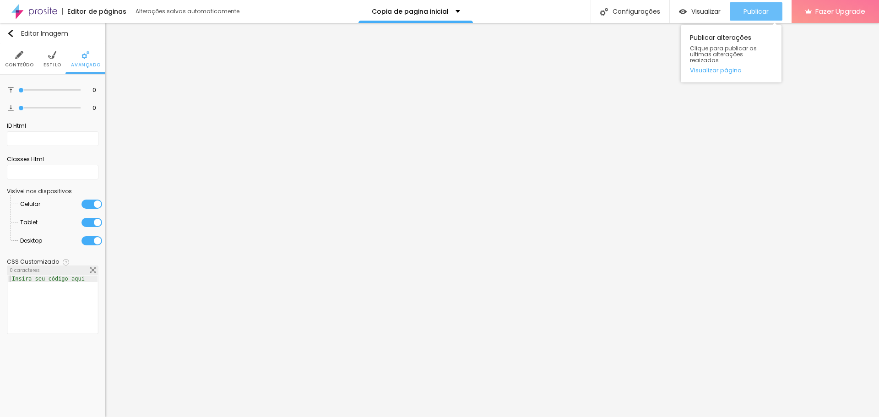
click at [745, 10] on span "Publicar" at bounding box center [755, 11] width 25 height 7
click at [696, 11] on span "Visualizar" at bounding box center [705, 11] width 29 height 7
click at [11, 32] on img "button" at bounding box center [10, 33] width 7 height 7
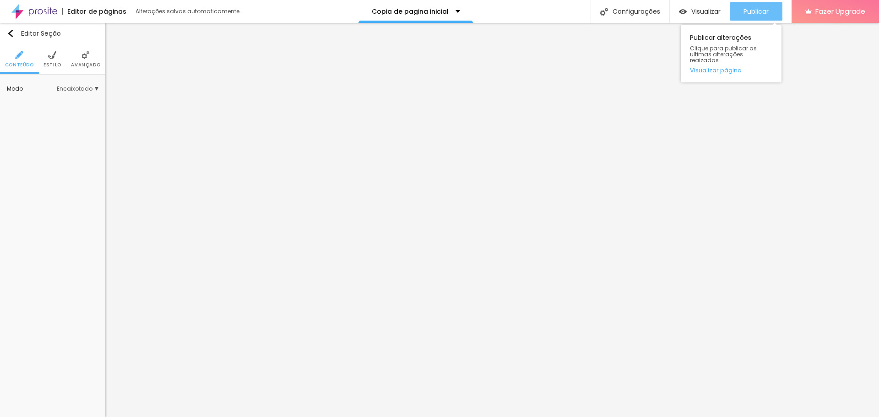
click at [756, 8] on span "Publicar" at bounding box center [755, 11] width 25 height 7
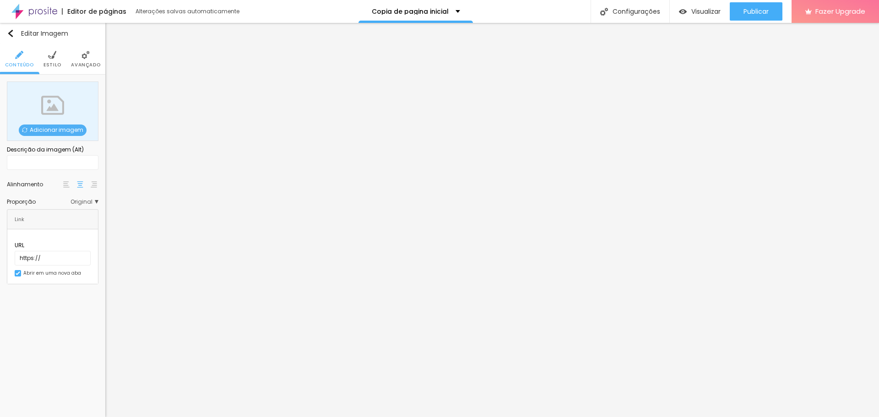
click at [51, 132] on span "Adicionar imagem" at bounding box center [53, 129] width 68 height 11
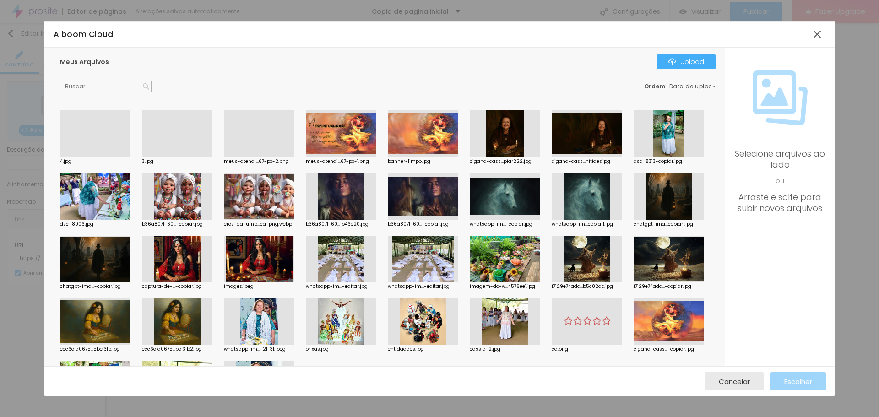
drag, startPoint x: 111, startPoint y: 129, endPoint x: 119, endPoint y: 129, distance: 8.2
click at [110, 157] on div at bounding box center [95, 157] width 70 height 0
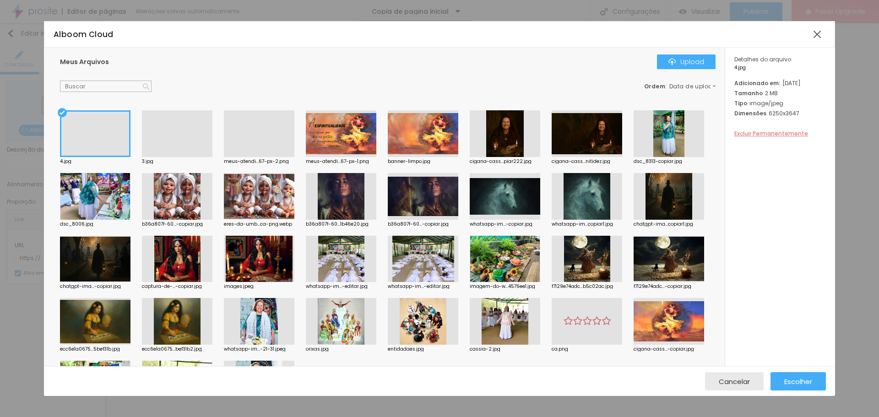
click at [787, 137] on span "Excluir Permanentemente" at bounding box center [771, 134] width 74 height 8
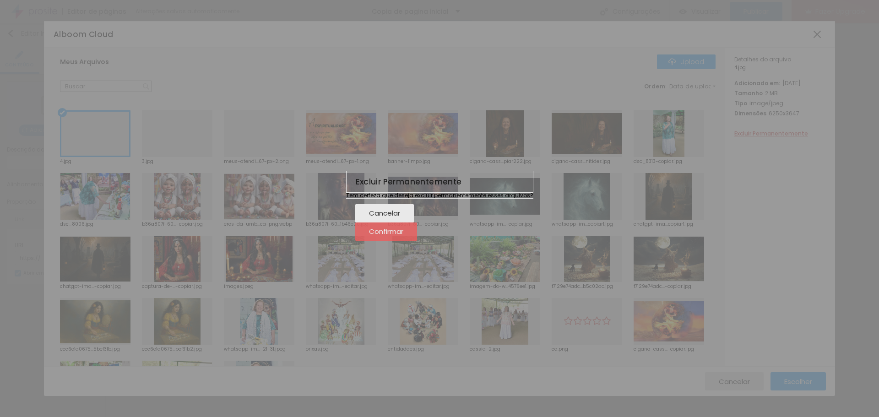
click at [403, 235] on span "Confirmar" at bounding box center [386, 231] width 34 height 8
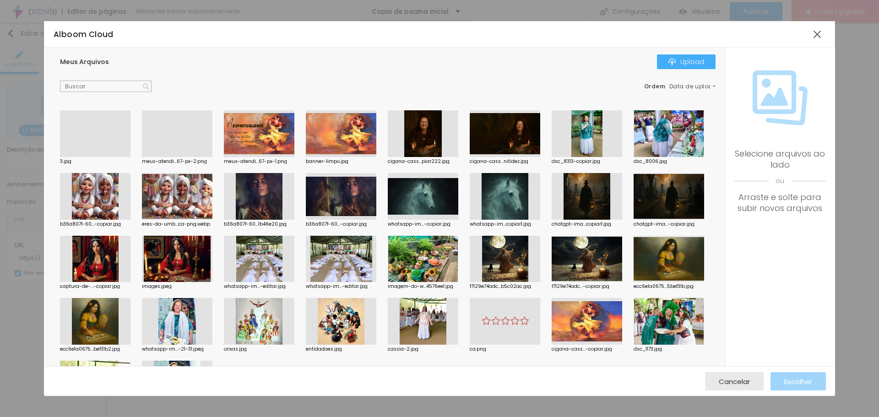
click at [95, 157] on div at bounding box center [95, 157] width 70 height 0
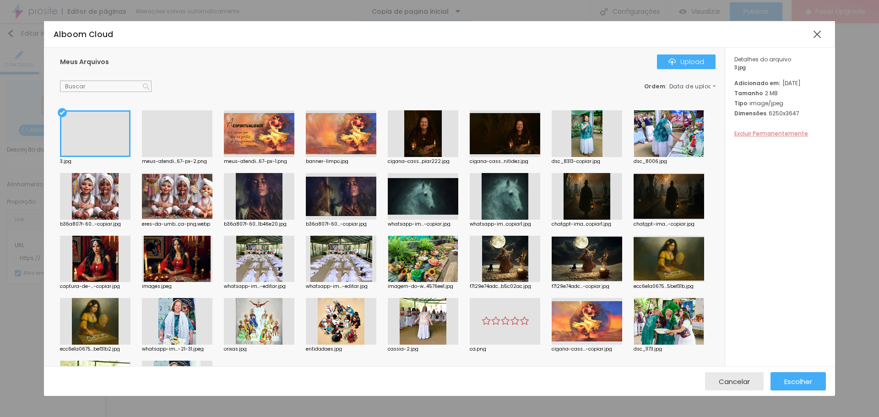
click at [784, 137] on span "Excluir Permanentemente" at bounding box center [771, 134] width 74 height 8
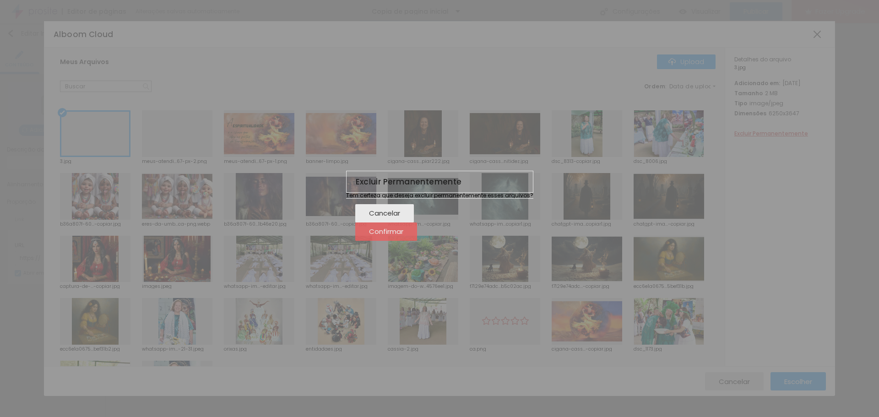
click at [417, 241] on button "Confirmar" at bounding box center [386, 231] width 62 height 18
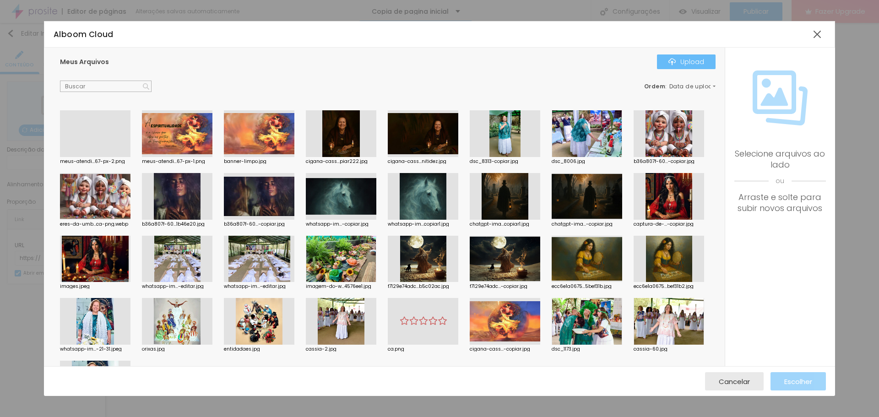
click at [677, 62] on div "Upload" at bounding box center [686, 61] width 36 height 7
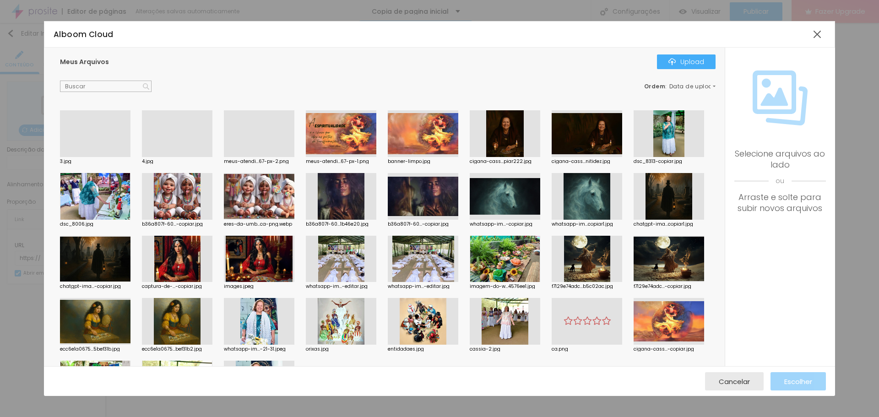
click at [100, 157] on div at bounding box center [95, 157] width 70 height 0
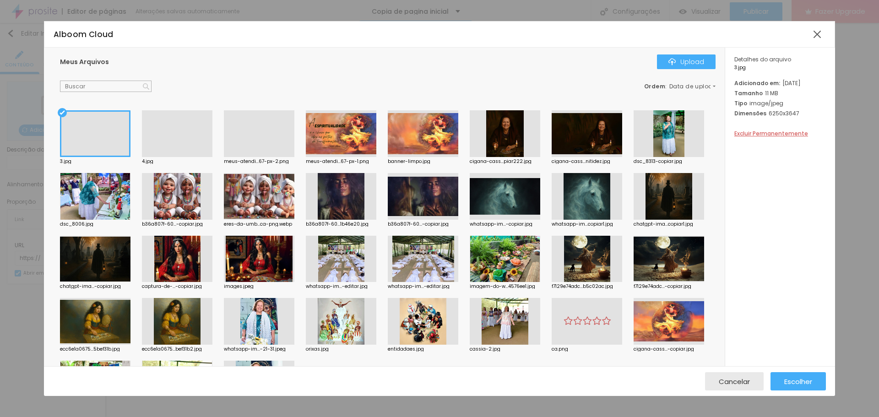
click at [186, 157] on div at bounding box center [177, 157] width 70 height 0
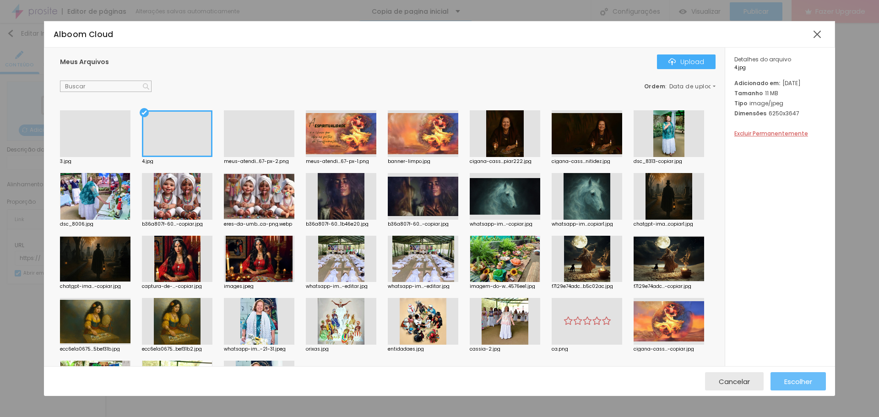
click at [818, 381] on button "Escolher" at bounding box center [797, 381] width 55 height 18
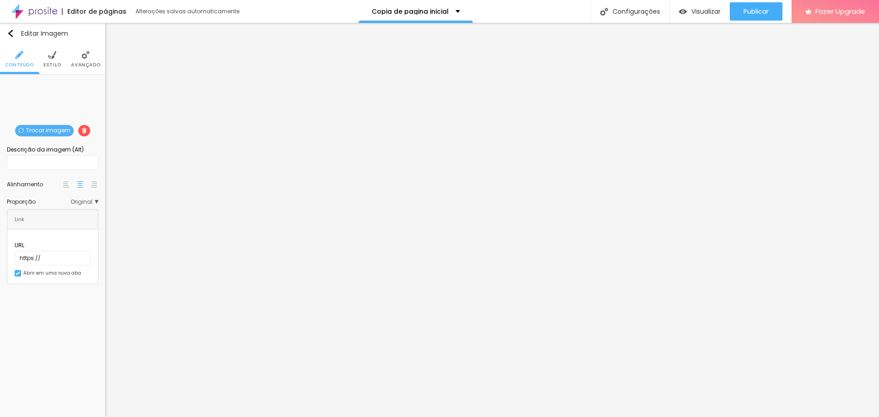
click at [54, 63] on span "Estilo" at bounding box center [52, 65] width 18 height 5
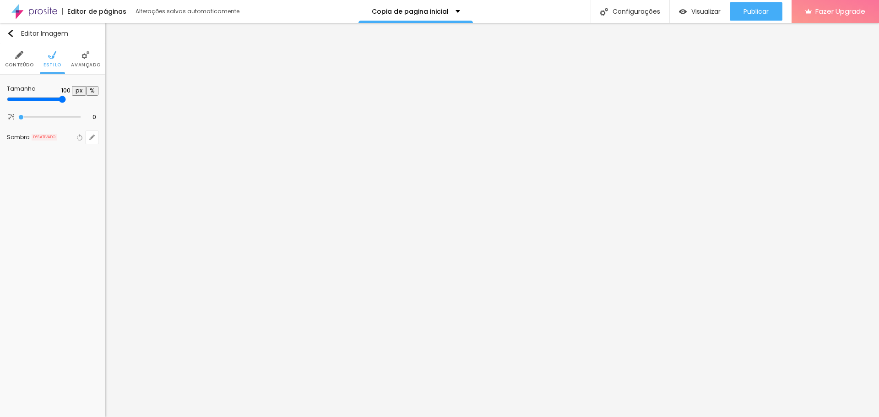
click at [86, 57] on img at bounding box center [85, 55] width 8 height 8
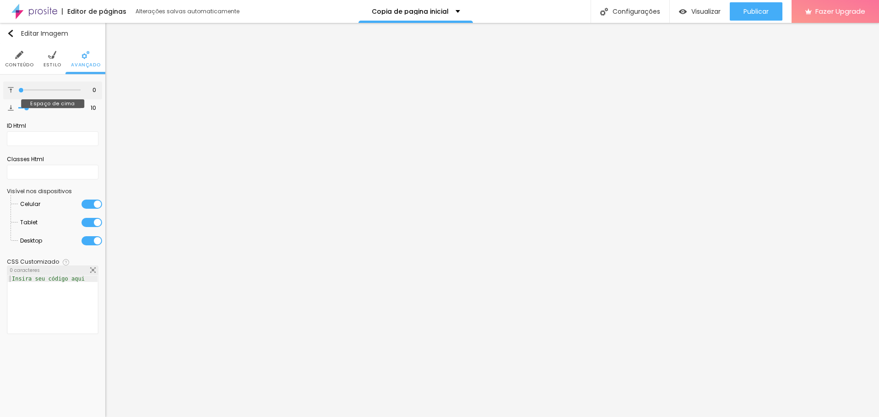
drag, startPoint x: 27, startPoint y: 91, endPoint x: 10, endPoint y: 93, distance: 16.6
click at [18, 92] on input "range" at bounding box center [49, 90] width 62 height 5
drag, startPoint x: 25, startPoint y: 108, endPoint x: 0, endPoint y: 114, distance: 25.3
click at [18, 110] on input "range" at bounding box center [49, 108] width 62 height 5
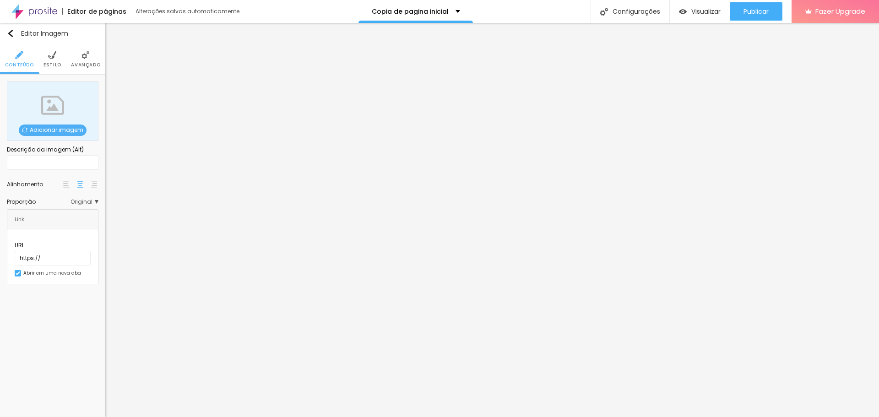
click at [46, 107] on div "Adicionar imagem" at bounding box center [53, 110] width 92 height 59
click at [72, 132] on span "Adicionar imagem" at bounding box center [53, 129] width 68 height 11
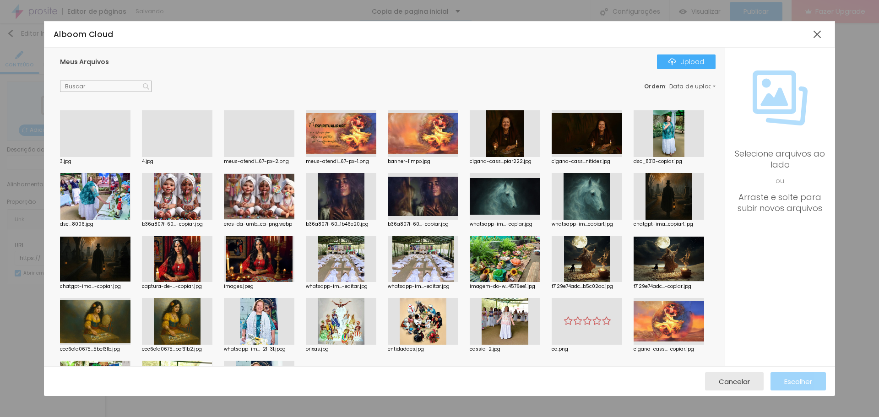
click at [104, 157] on div at bounding box center [95, 157] width 70 height 0
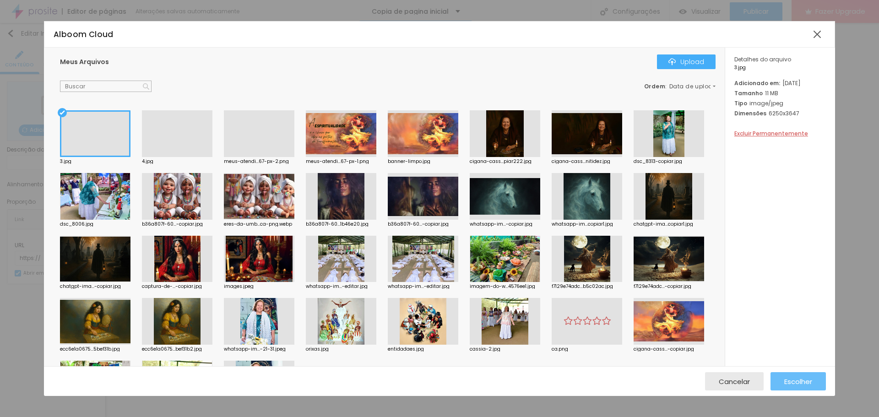
click at [804, 381] on span "Escolher" at bounding box center [798, 382] width 28 height 8
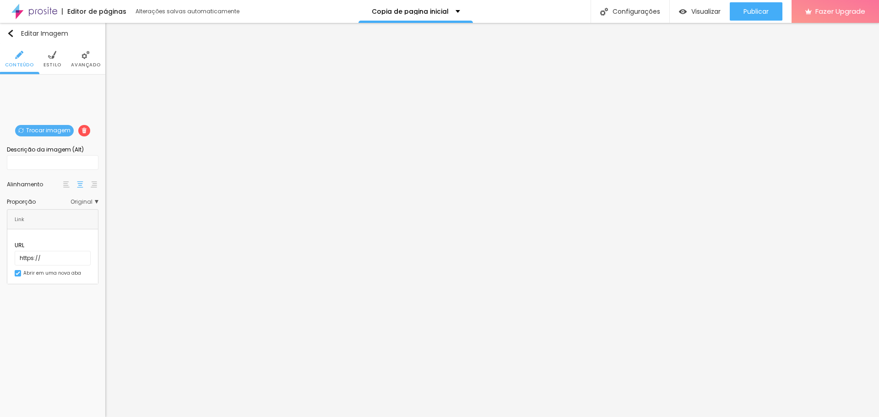
click at [52, 65] on span "Estilo" at bounding box center [52, 65] width 18 height 5
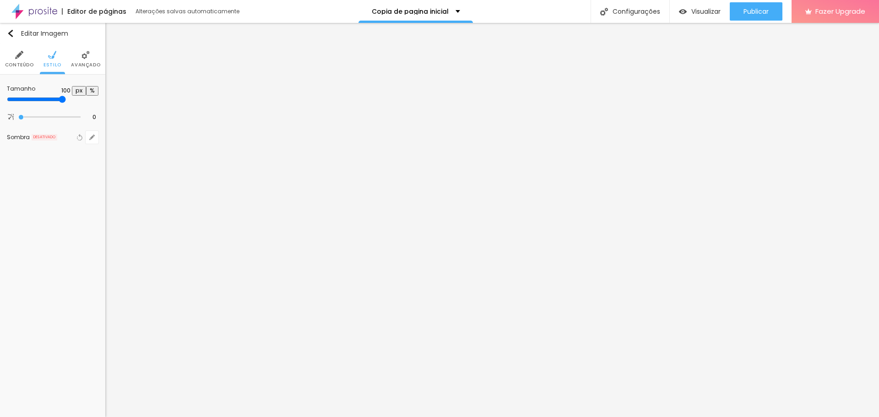
click at [76, 60] on li "Avançado" at bounding box center [85, 59] width 29 height 30
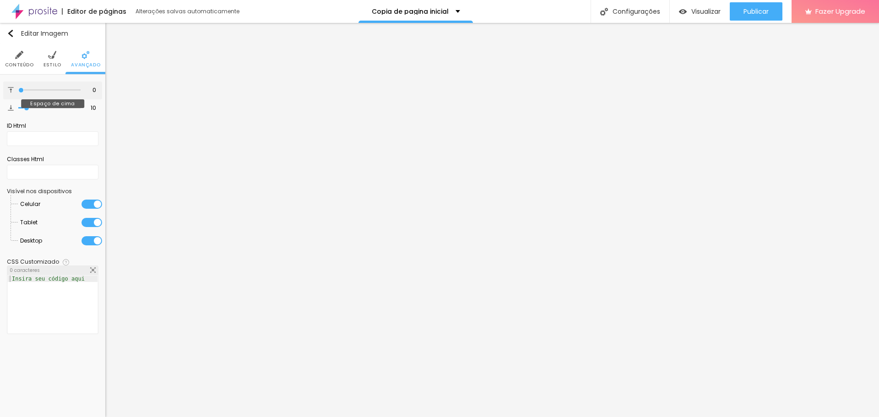
drag, startPoint x: 22, startPoint y: 91, endPoint x: 8, endPoint y: 94, distance: 14.1
click at [18, 92] on input "range" at bounding box center [49, 90] width 62 height 5
drag, startPoint x: 28, startPoint y: 108, endPoint x: 5, endPoint y: 109, distance: 23.4
click at [18, 106] on input "range" at bounding box center [49, 108] width 62 height 5
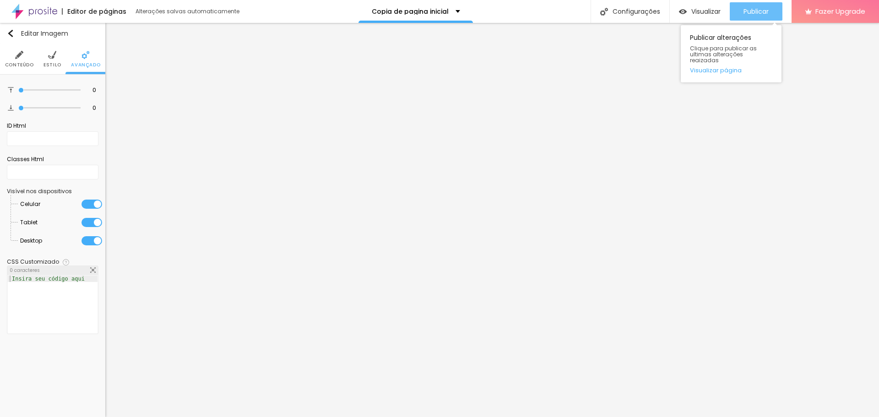
click at [766, 16] on div "Publicar" at bounding box center [755, 11] width 25 height 18
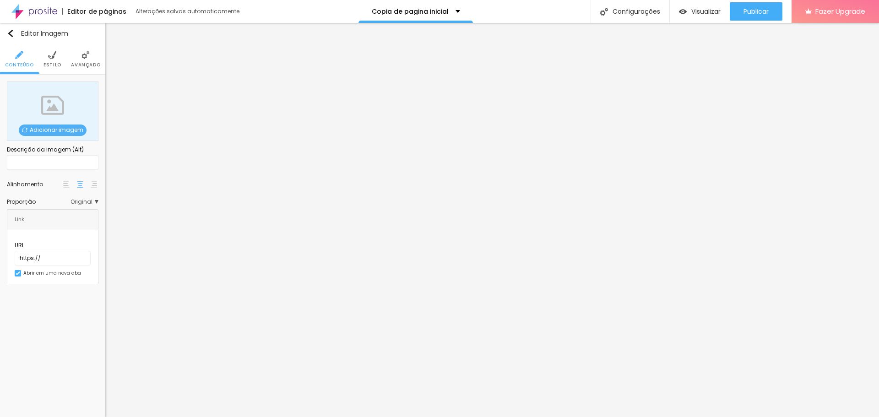
click at [36, 125] on span "Adicionar imagem" at bounding box center [53, 129] width 68 height 11
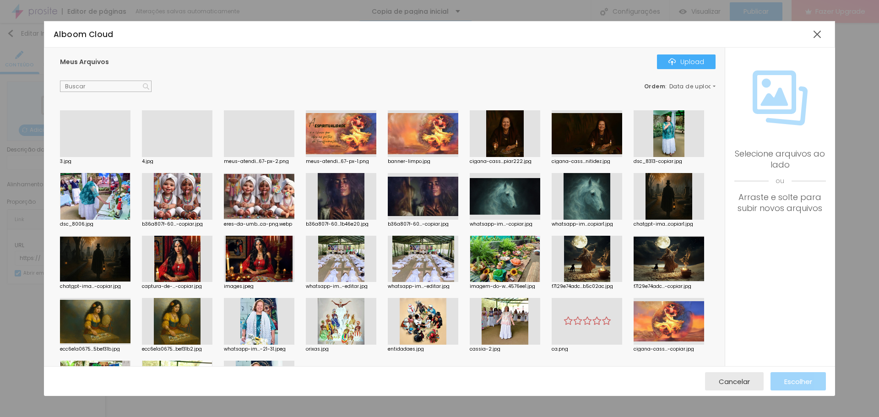
click at [120, 157] on div at bounding box center [95, 157] width 70 height 0
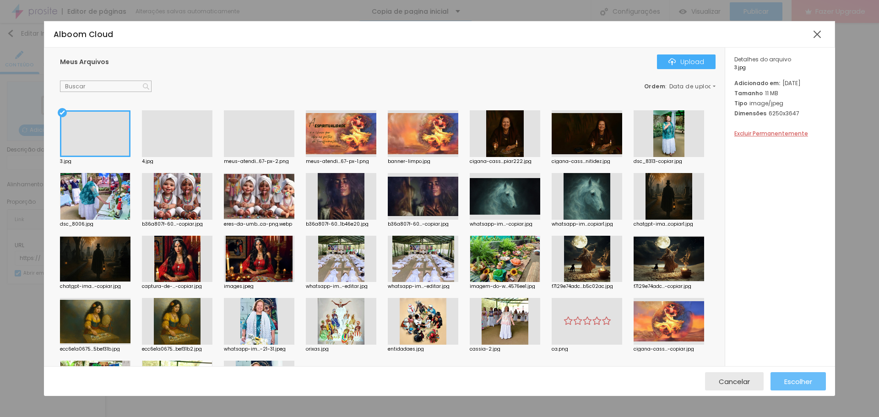
click at [798, 378] on span "Escolher" at bounding box center [798, 382] width 28 height 8
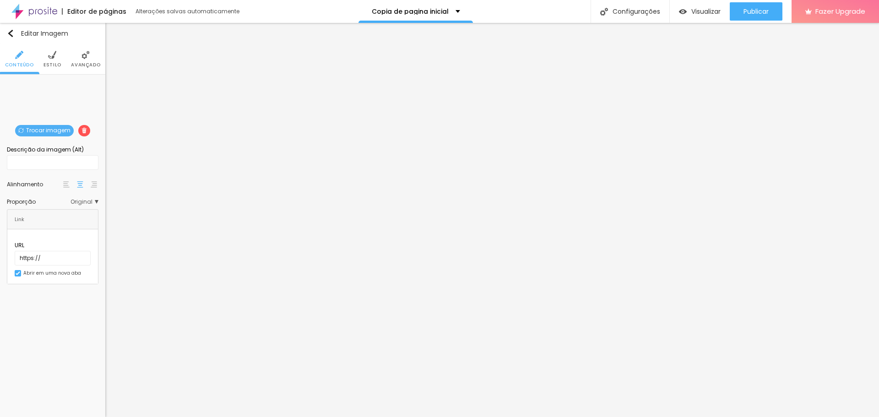
click at [52, 63] on span "Estilo" at bounding box center [52, 65] width 18 height 5
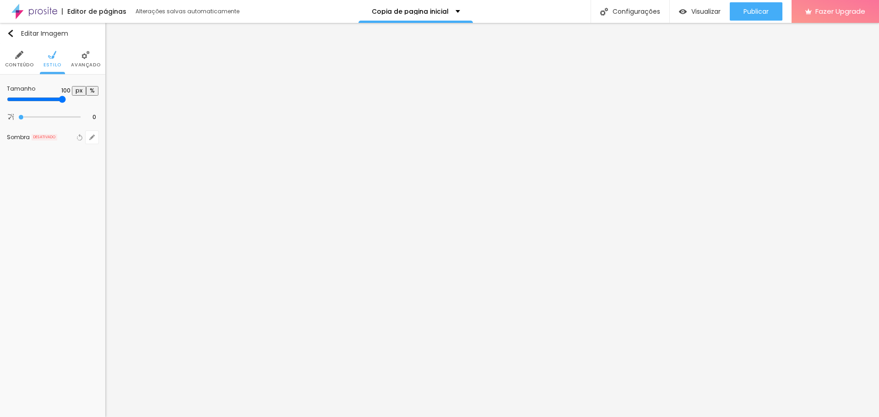
click at [76, 63] on span "Avançado" at bounding box center [85, 65] width 29 height 5
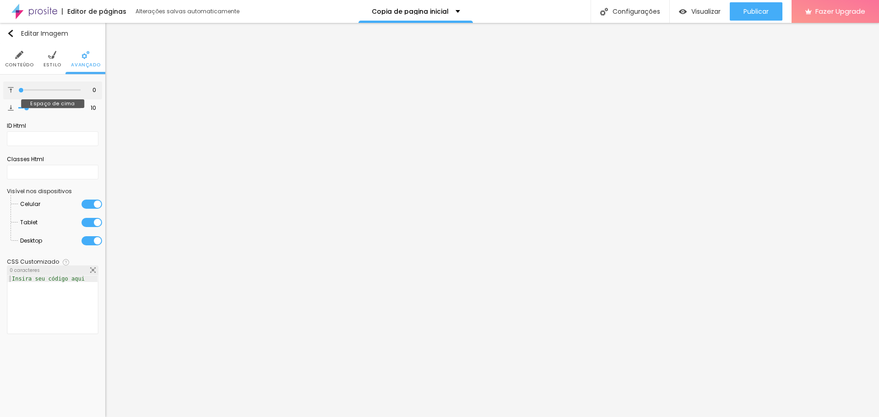
drag, startPoint x: 26, startPoint y: 90, endPoint x: 5, endPoint y: 92, distance: 21.2
click at [18, 92] on input "range" at bounding box center [49, 90] width 62 height 5
drag, startPoint x: 28, startPoint y: 110, endPoint x: 105, endPoint y: 141, distance: 82.3
click at [18, 110] on input "range" at bounding box center [49, 108] width 62 height 5
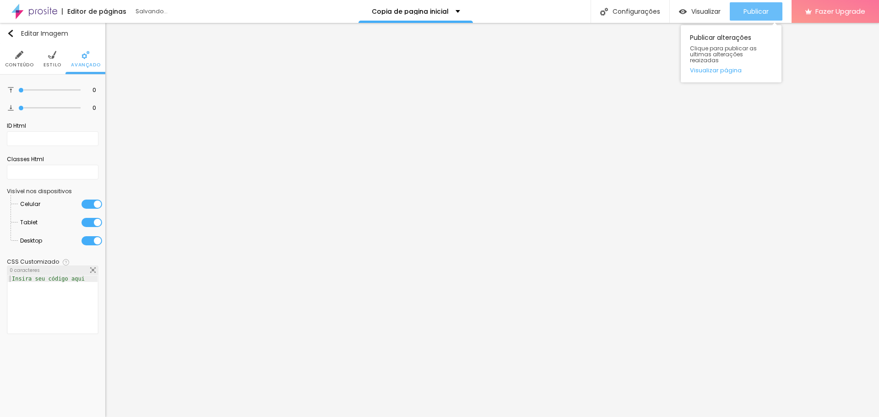
click at [750, 11] on span "Publicar" at bounding box center [755, 11] width 25 height 7
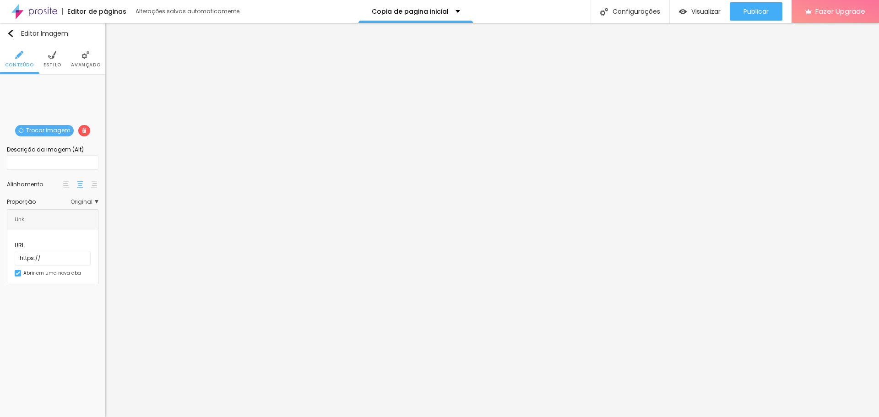
click at [66, 131] on span "Trocar imagem" at bounding box center [44, 130] width 59 height 11
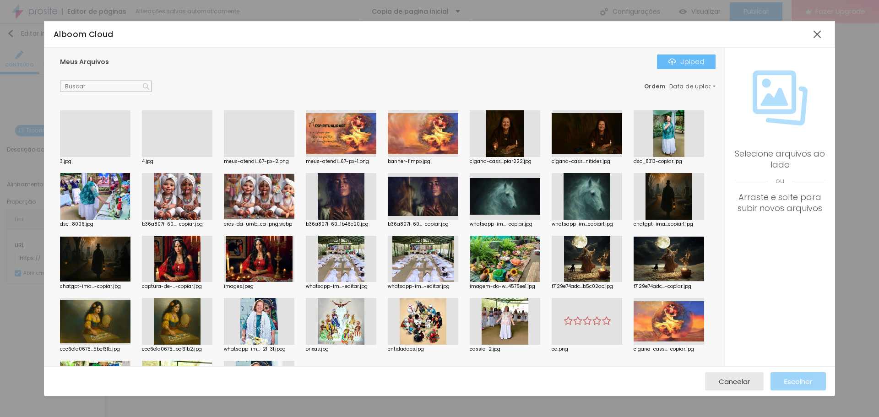
click at [692, 58] on div "Upload" at bounding box center [686, 61] width 36 height 7
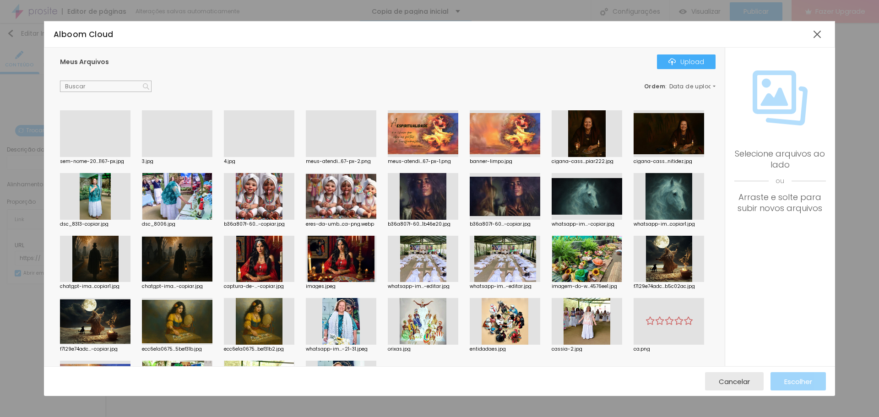
click at [104, 157] on div at bounding box center [95, 157] width 70 height 0
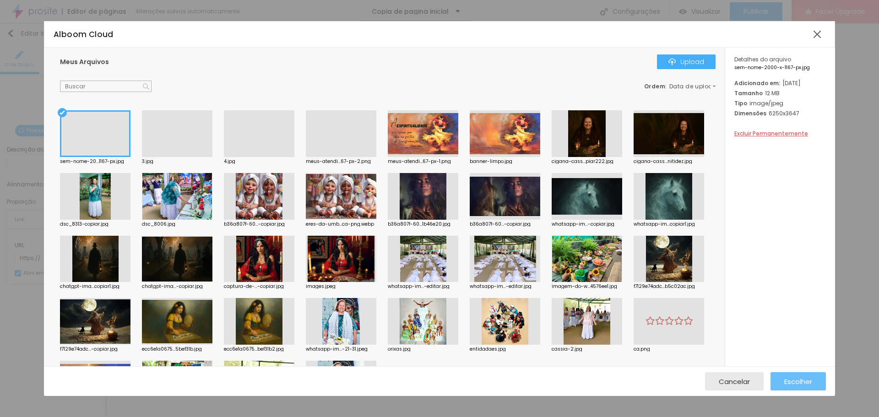
click at [810, 385] on span "Escolher" at bounding box center [798, 382] width 28 height 8
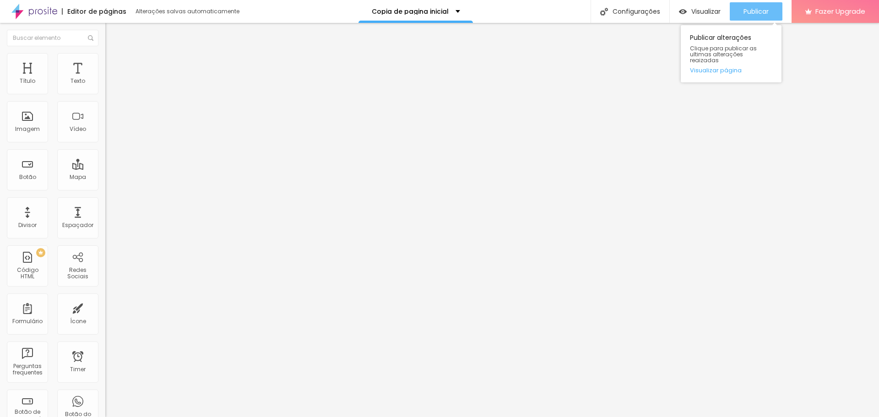
click at [752, 13] on span "Publicar" at bounding box center [755, 11] width 25 height 7
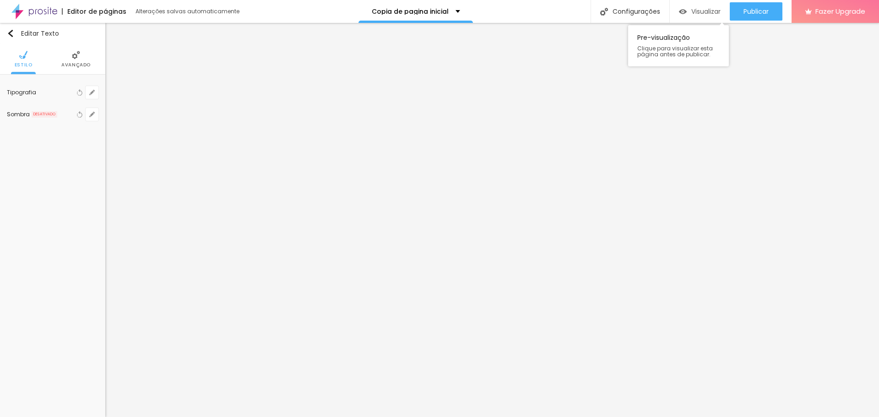
click at [714, 16] on div "Visualizar" at bounding box center [700, 11] width 42 height 18
